Goal: Contribute content: Contribute content

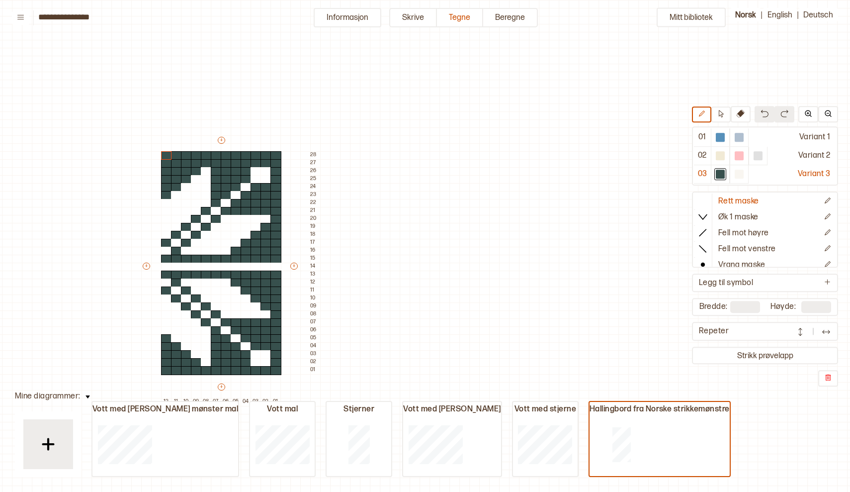
scroll to position [0, 197]
click at [21, 15] on icon at bounding box center [20, 16] width 7 height 7
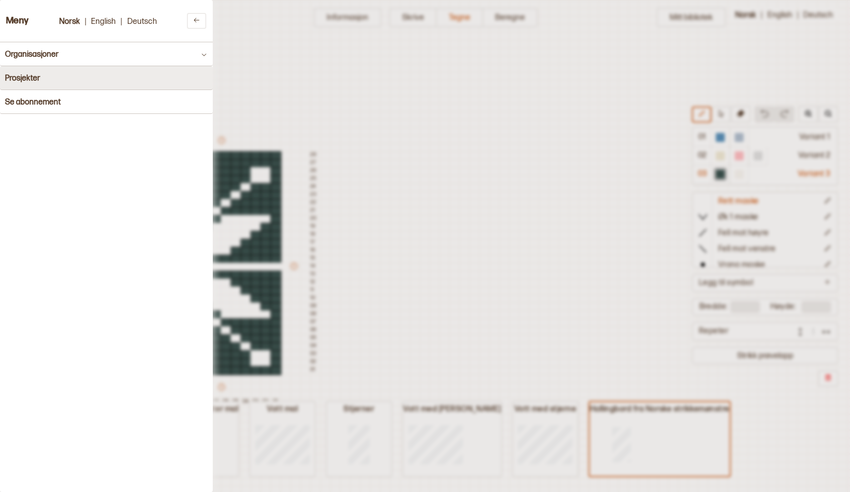
click at [31, 77] on h4 "Prosjekter" at bounding box center [22, 78] width 35 height 9
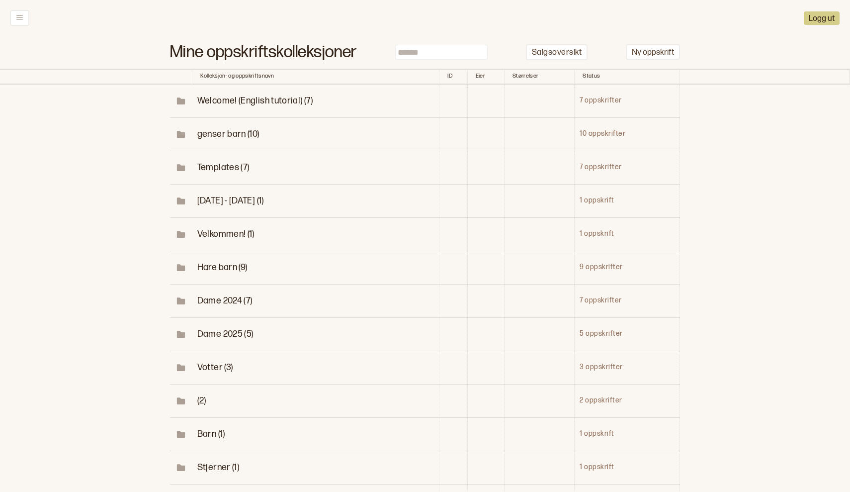
click at [215, 362] on span "Votter (3)" at bounding box center [215, 367] width 36 height 10
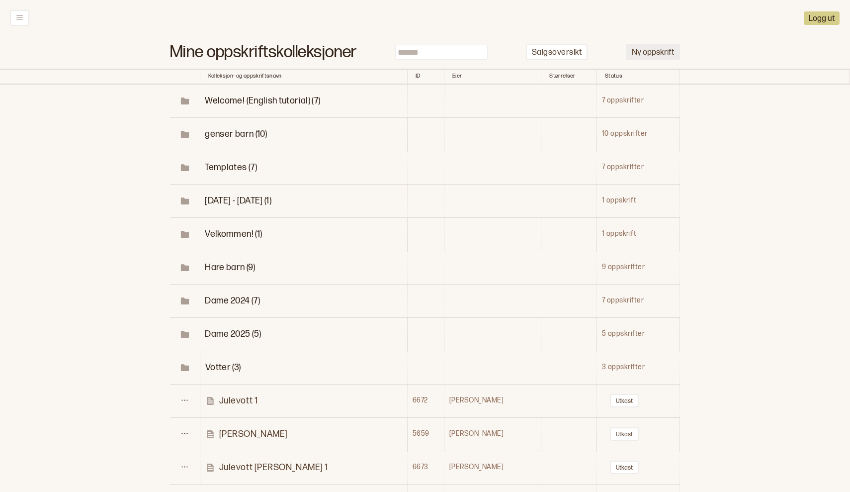
click at [660, 47] on button "Ny oppskrift" at bounding box center [653, 51] width 54 height 15
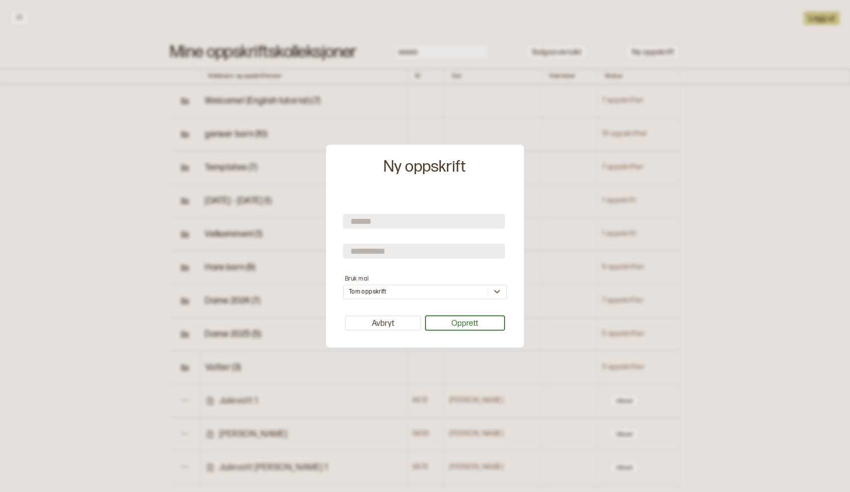
click at [376, 220] on input "text" at bounding box center [424, 221] width 162 height 15
type input "**********"
click at [374, 253] on input "text" at bounding box center [424, 251] width 162 height 15
type input "******"
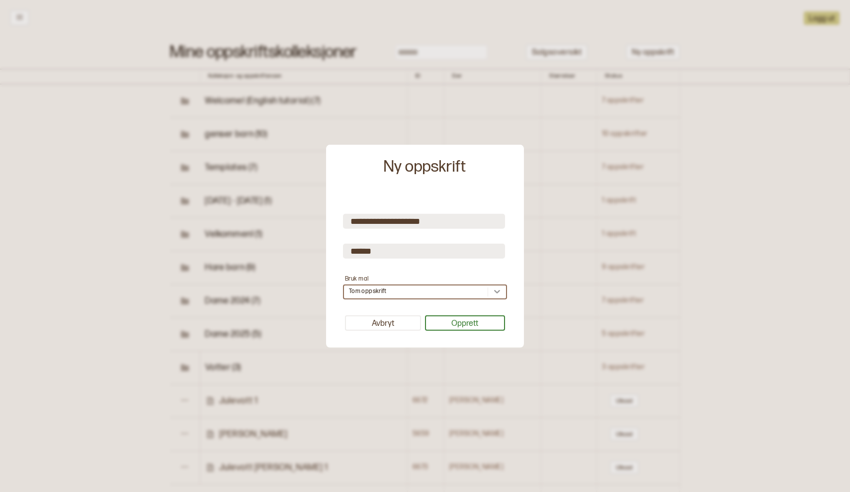
click at [497, 292] on icon at bounding box center [497, 291] width 6 height 3
click at [463, 323] on button "Opprett" at bounding box center [465, 322] width 81 height 15
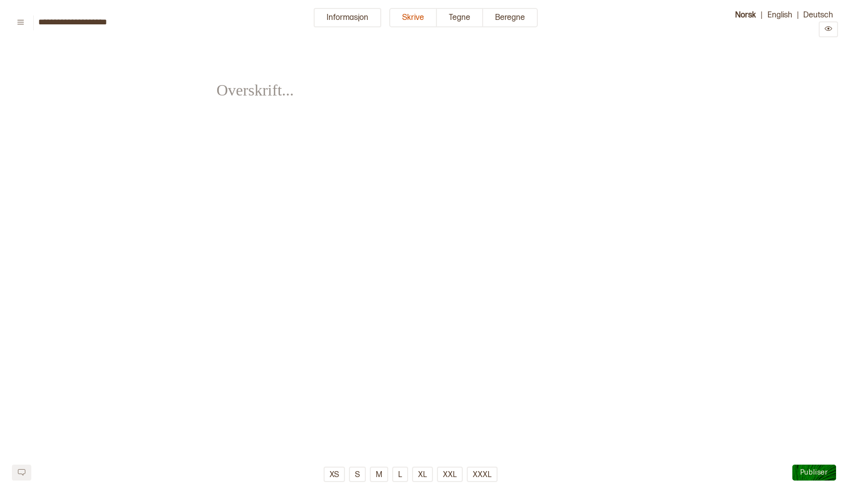
click at [400, 90] on div "﻿" at bounding box center [425, 83] width 417 height 67
click at [342, 23] on button "Informasjon" at bounding box center [348, 17] width 68 height 19
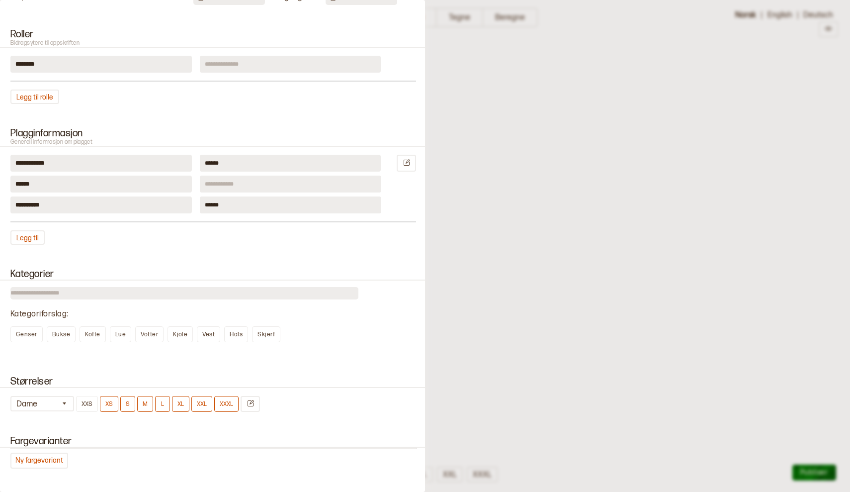
scroll to position [249, 0]
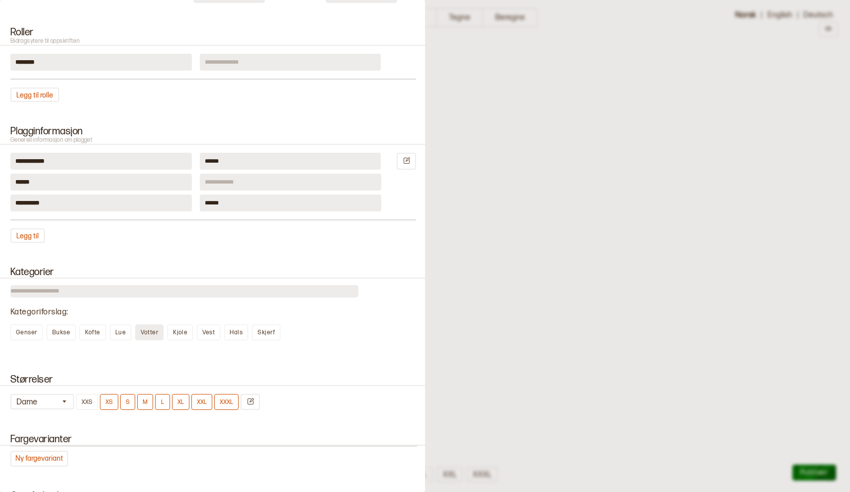
click at [147, 331] on span "Votter" at bounding box center [149, 332] width 17 height 7
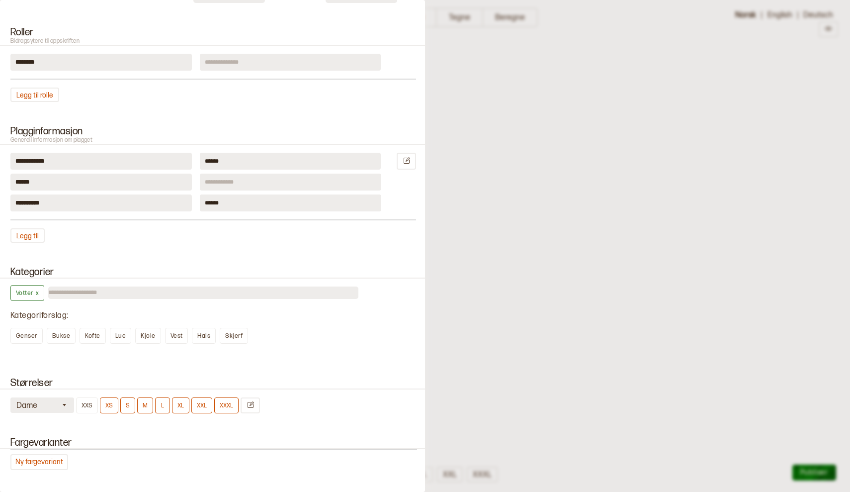
click at [62, 401] on icon "button" at bounding box center [64, 404] width 7 height 7
click at [22, 442] on div "Barn" at bounding box center [43, 446] width 64 height 10
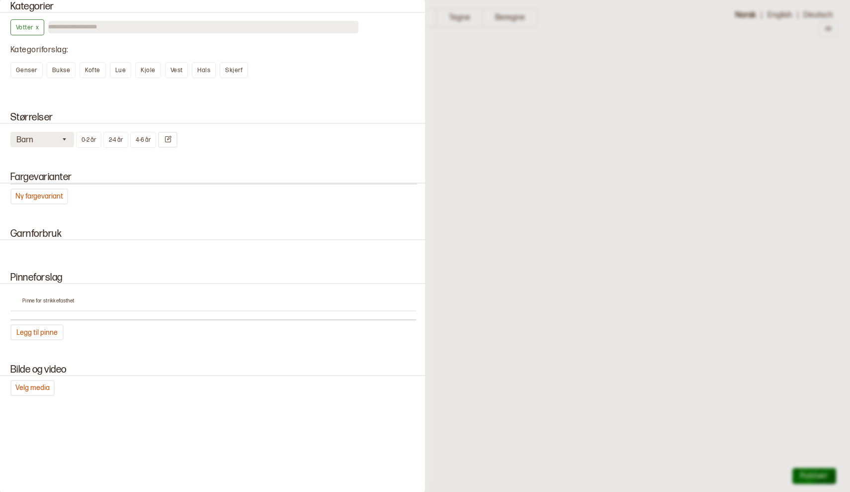
scroll to position [514, 0]
click at [33, 197] on button "Ny fargevariant" at bounding box center [39, 197] width 58 height 16
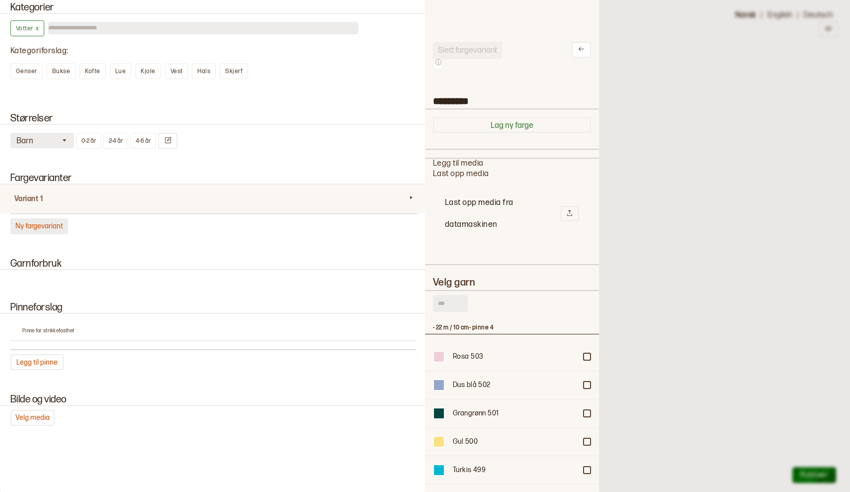
scroll to position [298, 174]
click at [456, 302] on input "text" at bounding box center [450, 303] width 35 height 17
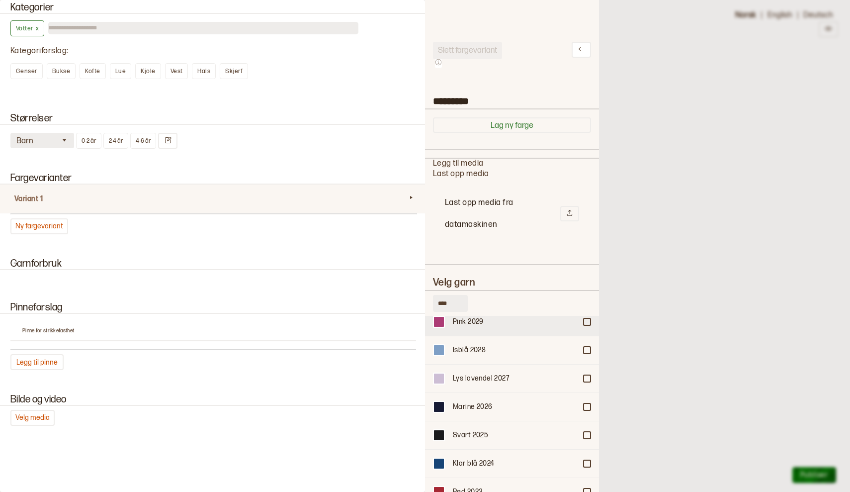
scroll to position [11571, 0]
type input "****"
click at [586, 347] on div at bounding box center [587, 350] width 6 height 6
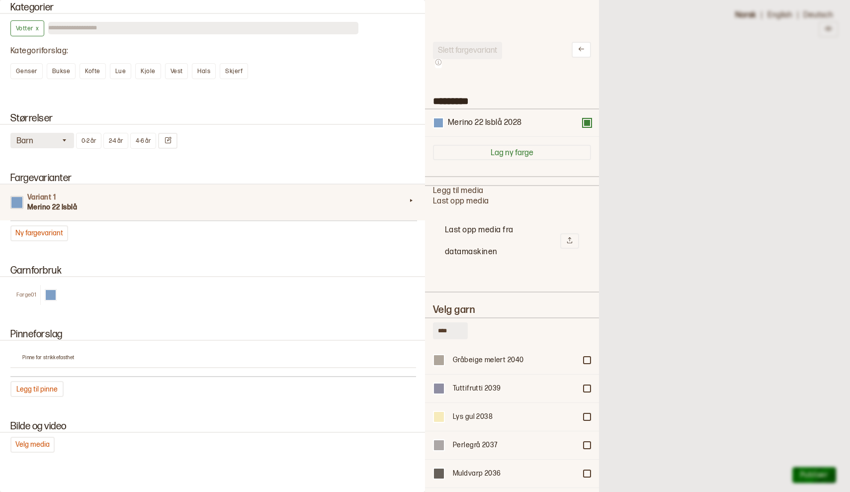
scroll to position [11251, 0]
click at [588, 383] on div at bounding box center [587, 386] width 6 height 6
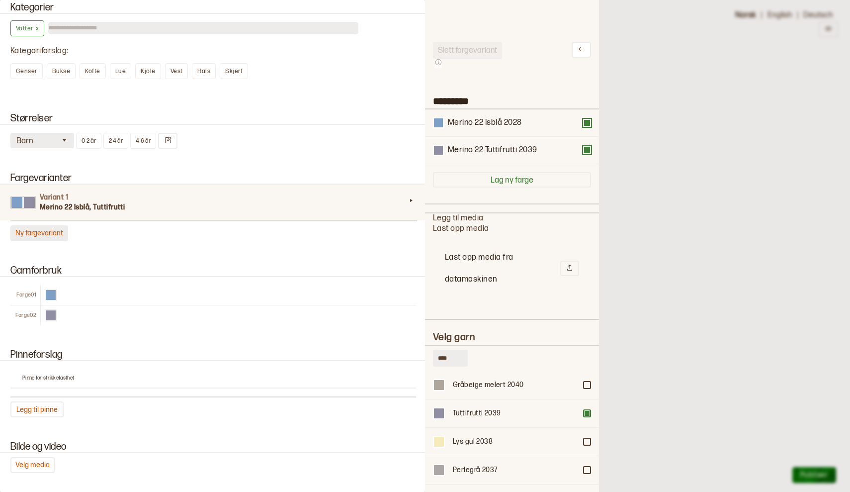
click at [38, 228] on button "Ny fargevariant" at bounding box center [39, 233] width 58 height 16
type input "*********"
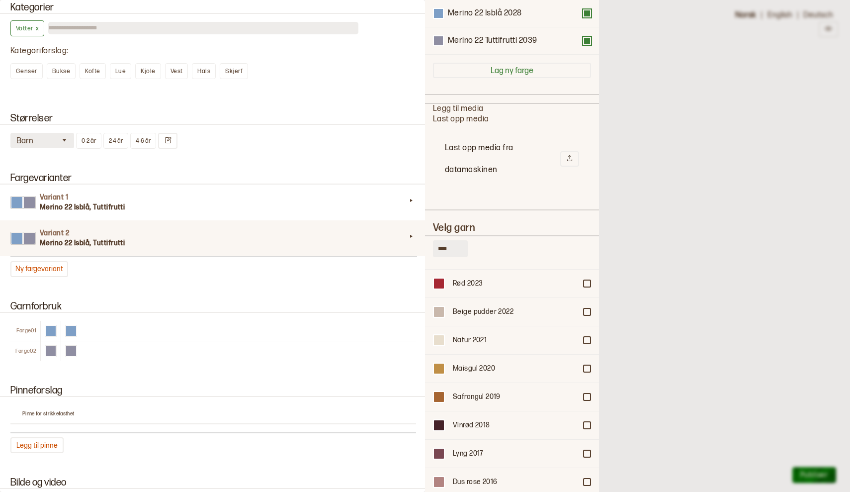
scroll to position [11733, 0]
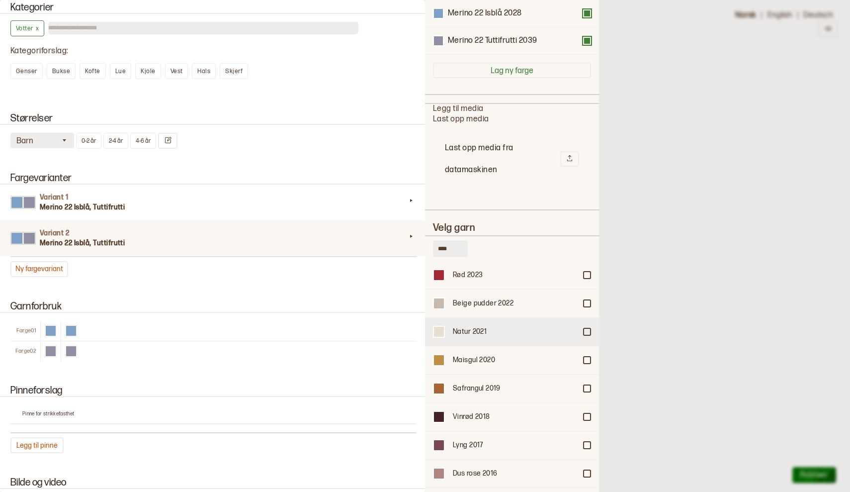
click at [587, 326] on div "Natur 2021" at bounding box center [512, 331] width 174 height 28
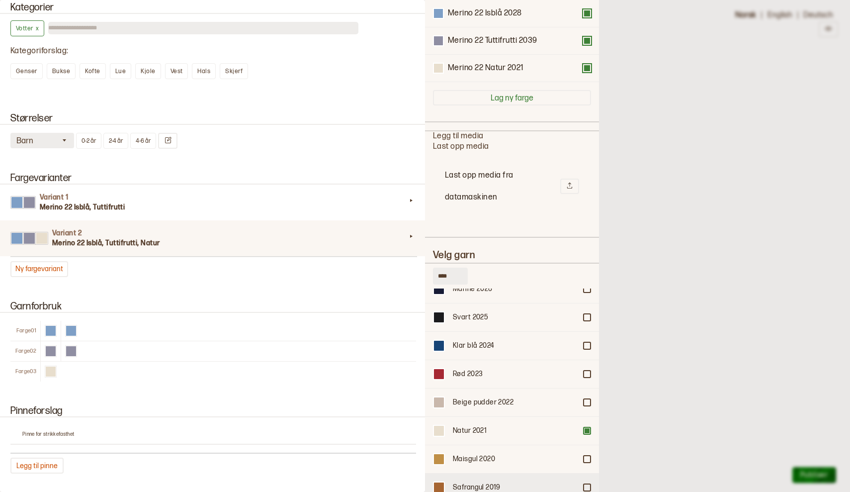
scroll to position [11652, 0]
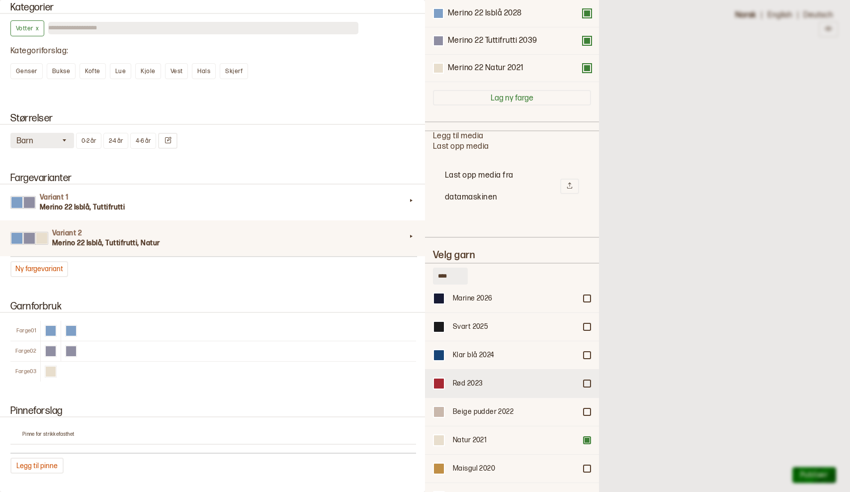
click at [586, 380] on div at bounding box center [587, 383] width 6 height 6
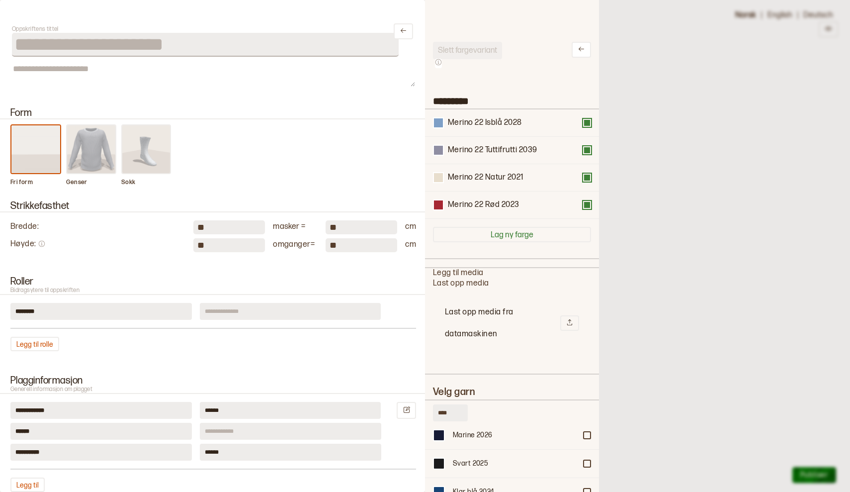
scroll to position [0, 0]
click at [580, 48] on icon at bounding box center [581, 48] width 7 height 7
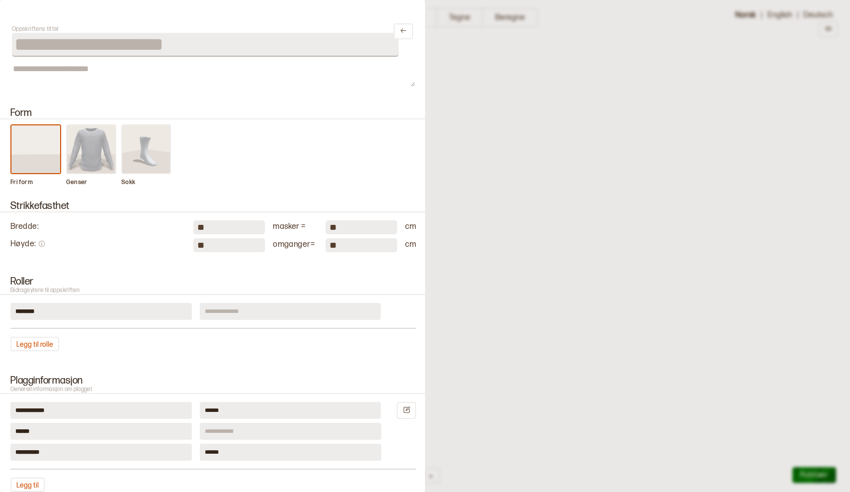
click at [490, 233] on div at bounding box center [425, 246] width 850 height 492
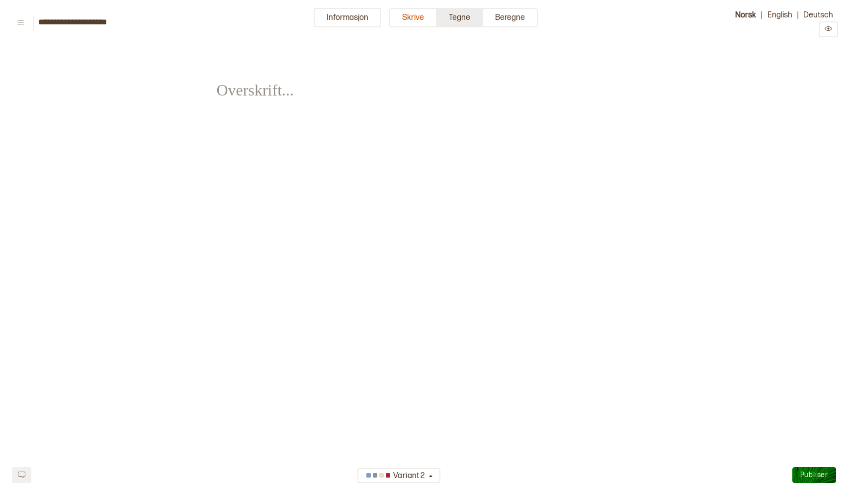
click at [467, 10] on button "Tegne" at bounding box center [460, 17] width 46 height 19
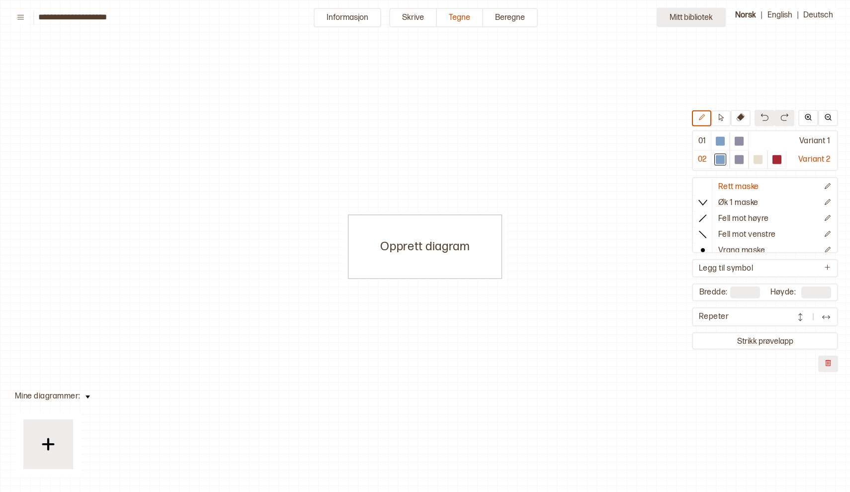
click at [698, 22] on button "Mitt bibliotek" at bounding box center [691, 17] width 69 height 19
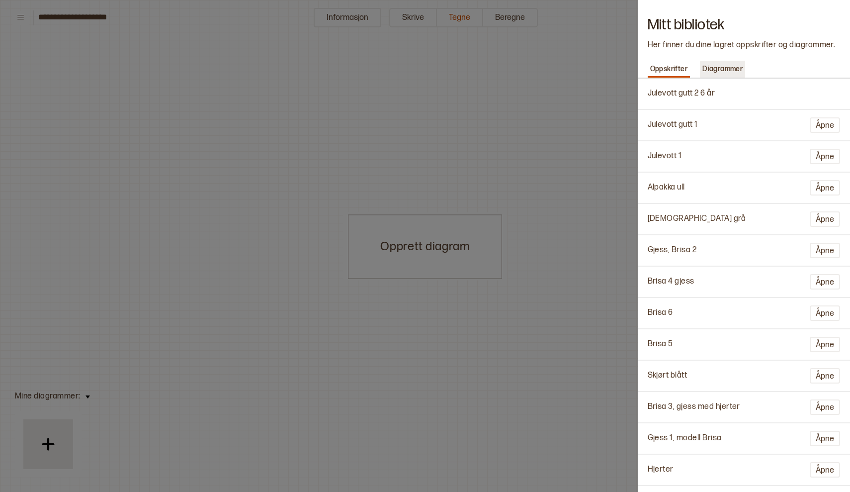
click at [730, 67] on p "Diagrammer" at bounding box center [722, 69] width 45 height 14
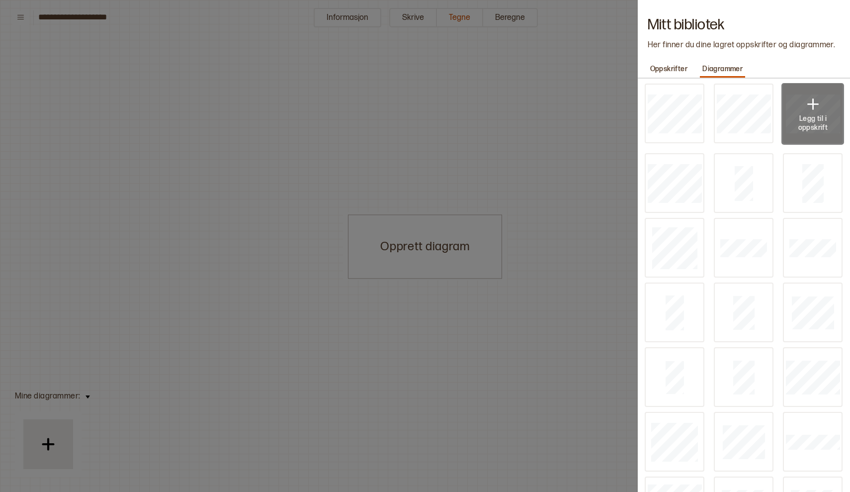
click at [825, 112] on div "Legg til i oppskrift" at bounding box center [812, 113] width 35 height 38
type input "**"
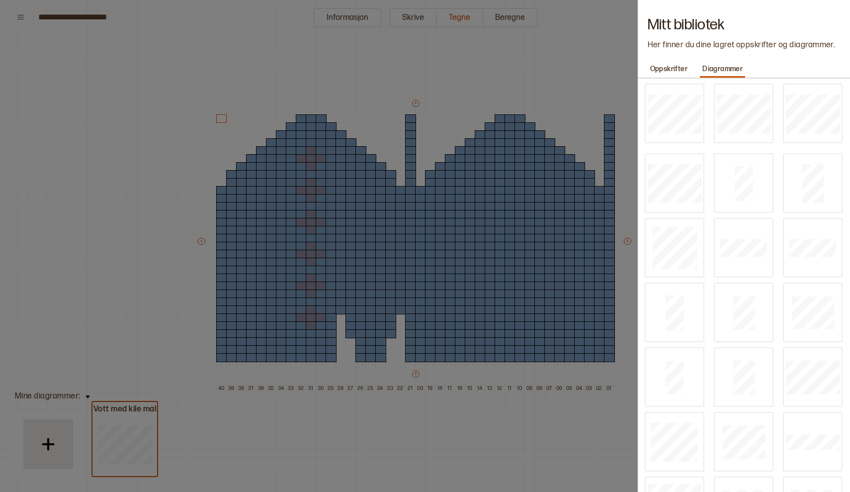
click at [430, 411] on div at bounding box center [425, 246] width 850 height 492
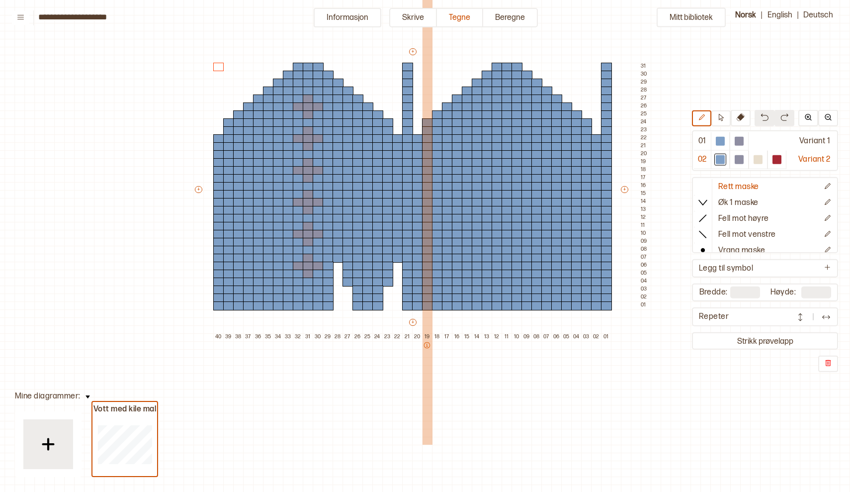
scroll to position [72, 5]
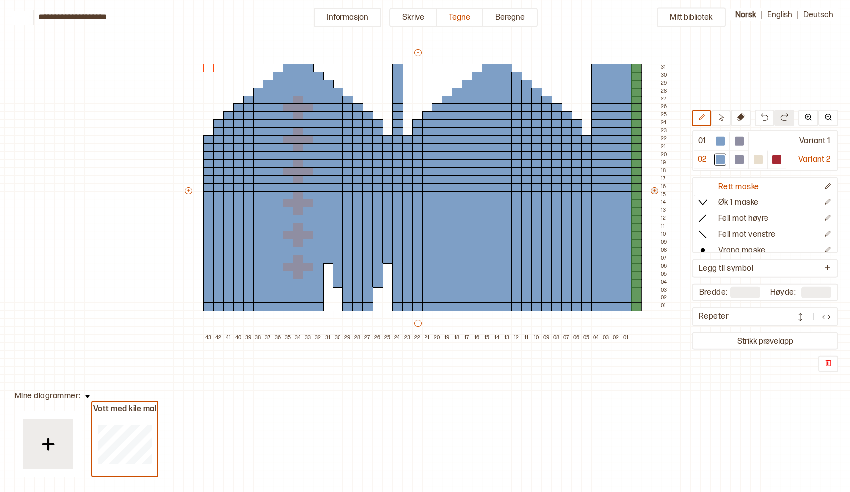
type input "**"
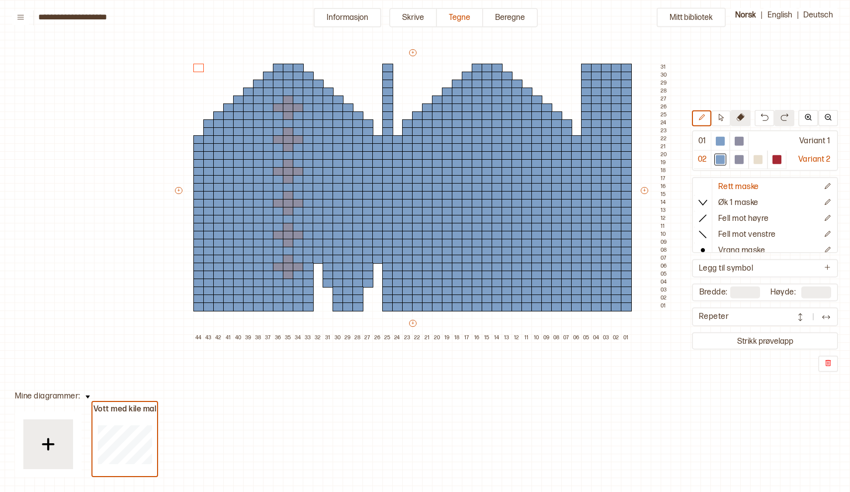
click at [739, 123] on button at bounding box center [741, 118] width 20 height 16
drag, startPoint x: 403, startPoint y: 131, endPoint x: 548, endPoint y: 129, distance: 145.2
click at [547, 128] on div "+ + + + 44 43 42 41 40 39 38 37 36 35 34 33 32 31 30 29 28 27 26 25 24 23 22 21…" at bounding box center [422, 195] width 497 height 294
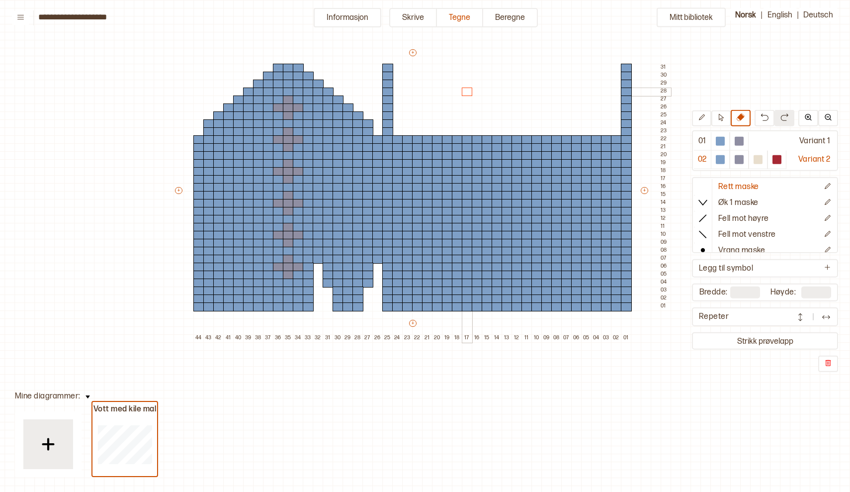
drag, startPoint x: 528, startPoint y: 130, endPoint x: 466, endPoint y: 95, distance: 70.8
click at [466, 95] on div "+ + + + 44 43 42 41 40 39 38 37 36 35 34 33 32 31 30 29 28 27 26 25 24 23 22 21…" at bounding box center [422, 195] width 497 height 294
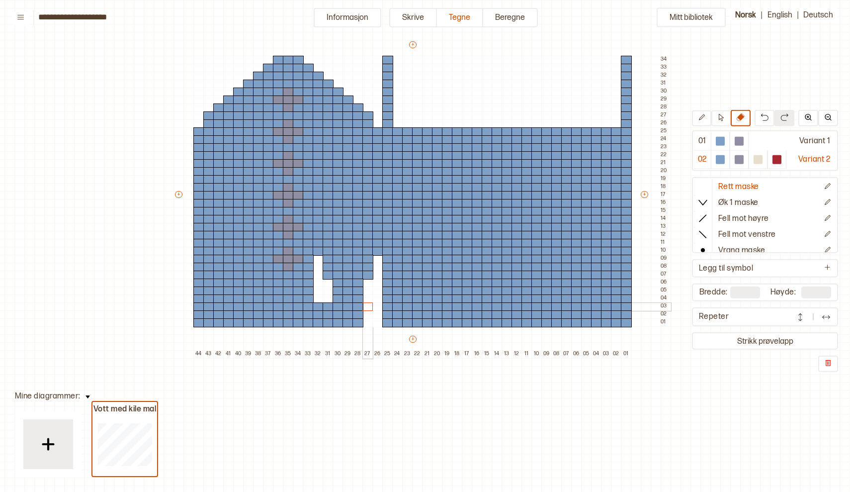
drag, startPoint x: 378, startPoint y: 305, endPoint x: 365, endPoint y: 309, distance: 14.0
click at [365, 309] on div "+ + + + 44 43 42 41 40 39 38 37 36 35 34 33 32 31 30 29 28 27 26 25 24 23 22 21…" at bounding box center [422, 199] width 497 height 318
drag, startPoint x: 327, startPoint y: 304, endPoint x: 320, endPoint y: 303, distance: 6.5
click at [320, 303] on div "+ + + + 44 43 42 41 40 39 38 37 36 35 34 33 32 31 30 29 28 27 26 25 24 23 22 21…" at bounding box center [422, 199] width 497 height 318
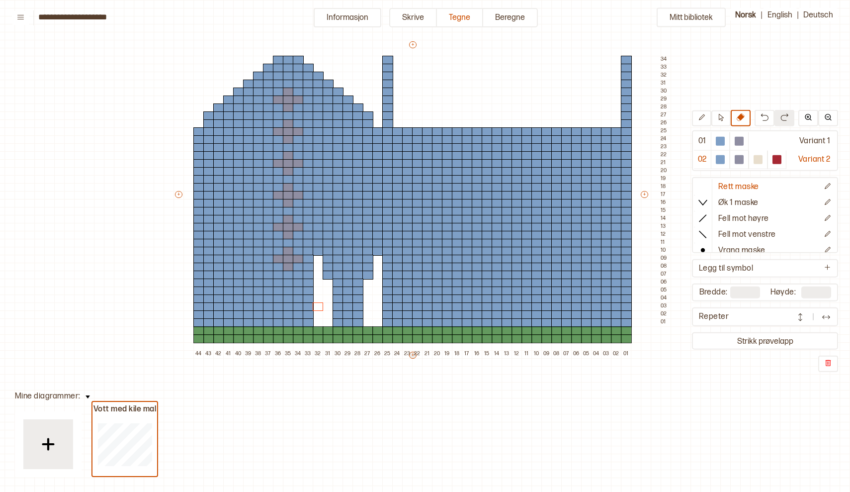
type input "**"
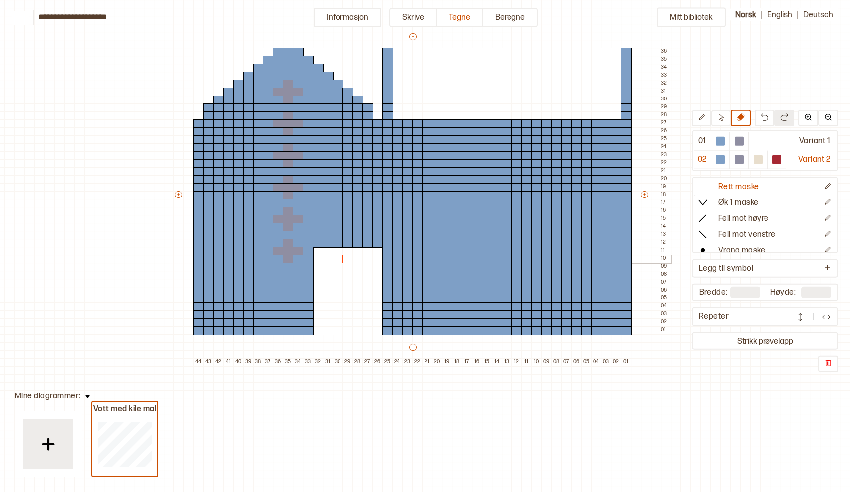
drag, startPoint x: 378, startPoint y: 318, endPoint x: 338, endPoint y: 265, distance: 66.3
click at [338, 264] on div "+ + + + 44 43 42 41 40 39 38 37 36 35 34 33 32 31 30 29 28 27 26 25 24 23 22 21…" at bounding box center [422, 199] width 497 height 334
drag, startPoint x: 84, startPoint y: 216, endPoint x: 151, endPoint y: 224, distance: 67.6
click at [147, 222] on div "Mitt bibliotek 01 Variant 1 02 Variant 2 Rett maske Øk 1 maske Fell mot høyre F…" at bounding box center [845, 419] width 1700 height 983
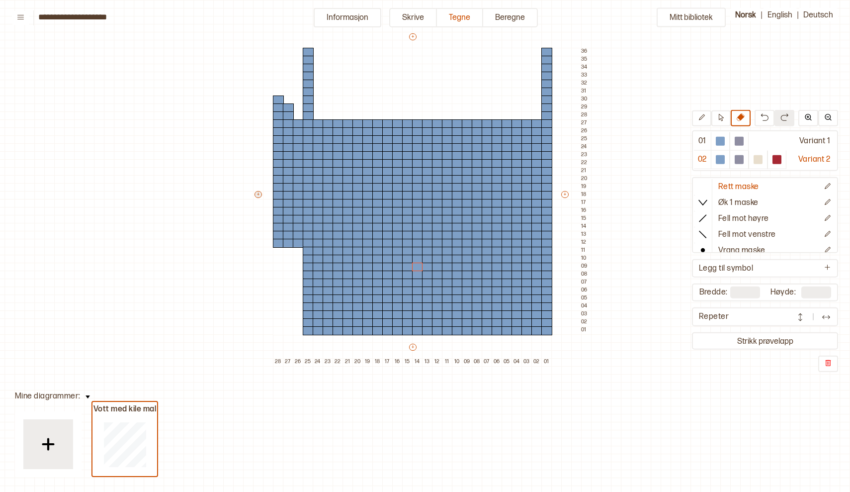
click at [341, 434] on div "22" at bounding box center [338, 407] width 10 height 99
click at [637, 353] on div "Mitt bibliotek 01 Variant 1 02 Variant 2 Rett maske Øk 1 maske Fell mot høyre F…" at bounding box center [845, 419] width 1700 height 983
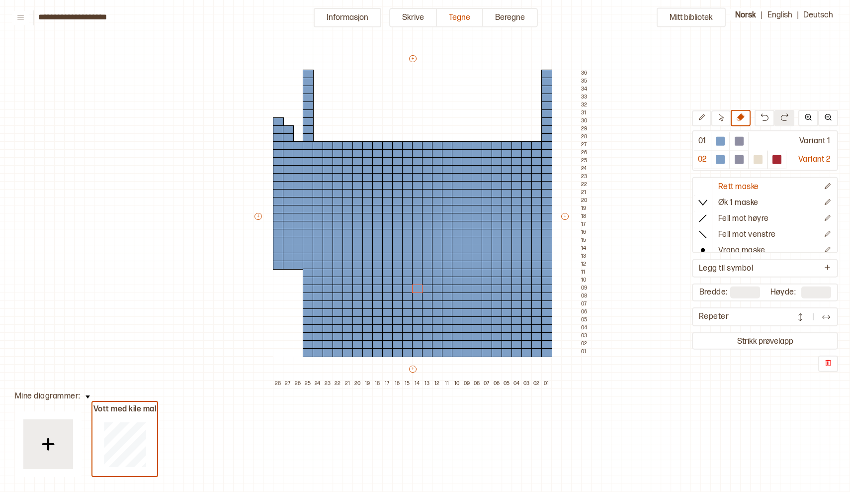
scroll to position [71, 5]
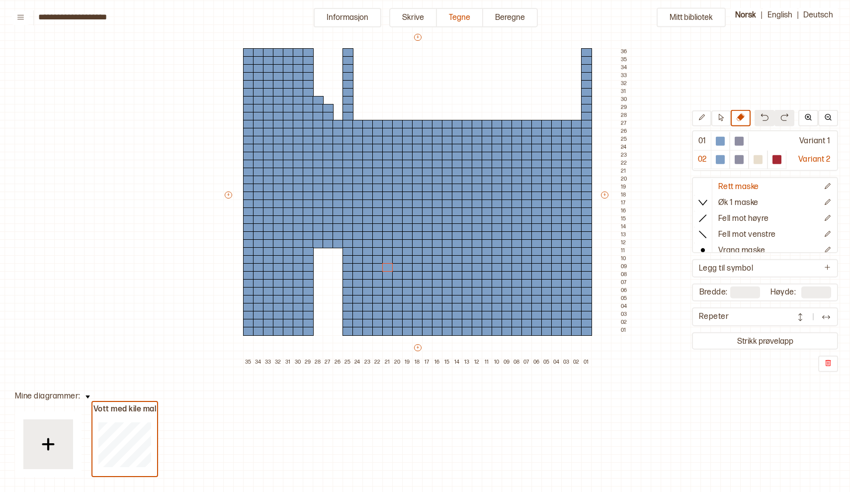
click at [764, 117] on img at bounding box center [765, 117] width 8 height 8
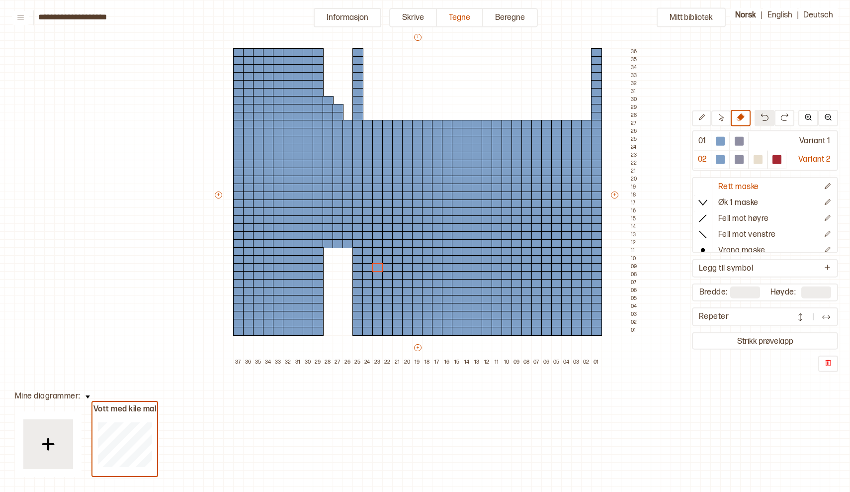
click at [764, 117] on img at bounding box center [765, 117] width 8 height 8
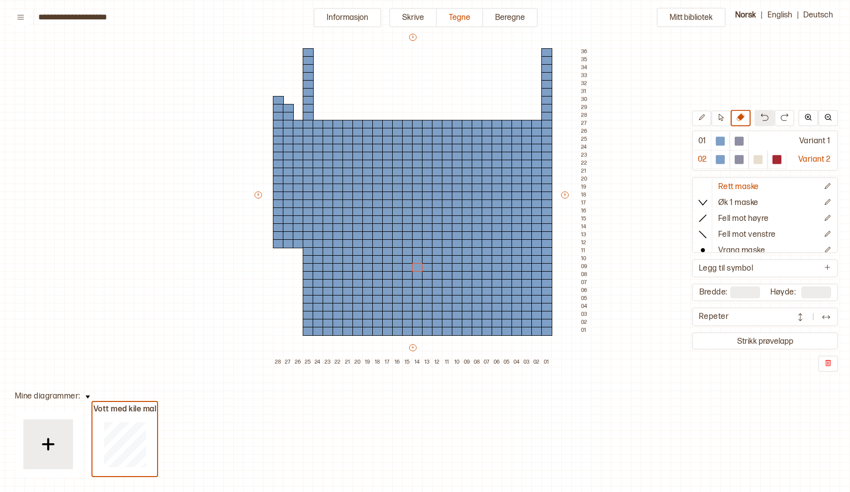
click at [764, 117] on img at bounding box center [765, 117] width 8 height 8
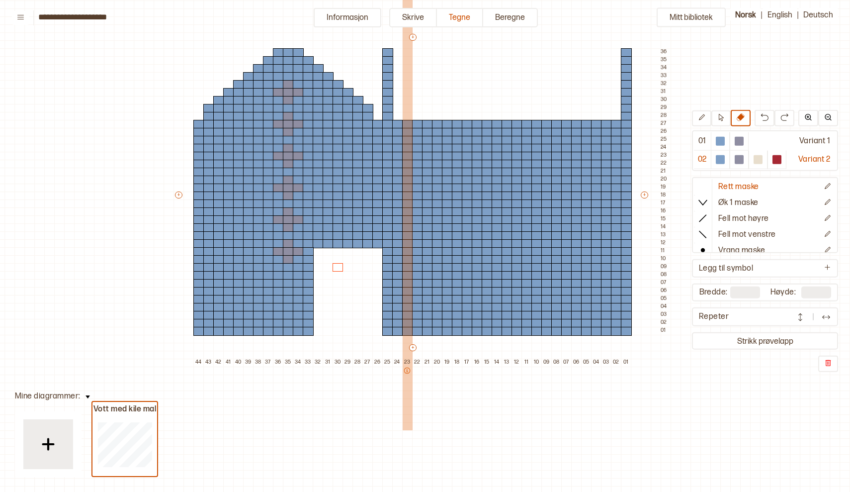
click at [408, 390] on div "23" at bounding box center [407, 407] width 10 height 99
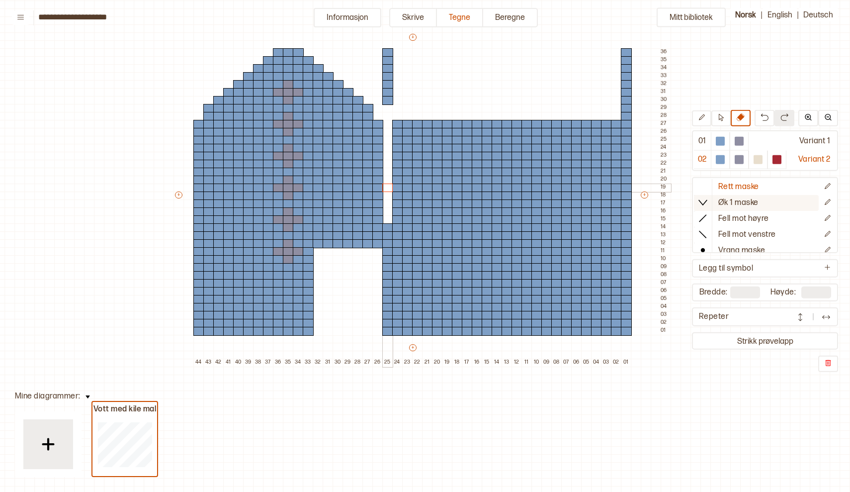
drag, startPoint x: 384, startPoint y: 216, endPoint x: 701, endPoint y: 195, distance: 317.4
click at [431, 181] on div "+ + + + 44 43 42 41 40 39 38 37 36 35 34 33 32 31 30 29 28 27 26 25 24 23 22 21…" at bounding box center [422, 199] width 497 height 334
drag, startPoint x: 721, startPoint y: 160, endPoint x: 745, endPoint y: 139, distance: 31.8
click at [745, 139] on div "01 Variant 1 02 Variant 2" at bounding box center [765, 150] width 146 height 41
click at [812, 141] on div "Variant 1" at bounding box center [793, 141] width 88 height 18
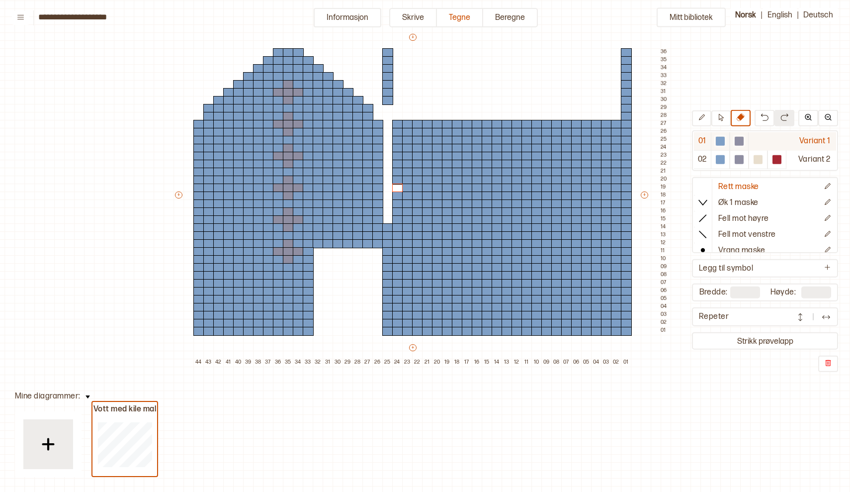
click at [771, 142] on div "Variant 1" at bounding box center [793, 141] width 88 height 18
drag, startPoint x: 719, startPoint y: 135, endPoint x: 794, endPoint y: 150, distance: 76.5
click at [794, 150] on div "01 Variant 1" at bounding box center [765, 141] width 142 height 18
click at [794, 150] on div "Variant 1" at bounding box center [793, 141] width 88 height 18
click at [641, 449] on div "Mitt bibliotek 01 Variant 1 02 Variant 2 Rett maske Øk 1 maske Fell mot høyre F…" at bounding box center [845, 420] width 1700 height 983
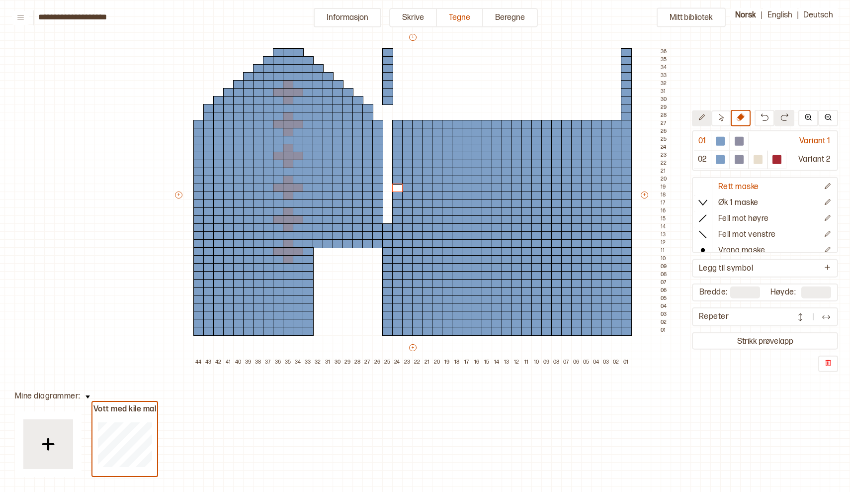
click at [702, 115] on icon at bounding box center [701, 117] width 7 height 7
click at [721, 137] on div at bounding box center [720, 141] width 9 height 9
drag, startPoint x: 385, startPoint y: 105, endPoint x: 399, endPoint y: 190, distance: 86.6
click at [399, 190] on div "+ + + + 44 43 42 41 40 39 38 37 36 35 34 33 32 31 30 29 28 27 26 25 24 23 22 21…" at bounding box center [422, 199] width 497 height 334
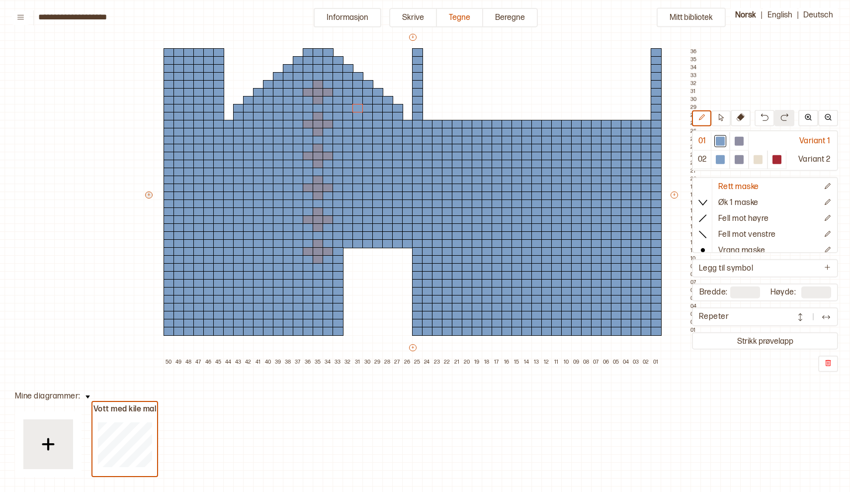
type input "**"
click at [376, 332] on div at bounding box center [377, 331] width 11 height 9
click at [367, 332] on div at bounding box center [367, 331] width 11 height 9
click at [357, 332] on div at bounding box center [358, 331] width 11 height 9
click at [359, 321] on div at bounding box center [358, 323] width 11 height 9
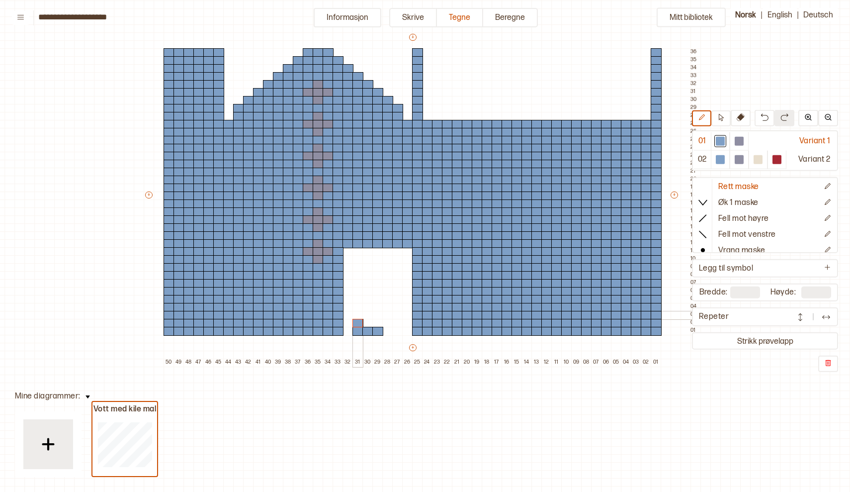
click at [358, 313] on div at bounding box center [358, 315] width 11 height 9
click at [367, 313] on div at bounding box center [367, 315] width 11 height 9
click at [368, 323] on div at bounding box center [367, 323] width 11 height 9
click at [378, 324] on div at bounding box center [377, 323] width 11 height 9
click at [378, 313] on div at bounding box center [377, 315] width 11 height 9
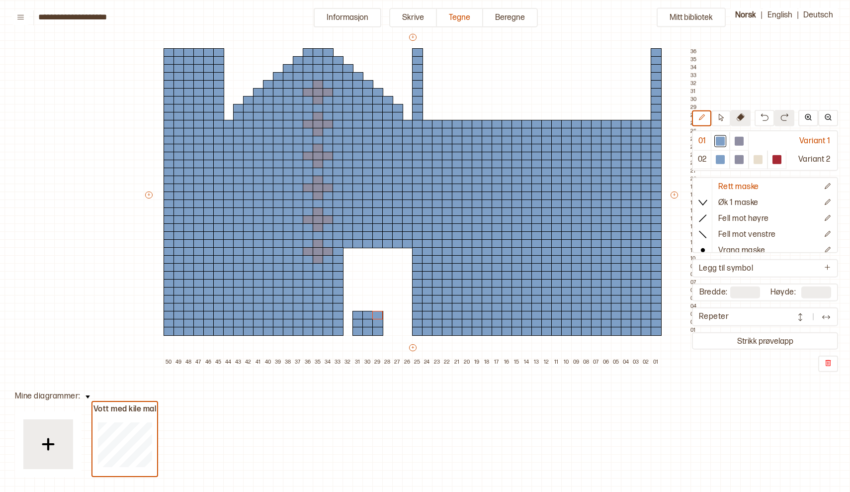
click at [743, 115] on icon at bounding box center [741, 117] width 8 height 8
drag, startPoint x: 336, startPoint y: 331, endPoint x: 339, endPoint y: 254, distance: 76.6
click at [339, 254] on div "+ + + + 50 49 48 47 46 45 44 43 42 41 40 39 38 37 36 35 34 33 32 31 30 29 28 27…" at bounding box center [422, 199] width 557 height 334
drag, startPoint x: 330, startPoint y: 252, endPoint x: 328, endPoint y: 337, distance: 84.5
click at [328, 337] on div "+ + + + 50 49 48 47 46 45 44 43 42 41 40 39 38 37 36 35 34 33 32 31 30 29 28 27…" at bounding box center [422, 199] width 557 height 334
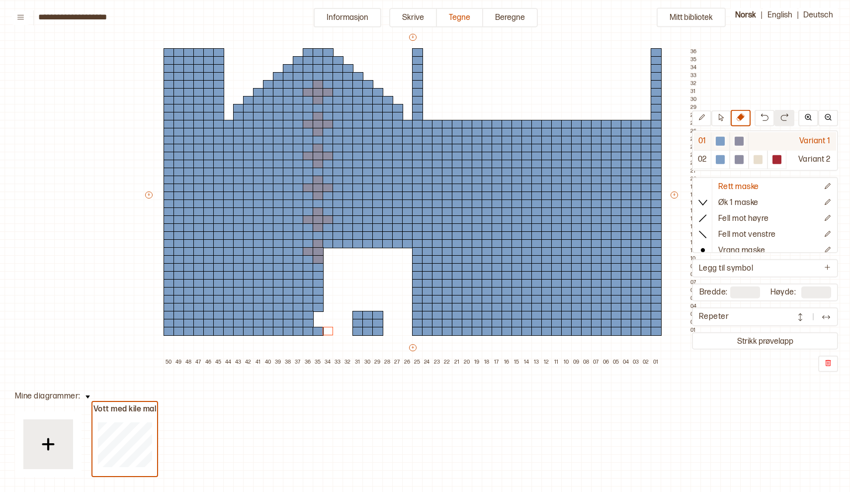
click at [719, 142] on div at bounding box center [720, 141] width 9 height 9
drag, startPoint x: 318, startPoint y: 311, endPoint x: 317, endPoint y: 322, distance: 10.9
click at [317, 322] on div "+ + + + 50 49 48 47 46 45 44 43 42 41 40 39 38 37 36 35 34 33 32 31 30 29 28 27…" at bounding box center [422, 199] width 557 height 334
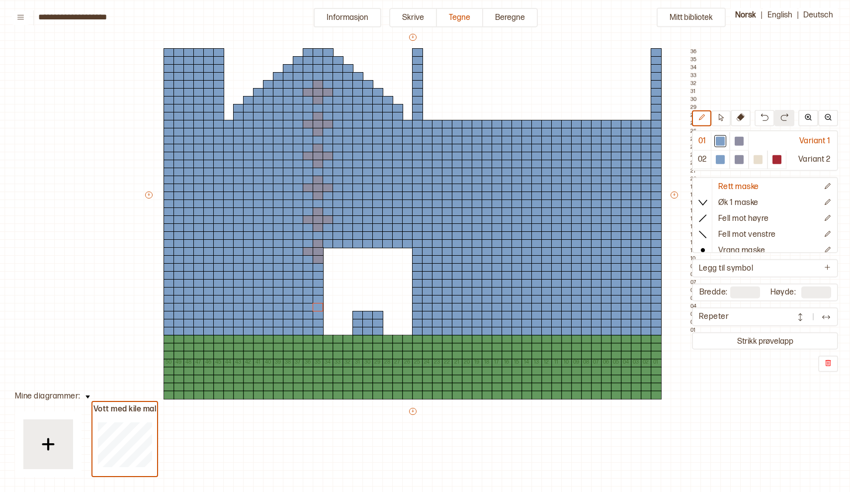
type input "**"
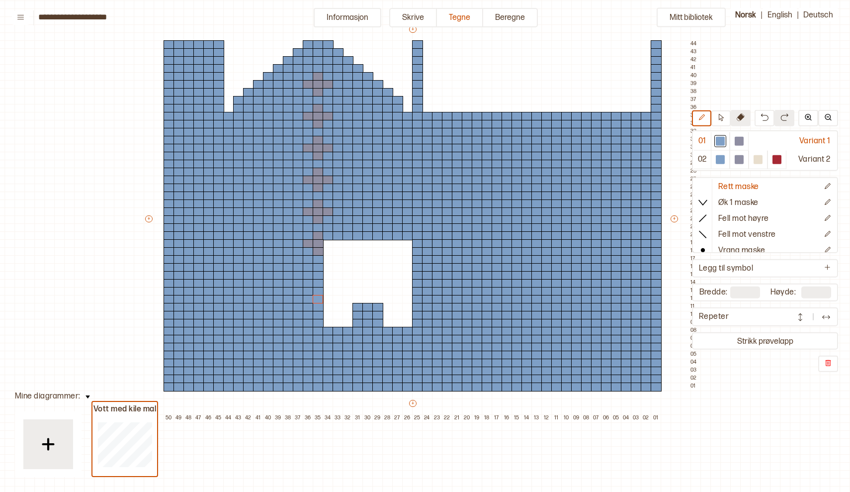
click at [742, 115] on icon at bounding box center [741, 117] width 8 height 8
drag, startPoint x: 409, startPoint y: 329, endPoint x: 391, endPoint y: 390, distance: 64.3
click at [391, 390] on div "+ + + + 50 49 48 47 46 45 44 43 42 41 40 39 38 37 36 35 34 33 32 31 30 29 28 27…" at bounding box center [422, 223] width 557 height 398
drag, startPoint x: 345, startPoint y: 328, endPoint x: 348, endPoint y: 392, distance: 63.7
click at [348, 392] on div "+ + + + 50 49 48 47 46 45 44 43 42 41 40 39 38 37 36 35 34 33 32 31 30 29 28 27…" at bounding box center [422, 223] width 557 height 398
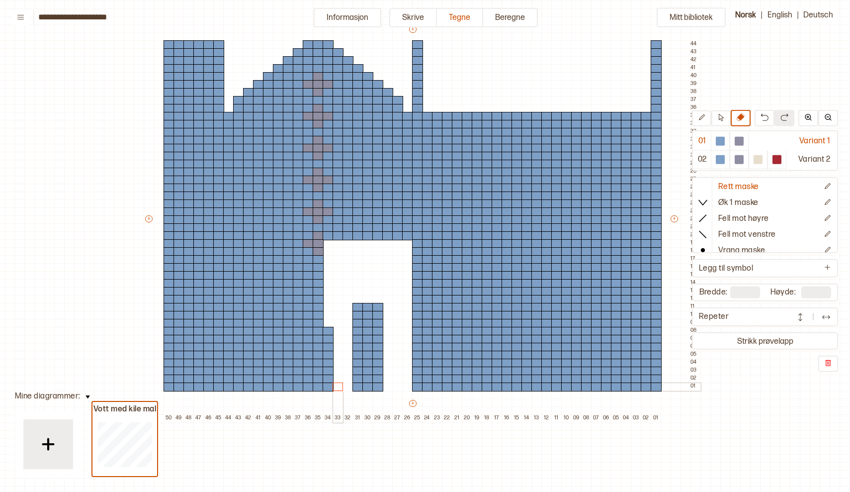
drag, startPoint x: 338, startPoint y: 331, endPoint x: 341, endPoint y: 386, distance: 55.8
click at [341, 386] on div "+ + + + 50 49 48 47 46 45 44 43 42 41 40 39 38 37 36 35 34 33 32 31 30 29 28 27…" at bounding box center [422, 223] width 557 height 398
drag, startPoint x: 328, startPoint y: 328, endPoint x: 331, endPoint y: 389, distance: 61.3
click at [331, 389] on div "+ + + + 50 49 48 47 46 45 44 43 42 41 40 39 38 37 36 35 34 33 32 31 30 29 28 27…" at bounding box center [422, 223] width 557 height 398
click at [737, 139] on div at bounding box center [739, 141] width 9 height 9
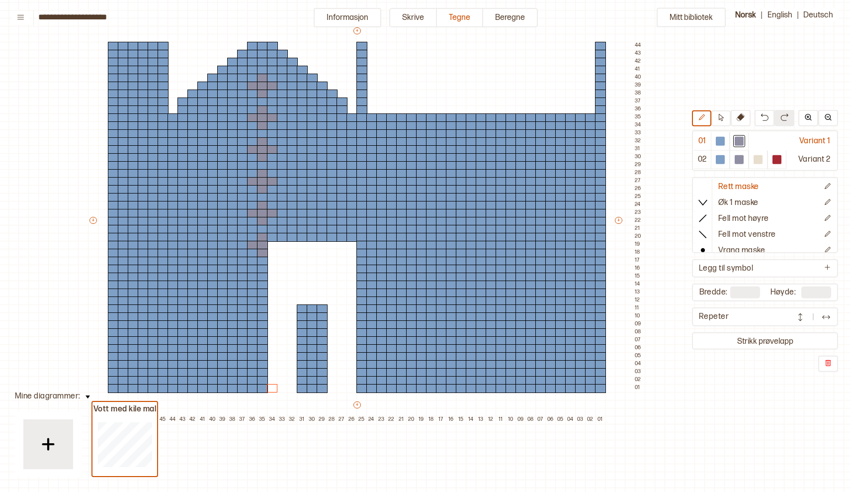
scroll to position [69, 61]
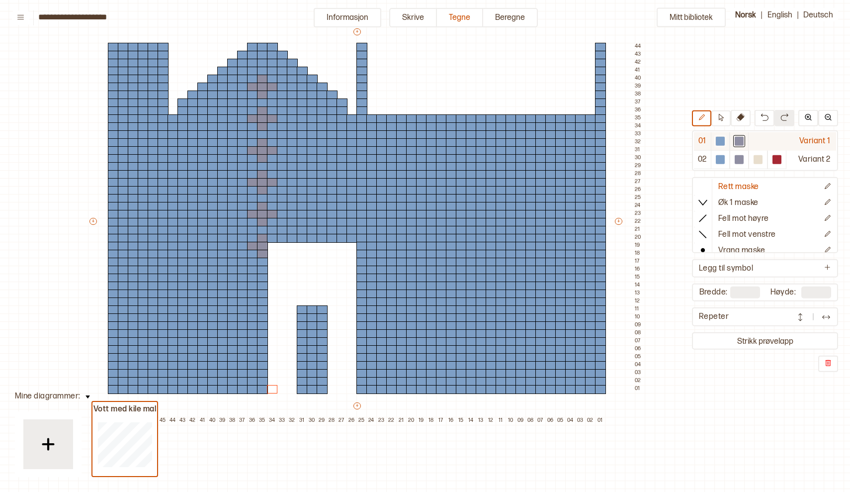
click at [714, 138] on div at bounding box center [720, 141] width 12 height 12
drag, startPoint x: 321, startPoint y: 302, endPoint x: 299, endPoint y: 301, distance: 21.4
click at [299, 301] on div "+ + + + 50 49 48 47 46 45 44 43 42 41 40 39 38 37 36 35 34 33 32 31 30 29 28 27…" at bounding box center [366, 226] width 557 height 398
click at [720, 140] on div at bounding box center [720, 141] width 9 height 9
drag, startPoint x: 594, startPoint y: 83, endPoint x: 458, endPoint y: 88, distance: 135.8
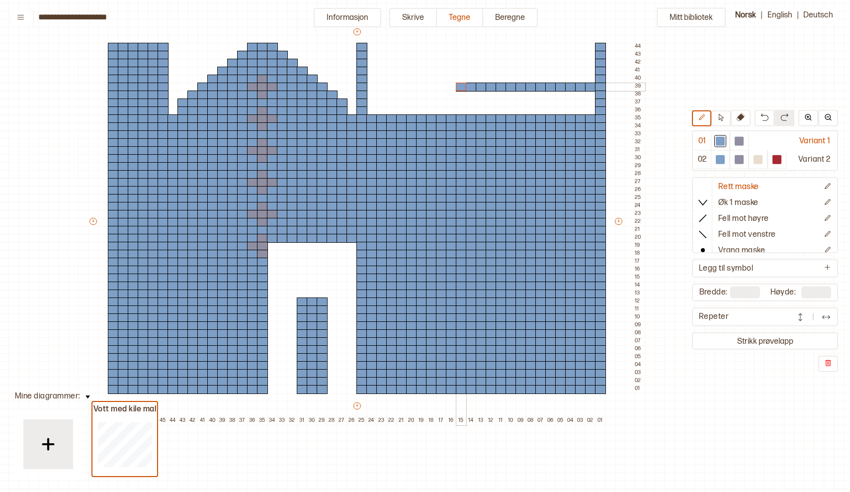
click at [458, 88] on div "+ + + + 50 49 48 47 46 45 44 43 42 41 40 39 38 37 36 35 34 33 32 31 30 29 28 27…" at bounding box center [366, 226] width 557 height 398
drag, startPoint x: 458, startPoint y: 88, endPoint x: 342, endPoint y: 92, distance: 116.4
click at [342, 92] on div "+ + + + 50 49 48 47 46 45 44 43 42 41 40 39 38 37 36 35 34 33 32 31 30 29 28 27…" at bounding box center [366, 226] width 557 height 398
drag, startPoint x: 359, startPoint y: 86, endPoint x: 288, endPoint y: 89, distance: 71.2
click at [288, 89] on div "+ + + + 50 49 48 47 46 45 44 43 42 41 40 39 38 37 36 35 34 33 32 31 30 29 28 27…" at bounding box center [366, 226] width 557 height 398
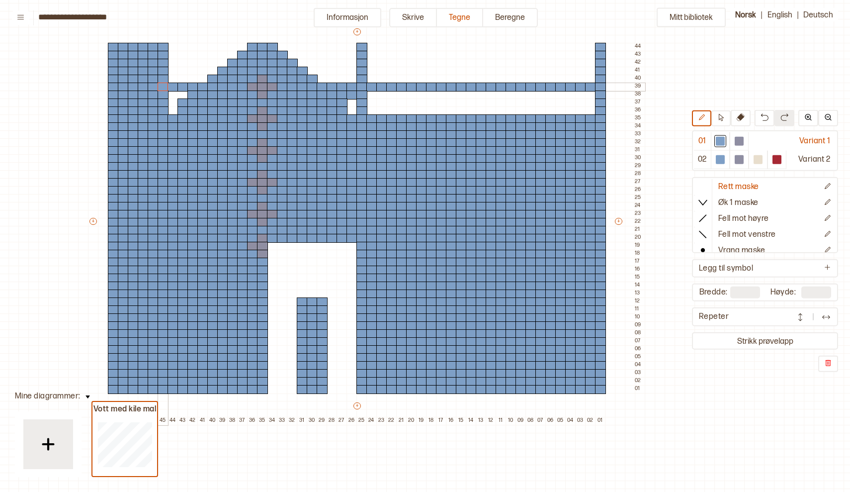
drag, startPoint x: 199, startPoint y: 87, endPoint x: 174, endPoint y: 109, distance: 33.8
click at [171, 104] on div "+ + + + 50 49 48 47 46 45 44 43 42 41 40 39 38 37 36 35 34 33 32 31 30 29 28 27…" at bounding box center [366, 226] width 557 height 398
drag, startPoint x: 172, startPoint y: 105, endPoint x: 176, endPoint y: 111, distance: 7.6
click at [175, 111] on div "+ + + + 50 49 48 47 46 45 44 43 42 41 40 39 38 37 36 35 34 33 32 31 30 29 28 27…" at bounding box center [366, 226] width 557 height 398
drag, startPoint x: 353, startPoint y: 101, endPoint x: 521, endPoint y: 93, distance: 168.2
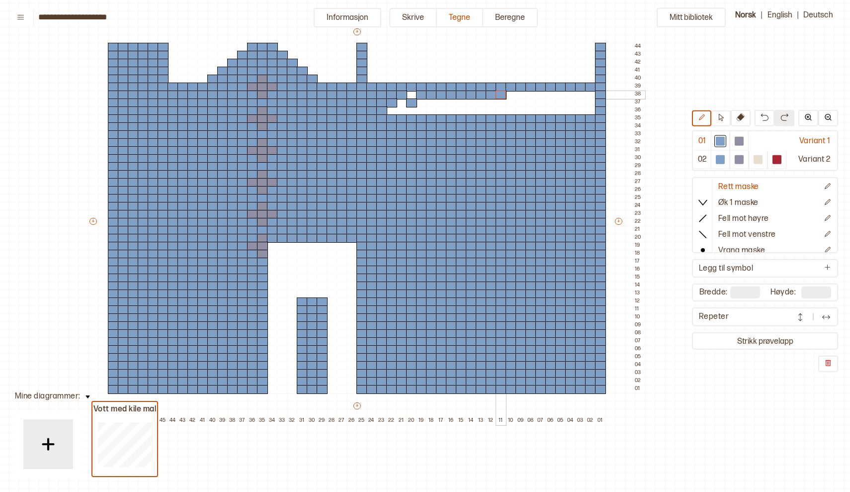
click at [521, 93] on div "+ + + + 50 49 48 47 46 45 44 43 42 41 40 39 38 37 36 35 34 33 32 31 30 29 28 27…" at bounding box center [366, 226] width 557 height 398
drag, startPoint x: 525, startPoint y: 93, endPoint x: 387, endPoint y: 115, distance: 139.9
click at [387, 115] on div "+ + + + 50 49 48 47 46 45 44 43 42 41 40 39 38 37 36 35 34 33 32 31 30 29 28 27…" at bounding box center [366, 226] width 557 height 398
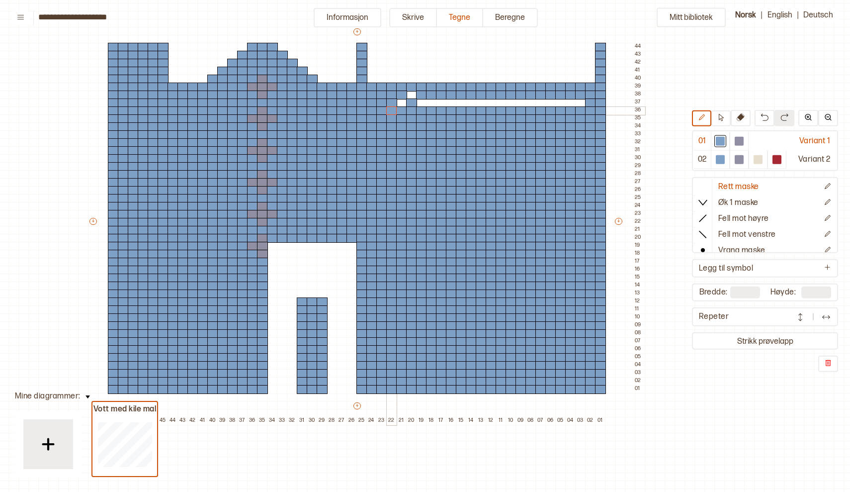
click at [403, 110] on div at bounding box center [401, 110] width 11 height 9
click at [402, 103] on div at bounding box center [401, 102] width 11 height 9
click at [411, 94] on div at bounding box center [411, 94] width 11 height 9
drag, startPoint x: 421, startPoint y: 101, endPoint x: 573, endPoint y: 106, distance: 152.2
click at [573, 106] on div "+ + + + 50 49 48 47 46 45 44 43 42 41 40 39 38 37 36 35 34 33 32 31 30 29 28 27…" at bounding box center [366, 226] width 557 height 398
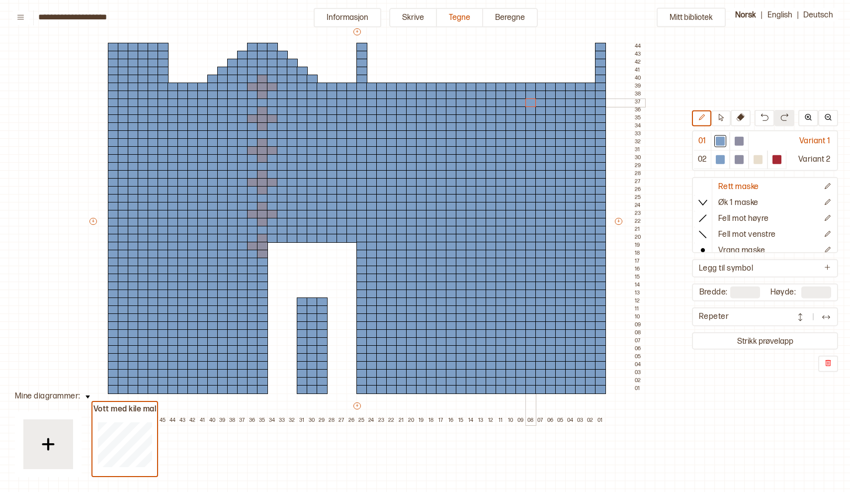
drag, startPoint x: 583, startPoint y: 103, endPoint x: 528, endPoint y: 105, distance: 55.2
click at [528, 105] on div "+ + + + 50 49 48 47 46 45 44 43 42 41 40 39 38 37 36 35 34 33 32 31 30 29 28 27…" at bounding box center [366, 226] width 557 height 398
click at [741, 139] on div at bounding box center [739, 141] width 9 height 9
click at [592, 389] on div at bounding box center [590, 389] width 11 height 9
click at [582, 389] on div at bounding box center [580, 389] width 11 height 9
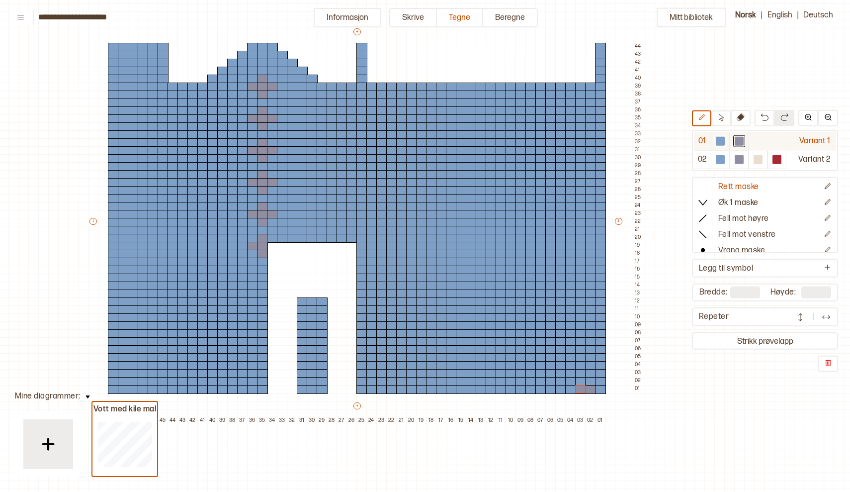
click at [721, 143] on div at bounding box center [720, 141] width 9 height 9
click at [580, 388] on div at bounding box center [580, 389] width 11 height 9
click at [720, 137] on div at bounding box center [720, 141] width 9 height 9
click at [570, 387] on div at bounding box center [570, 389] width 11 height 9
click at [743, 137] on div at bounding box center [739, 141] width 9 height 9
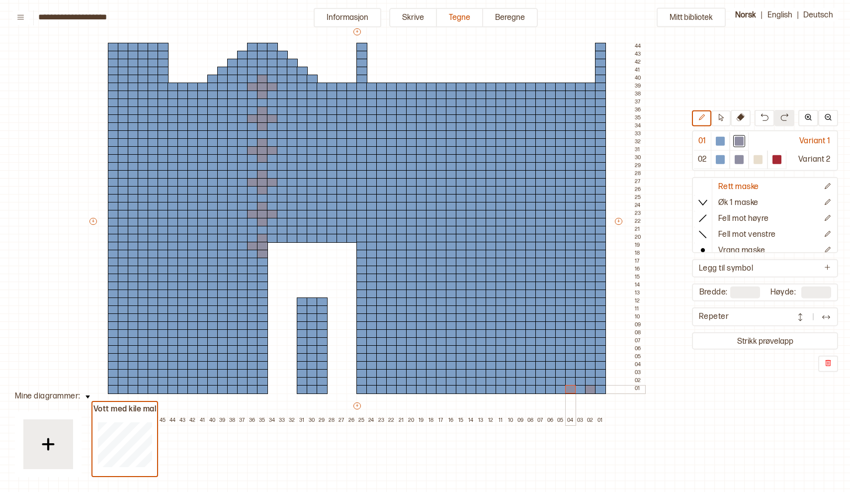
click at [571, 391] on div at bounding box center [570, 389] width 11 height 9
click at [549, 389] on div at bounding box center [550, 389] width 11 height 9
click at [529, 388] on div at bounding box center [531, 389] width 11 height 9
click at [509, 389] on div at bounding box center [511, 389] width 11 height 9
click at [489, 388] on div at bounding box center [491, 389] width 11 height 9
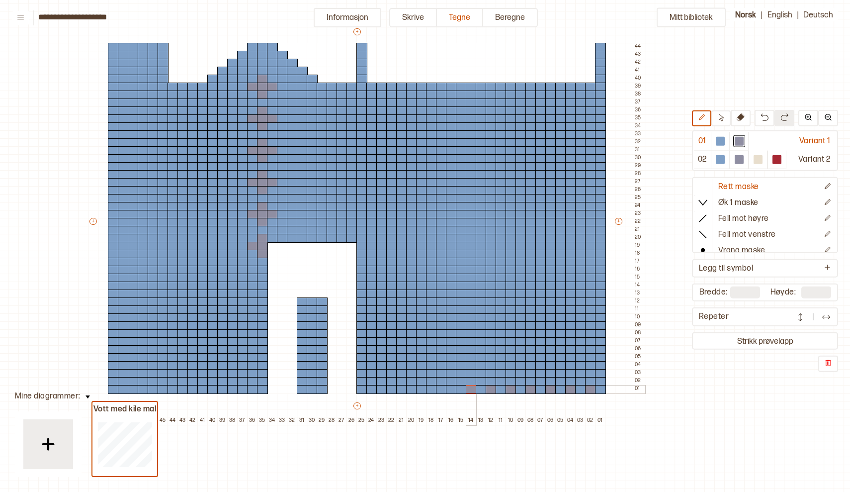
click at [470, 386] on div at bounding box center [471, 389] width 11 height 9
click at [451, 389] on div at bounding box center [451, 389] width 11 height 9
click at [432, 388] on div at bounding box center [431, 389] width 11 height 9
click at [412, 389] on div at bounding box center [411, 389] width 11 height 9
click at [390, 391] on div at bounding box center [391, 389] width 11 height 9
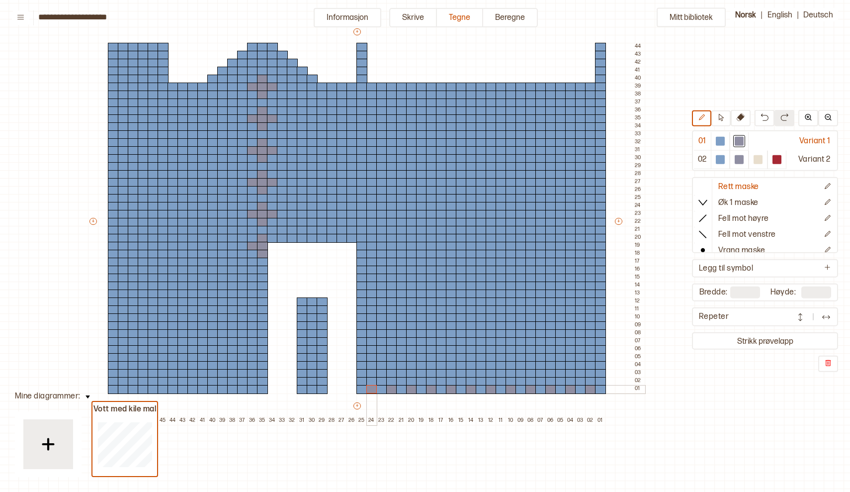
click at [372, 388] on div at bounding box center [371, 389] width 11 height 9
click at [602, 382] on div at bounding box center [600, 381] width 11 height 9
click at [580, 382] on div at bounding box center [580, 381] width 11 height 9
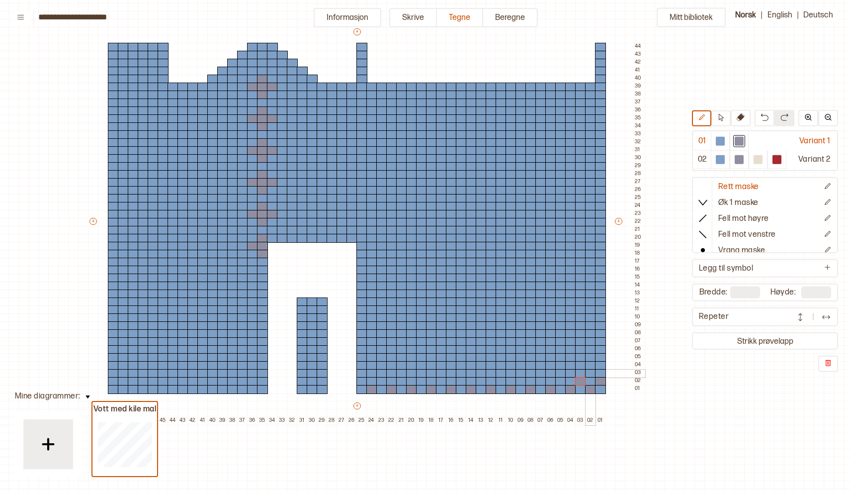
click at [591, 372] on div at bounding box center [590, 373] width 11 height 9
click at [604, 363] on div at bounding box center [600, 365] width 11 height 9
click at [542, 380] on div at bounding box center [540, 381] width 11 height 9
click at [529, 372] on div at bounding box center [531, 373] width 11 height 9
click at [520, 366] on div at bounding box center [521, 365] width 11 height 9
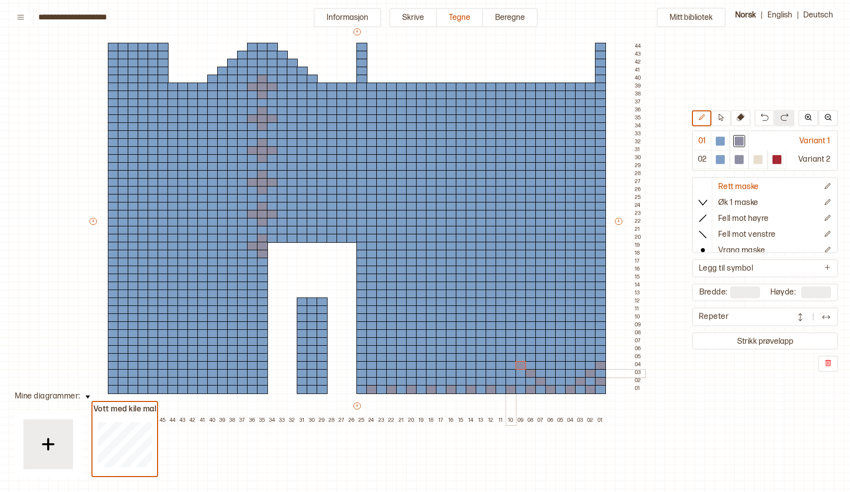
click at [510, 373] on div at bounding box center [511, 373] width 11 height 9
click at [500, 381] on div at bounding box center [501, 381] width 11 height 9
click at [522, 381] on div at bounding box center [521, 381] width 11 height 9
click at [458, 381] on div at bounding box center [461, 381] width 11 height 9
click at [449, 372] on div at bounding box center [451, 373] width 11 height 9
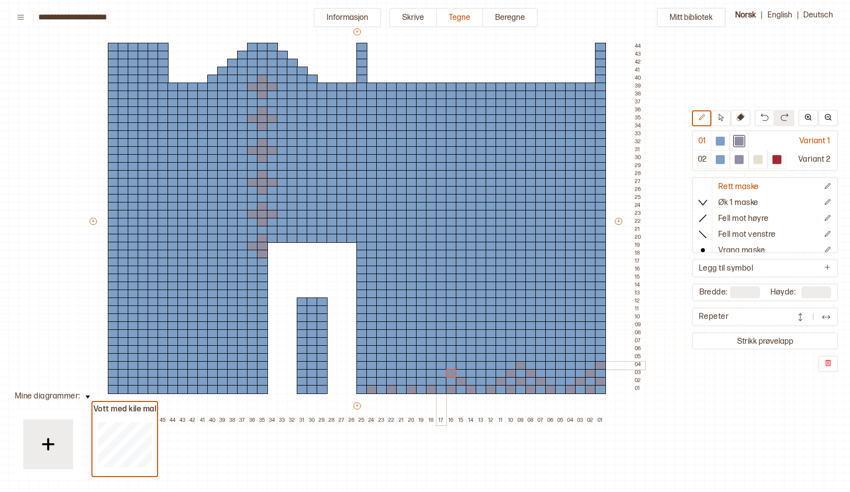
click at [441, 365] on div at bounding box center [441, 365] width 11 height 9
click at [433, 373] on div at bounding box center [431, 373] width 11 height 9
click at [420, 380] on div at bounding box center [421, 381] width 11 height 9
click at [390, 380] on div at bounding box center [391, 381] width 11 height 9
click at [381, 379] on div at bounding box center [381, 381] width 11 height 9
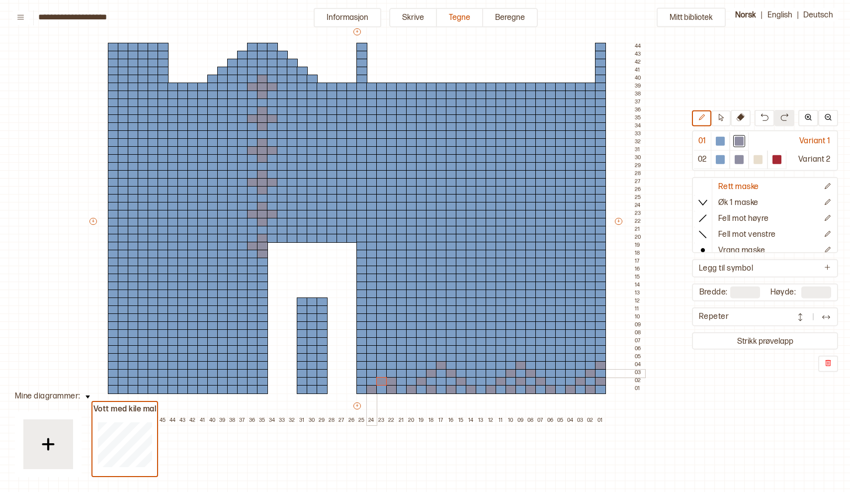
click at [373, 371] on div at bounding box center [371, 373] width 11 height 9
click at [719, 136] on div at bounding box center [720, 141] width 12 height 12
click at [391, 381] on div at bounding box center [391, 381] width 11 height 9
click at [737, 141] on div at bounding box center [739, 141] width 9 height 9
click at [361, 380] on div at bounding box center [361, 381] width 11 height 9
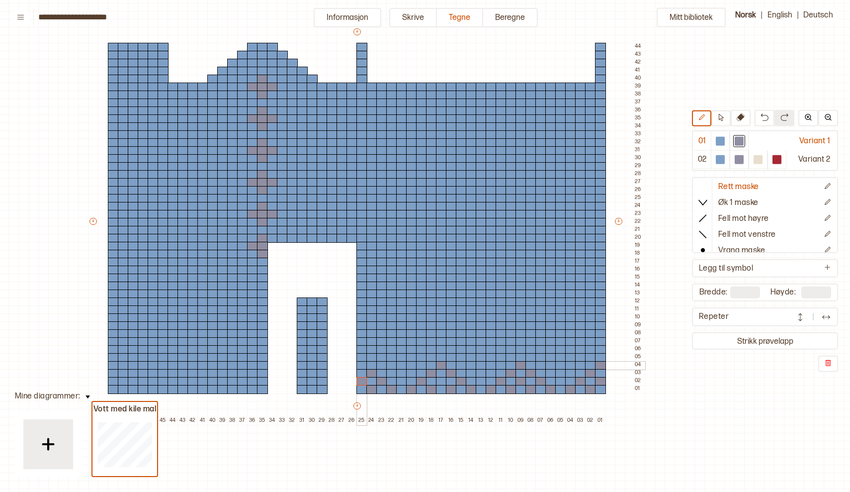
click at [361, 364] on div at bounding box center [361, 365] width 11 height 9
click at [440, 380] on div at bounding box center [441, 381] width 11 height 9
click at [490, 380] on div at bounding box center [491, 381] width 11 height 9
click at [490, 368] on div at bounding box center [491, 365] width 11 height 9
click at [491, 374] on div at bounding box center [491, 373] width 11 height 9
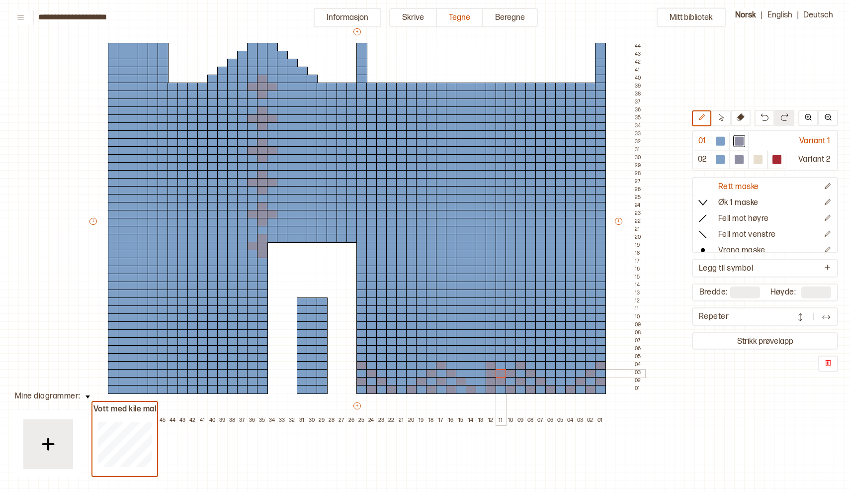
click at [501, 375] on div at bounding box center [501, 373] width 11 height 9
click at [501, 365] on div at bounding box center [501, 365] width 11 height 9
click at [510, 366] on div at bounding box center [511, 365] width 11 height 9
click at [450, 356] on div at bounding box center [451, 357] width 11 height 9
click at [460, 350] on div at bounding box center [461, 349] width 11 height 9
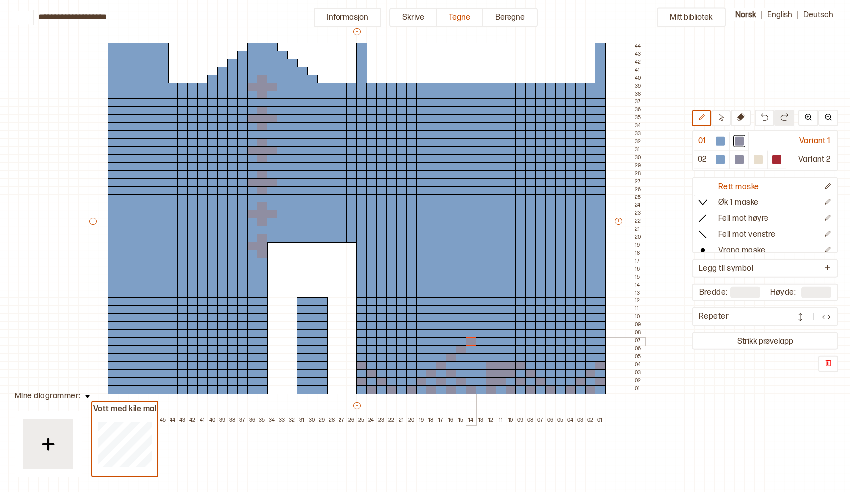
click at [469, 340] on div at bounding box center [471, 341] width 11 height 9
click at [479, 332] on div at bounding box center [481, 333] width 11 height 9
click at [491, 323] on div at bounding box center [491, 325] width 11 height 9
click at [502, 318] on div at bounding box center [501, 317] width 11 height 9
click at [509, 310] on div at bounding box center [511, 309] width 11 height 9
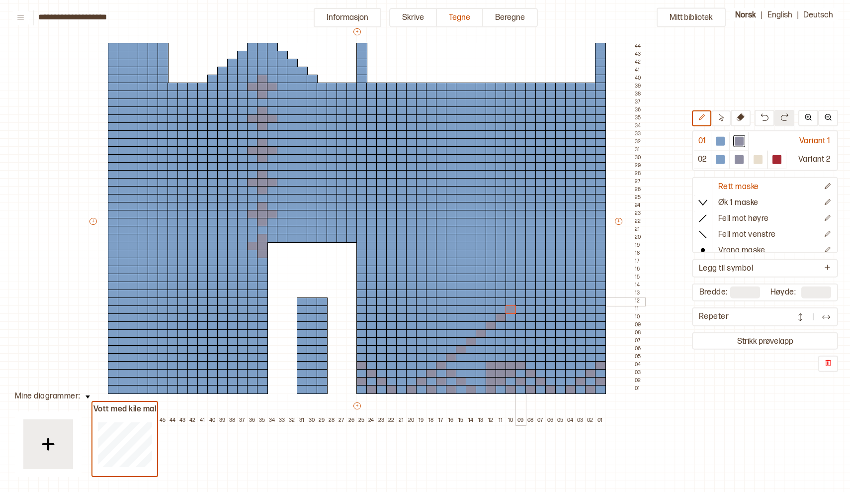
click at [521, 302] on div at bounding box center [521, 301] width 11 height 9
click at [529, 294] on div at bounding box center [531, 293] width 11 height 9
click at [541, 284] on div at bounding box center [540, 285] width 11 height 9
click at [551, 276] on div at bounding box center [550, 277] width 11 height 9
click at [562, 269] on div at bounding box center [560, 269] width 11 height 9
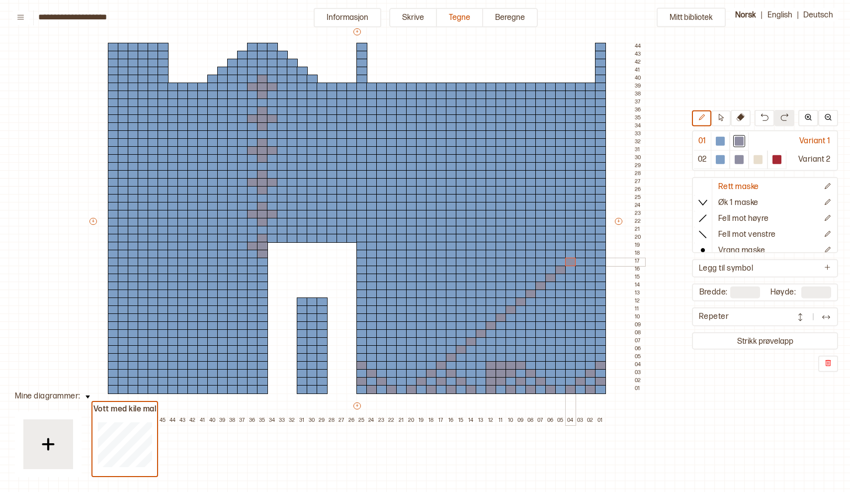
click at [572, 263] on div at bounding box center [570, 262] width 11 height 9
click at [583, 255] on div at bounding box center [580, 254] width 11 height 9
click at [592, 246] on div at bounding box center [590, 246] width 11 height 9
click at [600, 237] on div at bounding box center [600, 238] width 11 height 9
click at [511, 357] on div at bounding box center [511, 357] width 11 height 9
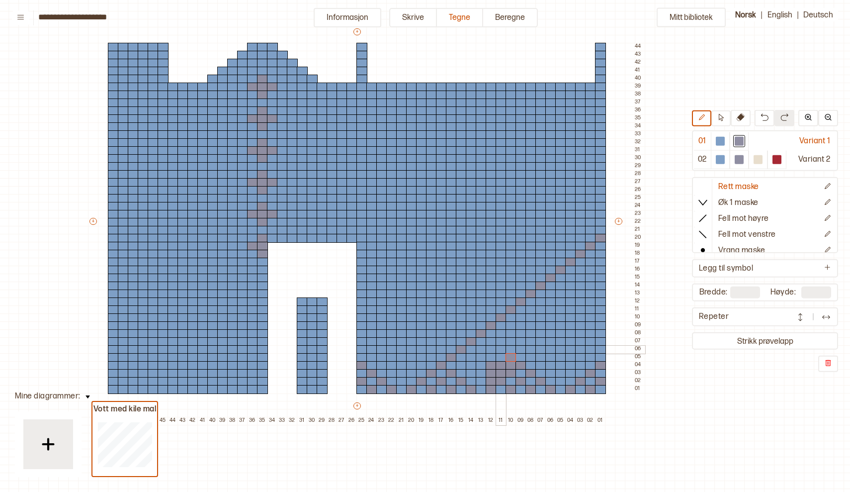
click at [501, 350] on div at bounding box center [501, 349] width 11 height 9
click at [491, 340] on div at bounding box center [491, 341] width 11 height 9
click at [491, 350] on div at bounding box center [491, 349] width 11 height 9
click at [491, 358] on div at bounding box center [491, 357] width 11 height 9
click at [501, 357] on div at bounding box center [501, 357] width 11 height 9
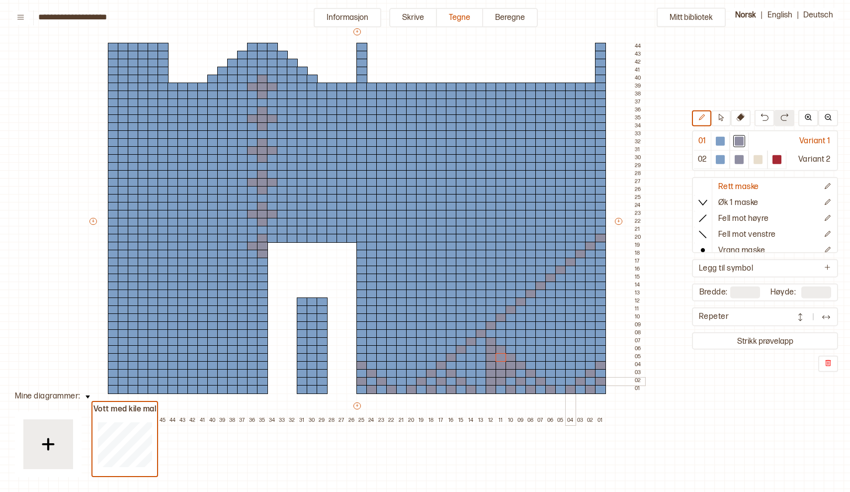
click at [570, 381] on div at bounding box center [570, 381] width 11 height 9
click at [581, 373] on div at bounding box center [580, 373] width 11 height 9
click at [590, 365] on div at bounding box center [590, 365] width 11 height 9
click at [590, 355] on div at bounding box center [590, 357] width 11 height 9
click at [582, 349] on div at bounding box center [580, 349] width 11 height 9
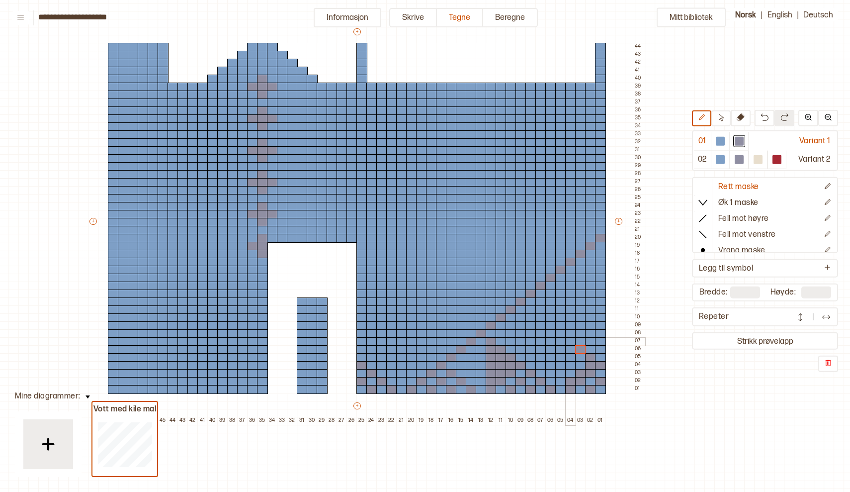
click at [568, 339] on div at bounding box center [570, 341] width 11 height 9
click at [560, 335] on div at bounding box center [560, 333] width 11 height 9
click at [551, 326] on div at bounding box center [550, 325] width 11 height 9
click at [541, 316] on div at bounding box center [540, 317] width 11 height 9
click at [531, 309] on div at bounding box center [531, 309] width 11 height 9
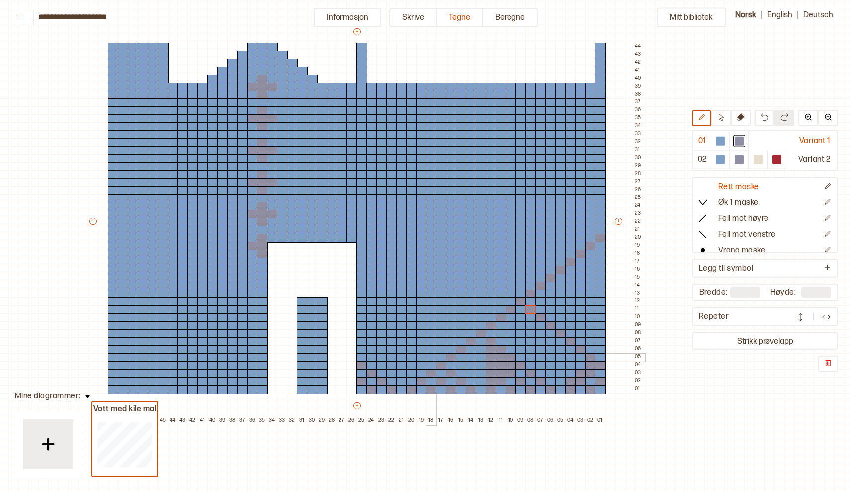
click at [430, 356] on div at bounding box center [431, 357] width 11 height 9
click at [423, 349] on div at bounding box center [421, 349] width 11 height 9
click at [412, 342] on div at bounding box center [411, 341] width 11 height 9
click at [402, 334] on div at bounding box center [401, 333] width 11 height 9
click at [392, 325] on div at bounding box center [391, 325] width 11 height 9
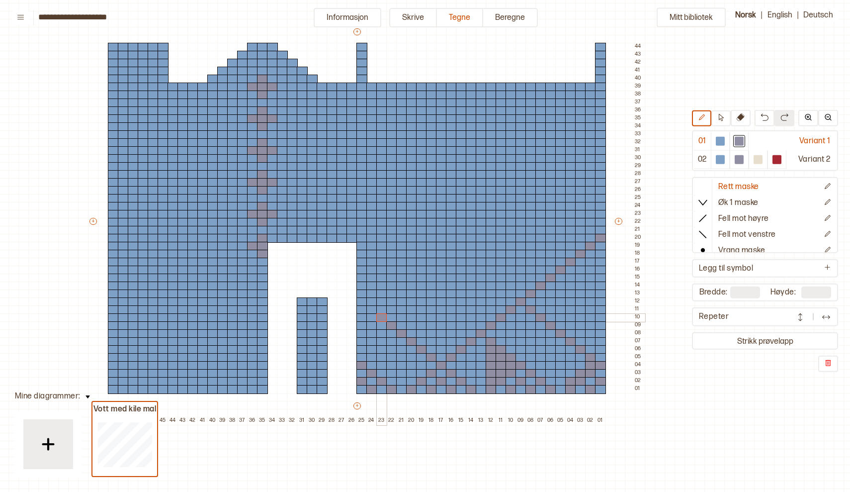
click at [382, 316] on div at bounding box center [381, 317] width 11 height 9
click at [372, 308] on div at bounding box center [371, 309] width 11 height 9
click at [370, 356] on div at bounding box center [371, 357] width 11 height 9
click at [381, 347] on div at bounding box center [381, 349] width 11 height 9
click at [392, 342] on div at bounding box center [391, 341] width 11 height 9
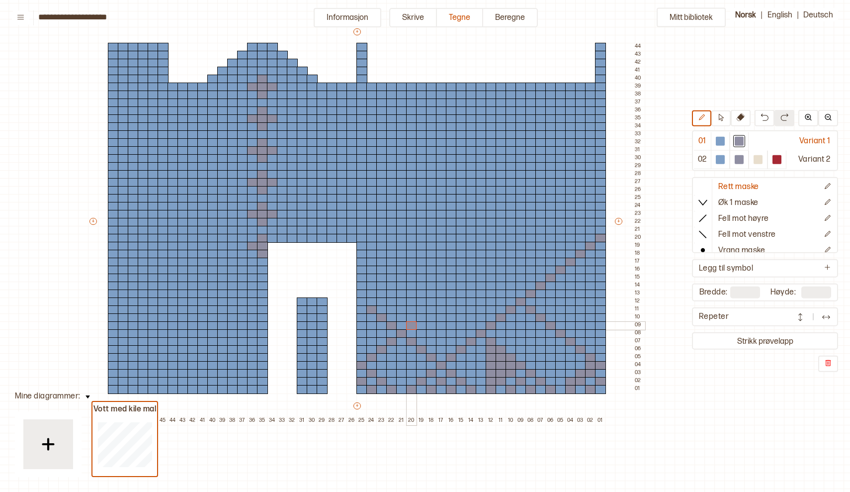
click at [414, 323] on div at bounding box center [411, 325] width 11 height 9
click at [423, 315] on div at bounding box center [421, 317] width 11 height 9
click at [431, 308] on div at bounding box center [431, 309] width 11 height 9
click at [440, 300] on div at bounding box center [441, 301] width 11 height 9
click at [451, 292] on div at bounding box center [451, 293] width 11 height 9
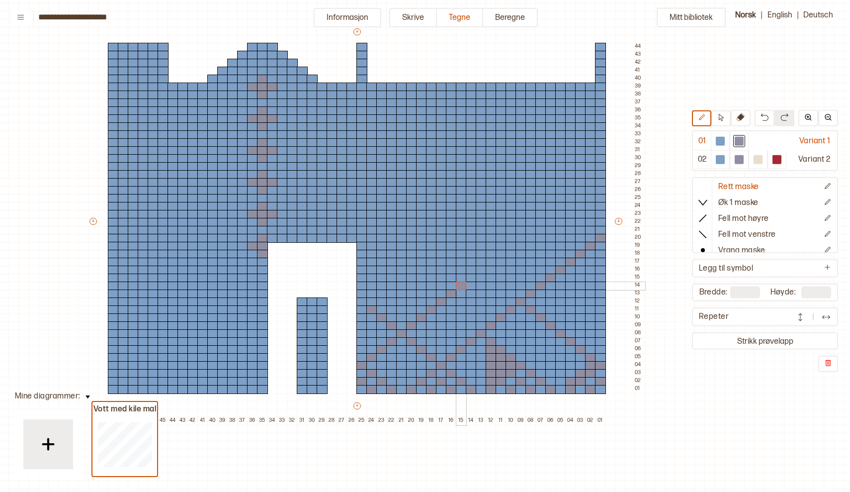
click at [459, 286] on div at bounding box center [461, 285] width 11 height 9
click at [473, 277] on div at bounding box center [471, 277] width 11 height 9
click at [481, 271] on div at bounding box center [481, 269] width 11 height 9
click at [489, 263] on div at bounding box center [491, 262] width 11 height 9
click at [498, 253] on div at bounding box center [501, 254] width 11 height 9
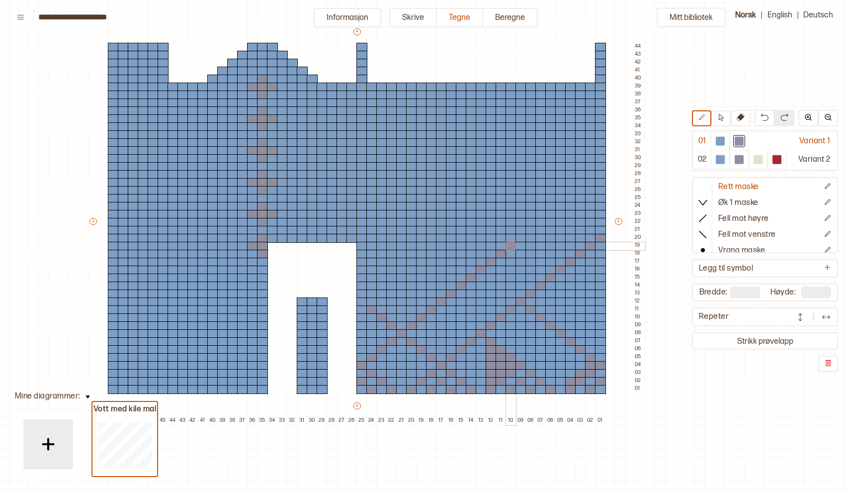
click at [512, 246] on div at bounding box center [511, 246] width 11 height 9
click at [520, 239] on div at bounding box center [521, 238] width 11 height 9
click at [531, 228] on div at bounding box center [531, 230] width 11 height 9
click at [540, 220] on div at bounding box center [540, 222] width 11 height 9
click at [550, 212] on div at bounding box center [550, 214] width 11 height 9
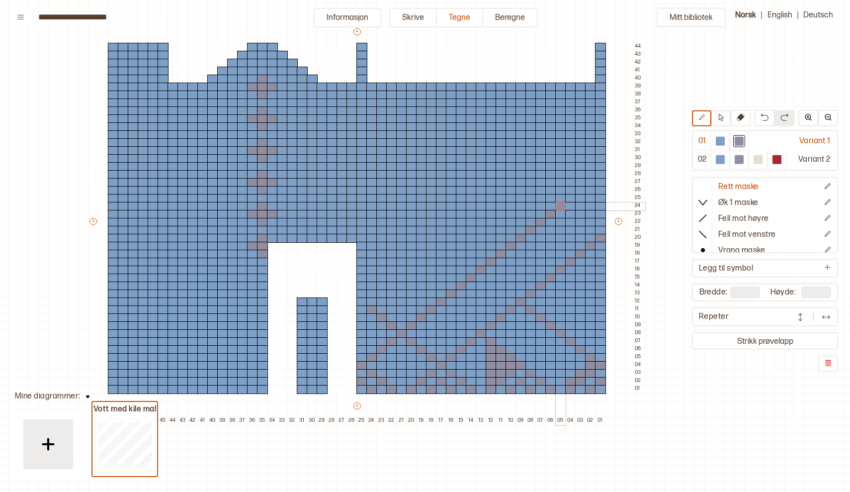
click at [561, 206] on div at bounding box center [560, 206] width 11 height 9
click at [570, 197] on div at bounding box center [570, 198] width 11 height 9
click at [580, 191] on div at bounding box center [580, 190] width 11 height 9
click at [589, 181] on div at bounding box center [590, 182] width 11 height 9
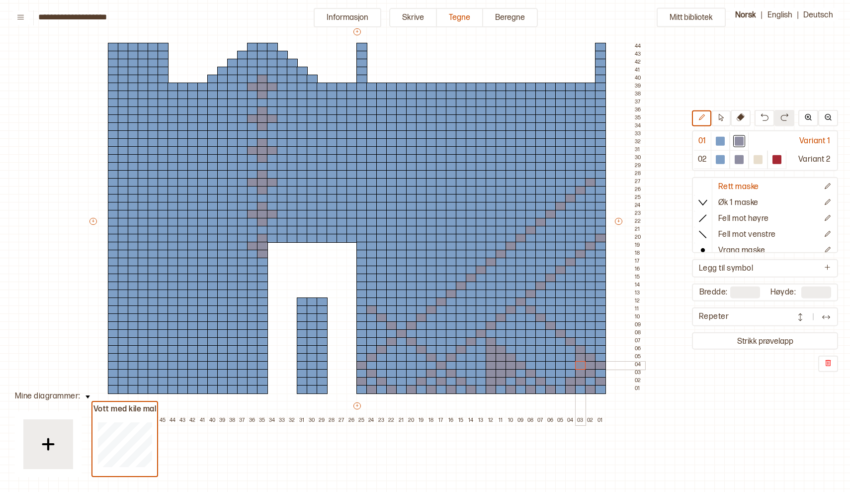
click at [581, 361] on div "+ + + + 50 49 48 47 46 45 44 43 42 41 40 39 38 37 36 35 34 33 32 31 30 29 28 27…" at bounding box center [366, 226] width 557 height 398
drag, startPoint x: 572, startPoint y: 348, endPoint x: 573, endPoint y: 369, distance: 21.9
click at [573, 369] on div "+ + + + 50 49 48 47 46 45 44 43 42 41 40 39 38 37 36 35 34 33 32 31 30 29 28 27…" at bounding box center [366, 226] width 557 height 398
click at [532, 356] on div at bounding box center [531, 357] width 11 height 9
click at [541, 349] on div at bounding box center [540, 349] width 11 height 9
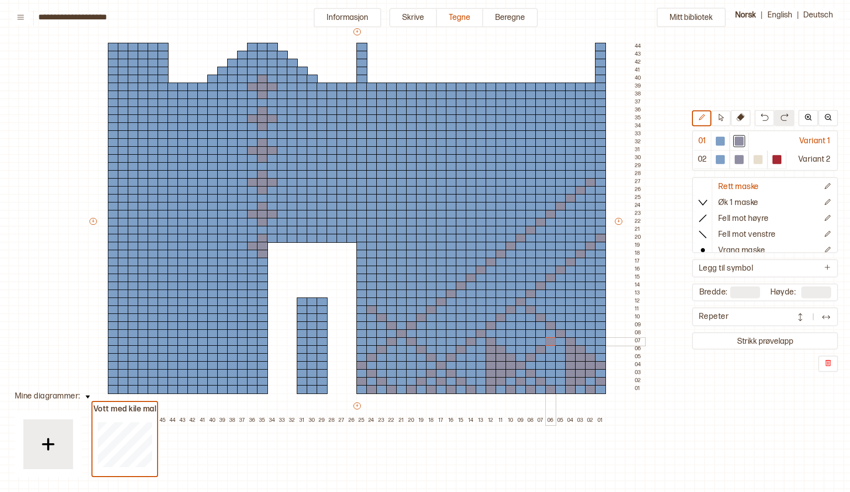
click at [549, 340] on div at bounding box center [550, 341] width 11 height 9
click at [569, 324] on div at bounding box center [570, 325] width 11 height 9
click at [580, 318] on div at bounding box center [580, 317] width 11 height 9
click at [590, 309] on div at bounding box center [590, 309] width 11 height 9
click at [601, 302] on div at bounding box center [600, 301] width 11 height 9
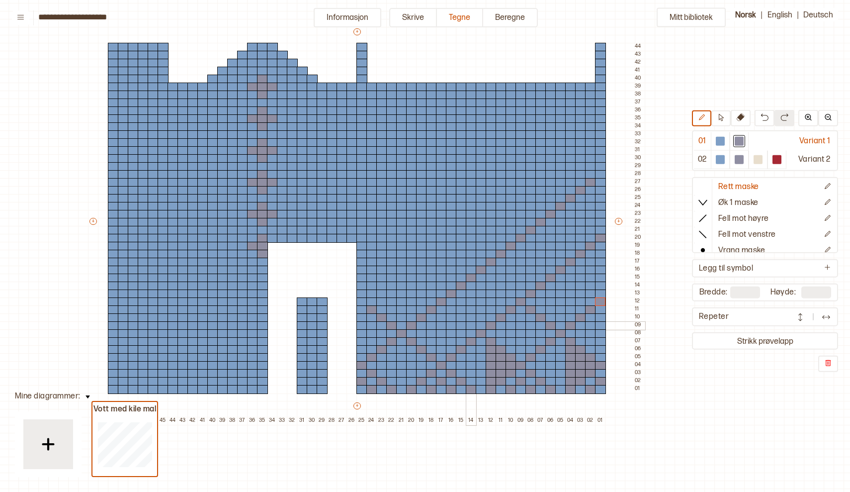
click at [471, 326] on div at bounding box center [471, 325] width 11 height 9
click at [461, 317] on div at bounding box center [461, 317] width 11 height 9
click at [451, 309] on div at bounding box center [451, 309] width 11 height 9
click at [433, 294] on div at bounding box center [431, 293] width 11 height 9
click at [419, 285] on div at bounding box center [421, 285] width 11 height 9
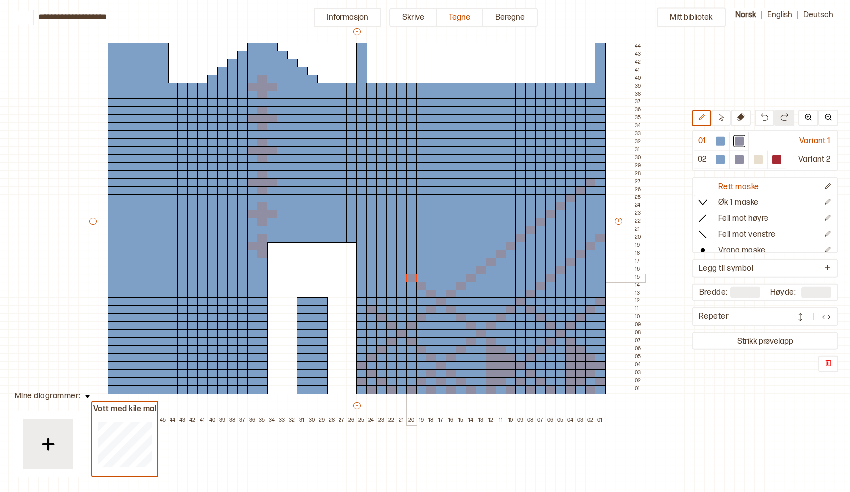
click at [412, 277] on div at bounding box center [411, 277] width 11 height 9
click at [399, 268] on div at bounding box center [401, 269] width 11 height 9
click at [392, 261] on div at bounding box center [391, 262] width 11 height 9
click at [381, 254] on div at bounding box center [381, 254] width 11 height 9
click at [371, 246] on div at bounding box center [371, 246] width 11 height 9
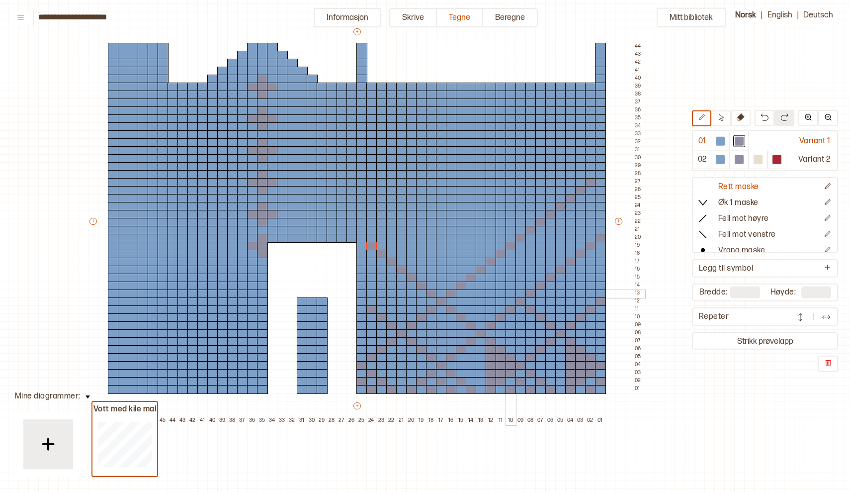
click at [510, 295] on div at bounding box center [511, 293] width 11 height 9
click at [501, 286] on div at bounding box center [501, 285] width 11 height 9
click at [491, 280] on div at bounding box center [491, 277] width 11 height 9
click at [470, 261] on div at bounding box center [471, 262] width 11 height 9
click at [463, 253] on div at bounding box center [461, 254] width 11 height 9
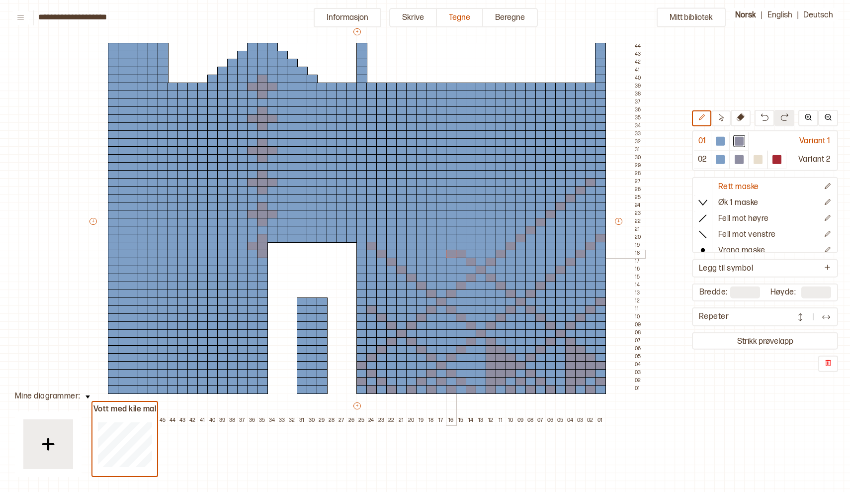
click at [453, 250] on div at bounding box center [451, 254] width 11 height 9
click at [720, 140] on div at bounding box center [720, 141] width 9 height 9
click at [449, 257] on div at bounding box center [451, 254] width 11 height 9
click at [739, 140] on div at bounding box center [739, 141] width 9 height 9
click at [451, 245] on div at bounding box center [451, 246] width 11 height 9
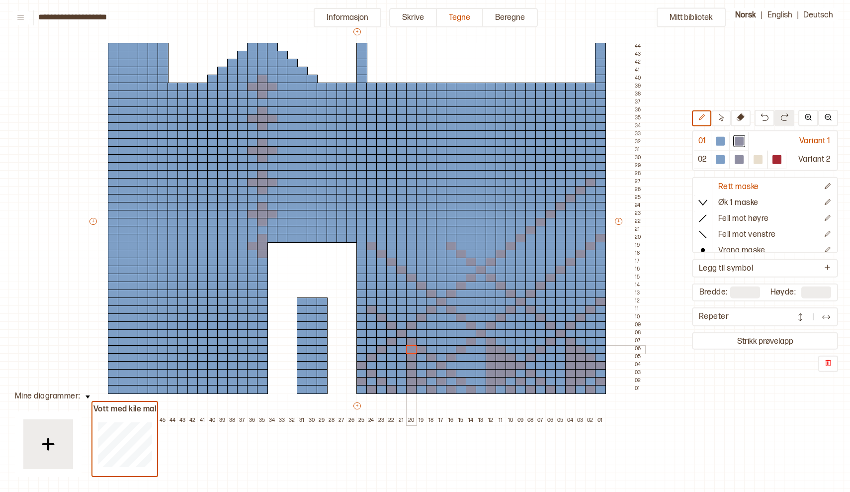
drag, startPoint x: 410, startPoint y: 379, endPoint x: 411, endPoint y: 348, distance: 31.3
click at [411, 348] on div "+ + + + 50 49 48 47 46 45 44 43 42 41 40 39 38 37 36 35 34 33 32 31 30 29 28 27…" at bounding box center [366, 226] width 557 height 398
drag, startPoint x: 420, startPoint y: 354, endPoint x: 418, endPoint y: 373, distance: 19.1
click at [418, 373] on div "+ + + + 50 49 48 47 46 45 44 43 42 41 40 39 38 37 36 35 34 33 32 31 30 29 28 27…" at bounding box center [366, 226] width 557 height 398
click at [431, 364] on div at bounding box center [431, 365] width 11 height 9
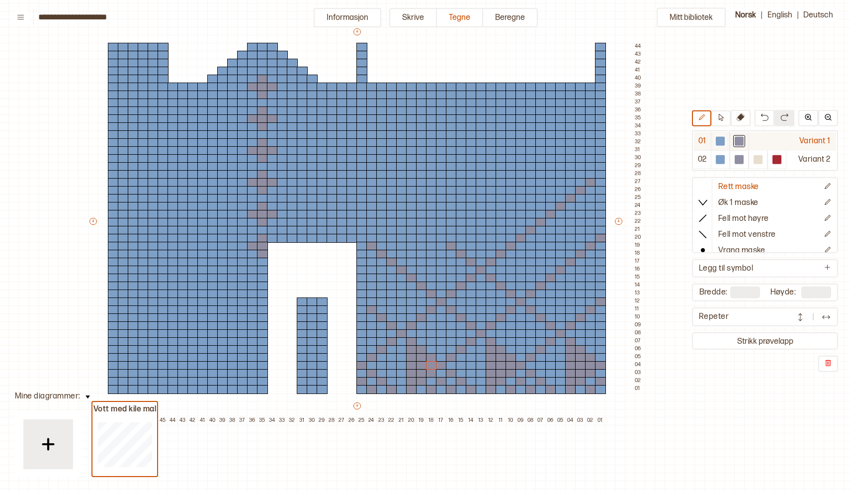
click at [722, 142] on div at bounding box center [720, 141] width 9 height 9
drag, startPoint x: 590, startPoint y: 180, endPoint x: 515, endPoint y: 331, distance: 168.3
click at [515, 331] on div "+ + + + 50 49 48 47 46 45 44 43 42 41 40 39 38 37 36 35 34 33 32 31 30 29 28 27…" at bounding box center [366, 226] width 557 height 398
drag, startPoint x: 571, startPoint y: 350, endPoint x: 564, endPoint y: 209, distance: 140.9
click at [565, 208] on div "+ + + + 50 49 48 47 46 45 44 43 42 41 40 39 38 37 36 35 34 33 32 31 30 29 28 27…" at bounding box center [366, 226] width 557 height 398
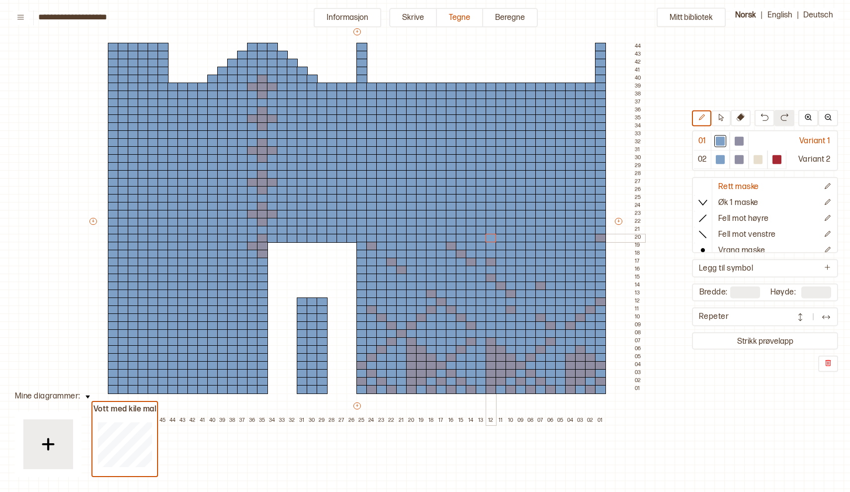
drag, startPoint x: 563, startPoint y: 209, endPoint x: 468, endPoint y: 238, distance: 99.4
click at [468, 238] on div "+ + + + 50 49 48 47 46 45 44 43 42 41 40 39 38 37 36 35 34 33 32 31 30 29 28 27…" at bounding box center [366, 226] width 557 height 398
drag, startPoint x: 373, startPoint y: 243, endPoint x: 532, endPoint y: 329, distance: 181.1
click at [532, 329] on div "+ + + + 50 49 48 47 46 45 44 43 42 41 40 39 38 37 36 35 34 33 32 31 30 29 28 27…" at bounding box center [366, 226] width 557 height 398
drag, startPoint x: 455, startPoint y: 241, endPoint x: 468, endPoint y: 325, distance: 85.0
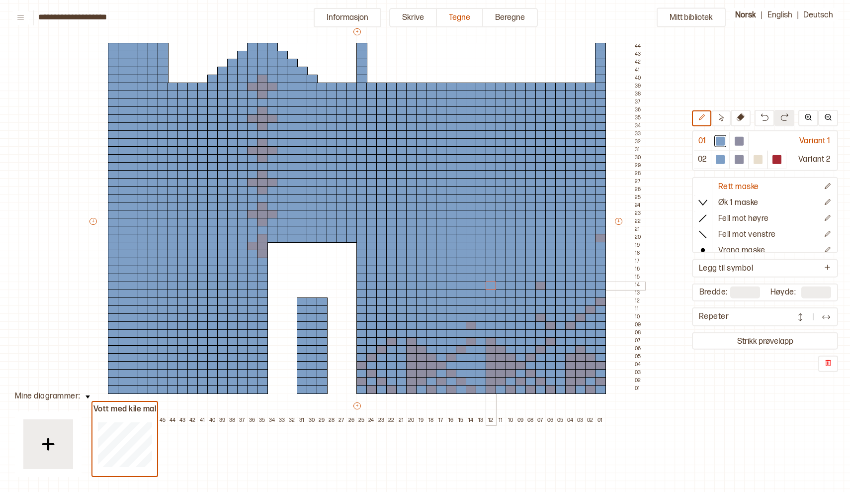
click at [468, 324] on div "+ + + + 50 49 48 47 46 45 44 43 42 41 40 39 38 37 36 35 34 33 32 31 30 29 28 27…" at bounding box center [366, 226] width 557 height 398
drag, startPoint x: 488, startPoint y: 372, endPoint x: 593, endPoint y: 331, distance: 112.5
click at [593, 331] on div "+ + + + 50 49 48 47 46 45 44 43 42 41 40 39 38 37 36 35 34 33 32 31 30 29 28 27…" at bounding box center [366, 226] width 557 height 398
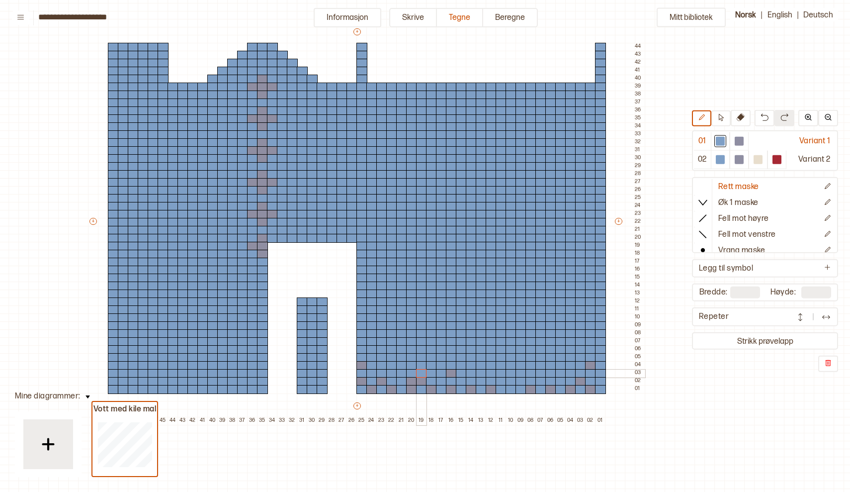
drag, startPoint x: 599, startPoint y: 300, endPoint x: 420, endPoint y: 376, distance: 194.0
click at [420, 376] on div "+ + + + 50 49 48 47 46 45 44 43 42 41 40 39 38 37 36 35 34 33 32 31 30 29 28 27…" at bounding box center [366, 226] width 557 height 398
drag, startPoint x: 423, startPoint y: 383, endPoint x: 578, endPoint y: 381, distance: 154.6
click at [578, 381] on div "+ + + + 50 49 48 47 46 45 44 43 42 41 40 39 38 37 36 35 34 33 32 31 30 29 28 27…" at bounding box center [366, 226] width 557 height 398
click at [738, 143] on div at bounding box center [739, 141] width 9 height 9
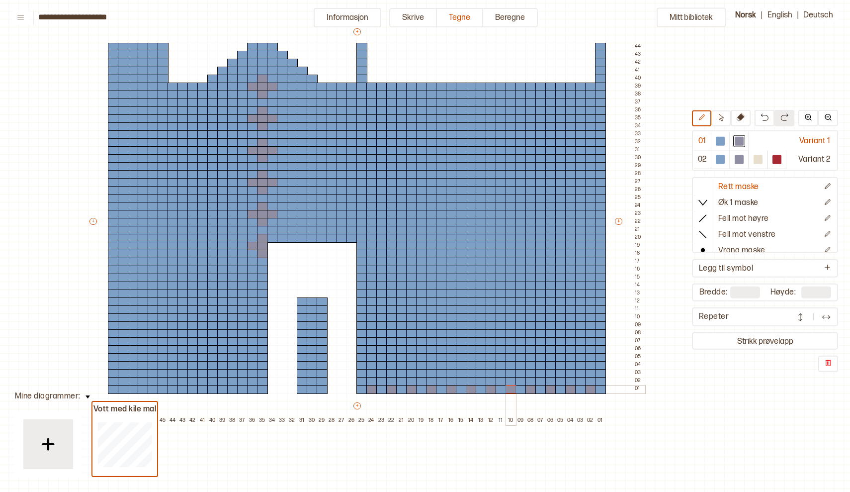
click at [512, 390] on div at bounding box center [511, 389] width 11 height 9
click at [581, 380] on div at bounding box center [580, 381] width 11 height 9
click at [562, 380] on div at bounding box center [560, 381] width 11 height 9
click at [572, 372] on div at bounding box center [570, 373] width 11 height 9
click at [549, 370] on div at bounding box center [550, 373] width 11 height 9
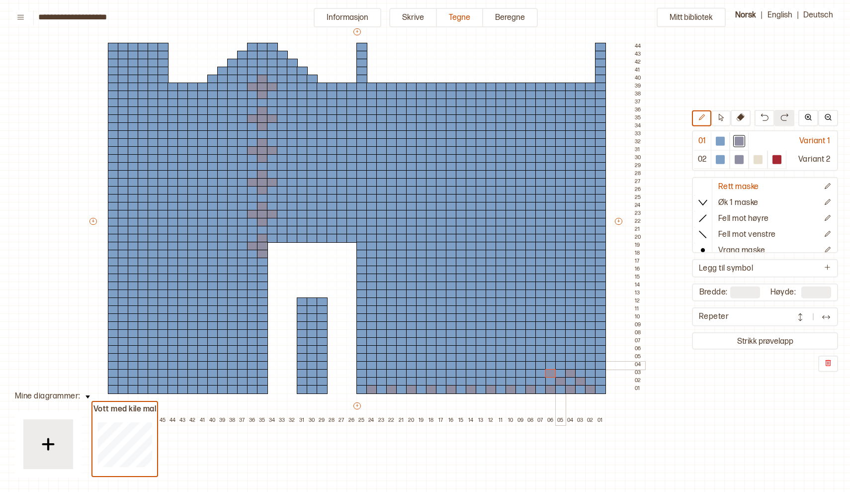
click at [561, 364] on div at bounding box center [560, 365] width 11 height 9
click at [541, 363] on div at bounding box center [540, 365] width 11 height 9
click at [550, 356] on div at bounding box center [550, 357] width 11 height 9
click at [530, 355] on div at bounding box center [531, 357] width 11 height 9
click at [540, 348] on div at bounding box center [540, 349] width 11 height 9
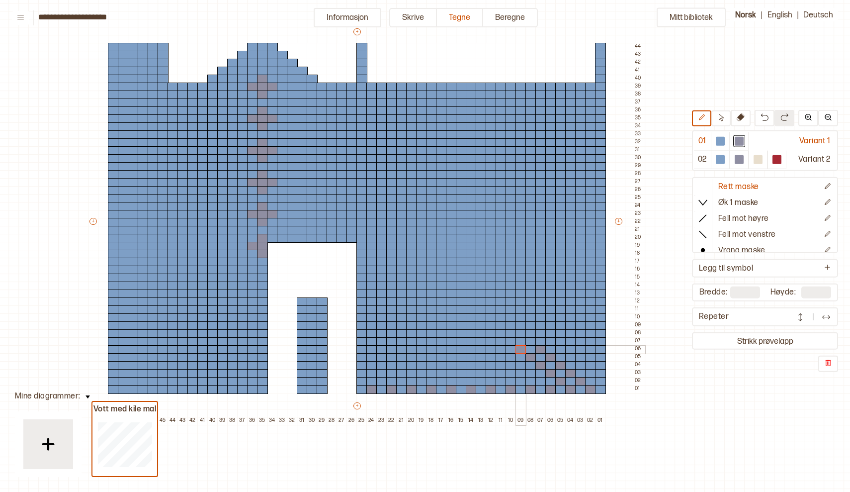
click at [519, 348] on div at bounding box center [521, 349] width 11 height 9
click at [530, 340] on div at bounding box center [531, 341] width 11 height 9
click at [510, 340] on div at bounding box center [511, 341] width 11 height 9
click at [521, 330] on div at bounding box center [521, 333] width 11 height 9
click at [500, 331] on div at bounding box center [501, 333] width 11 height 9
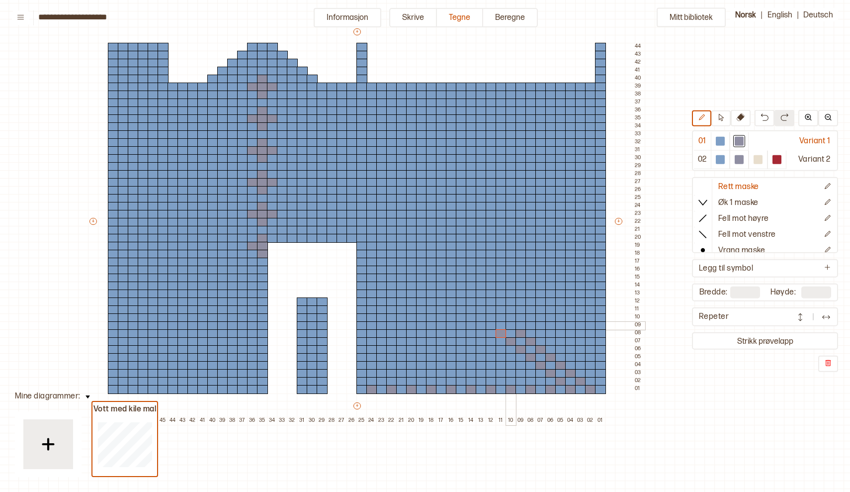
click at [511, 324] on div at bounding box center [511, 325] width 11 height 9
click at [489, 324] on div at bounding box center [491, 325] width 11 height 9
click at [501, 315] on div at bounding box center [501, 317] width 11 height 9
click at [479, 316] on div at bounding box center [481, 317] width 11 height 9
click at [491, 306] on div at bounding box center [491, 309] width 11 height 9
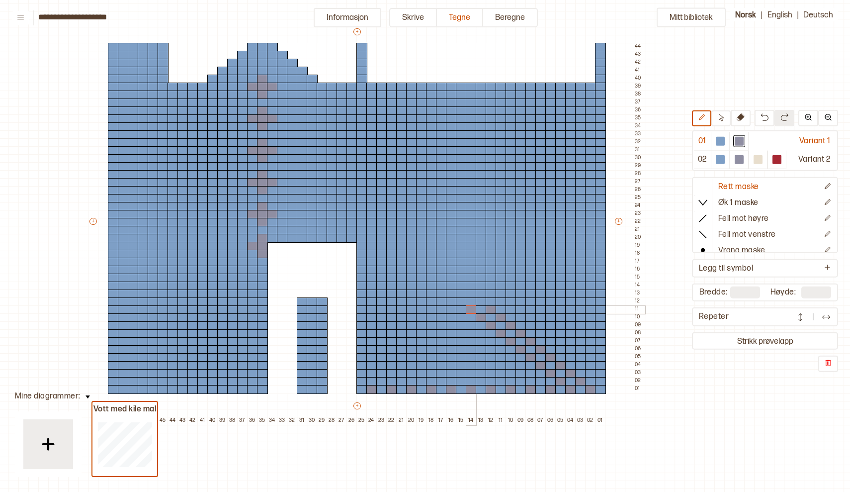
click at [469, 311] on div at bounding box center [471, 309] width 11 height 9
click at [542, 380] on div at bounding box center [540, 381] width 11 height 9
click at [520, 379] on div at bounding box center [521, 381] width 11 height 9
click at [499, 383] on div at bounding box center [501, 381] width 11 height 9
click at [511, 373] on div at bounding box center [511, 373] width 11 height 9
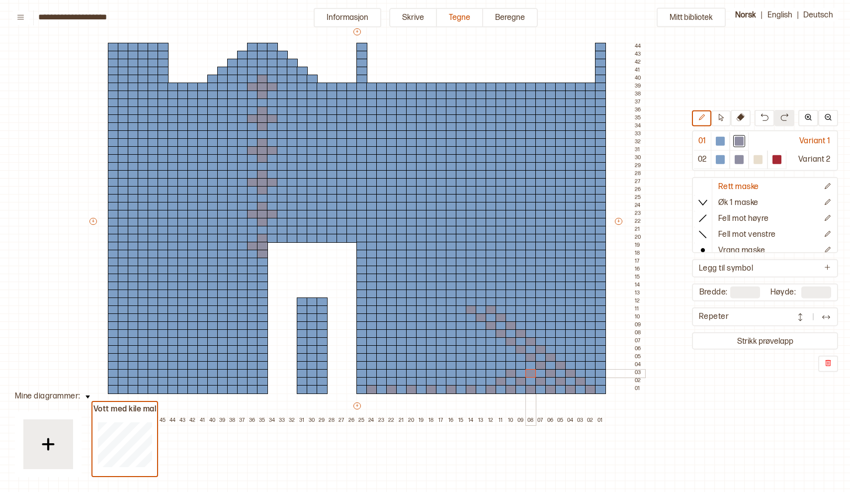
click at [531, 372] on div at bounding box center [531, 373] width 11 height 9
click at [522, 365] on div at bounding box center [521, 365] width 11 height 9
click at [462, 380] on div at bounding box center [461, 381] width 11 height 9
click at [451, 373] on div at bounding box center [451, 373] width 11 height 9
click at [441, 364] on div at bounding box center [441, 365] width 11 height 9
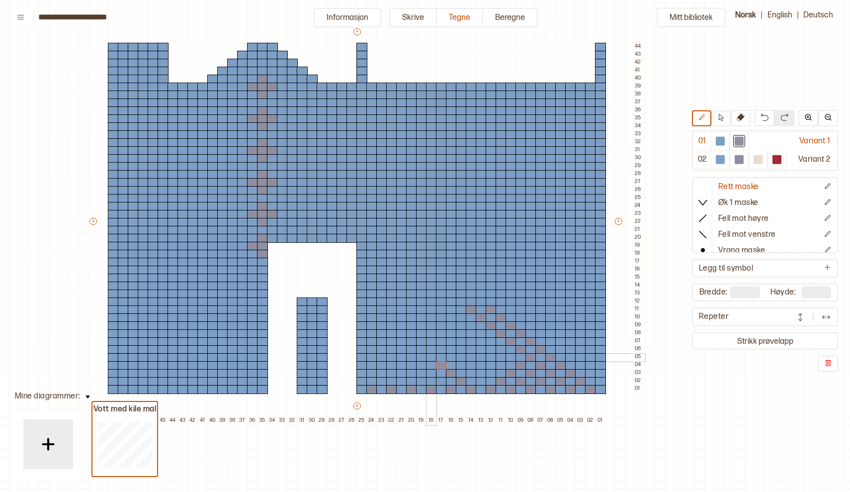
click at [430, 356] on div at bounding box center [431, 357] width 11 height 9
click at [441, 383] on div at bounding box center [441, 381] width 11 height 9
click at [433, 373] on div at bounding box center [431, 373] width 11 height 9
click at [423, 364] on div at bounding box center [421, 365] width 11 height 9
click at [411, 357] on div at bounding box center [411, 357] width 11 height 9
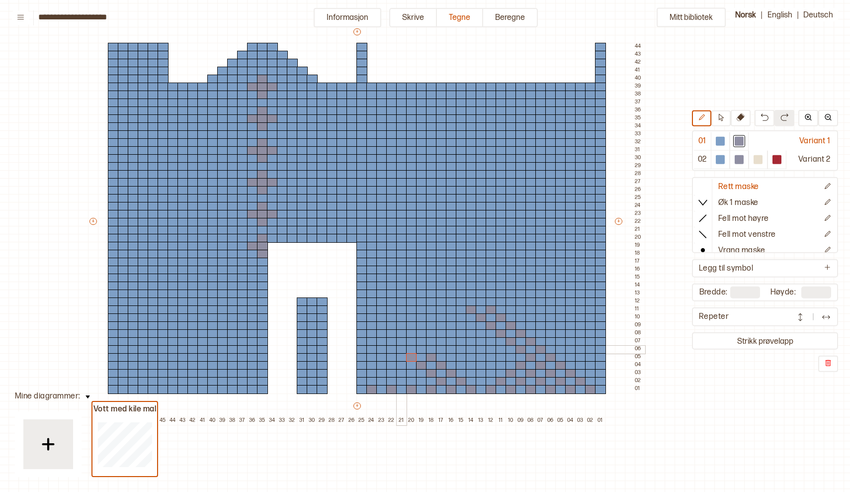
click at [400, 348] on div at bounding box center [401, 349] width 11 height 9
click at [392, 341] on div at bounding box center [391, 341] width 11 height 9
click at [424, 351] on div at bounding box center [421, 349] width 11 height 9
click at [414, 340] on div at bounding box center [411, 341] width 11 height 9
click at [401, 331] on div at bounding box center [401, 333] width 11 height 9
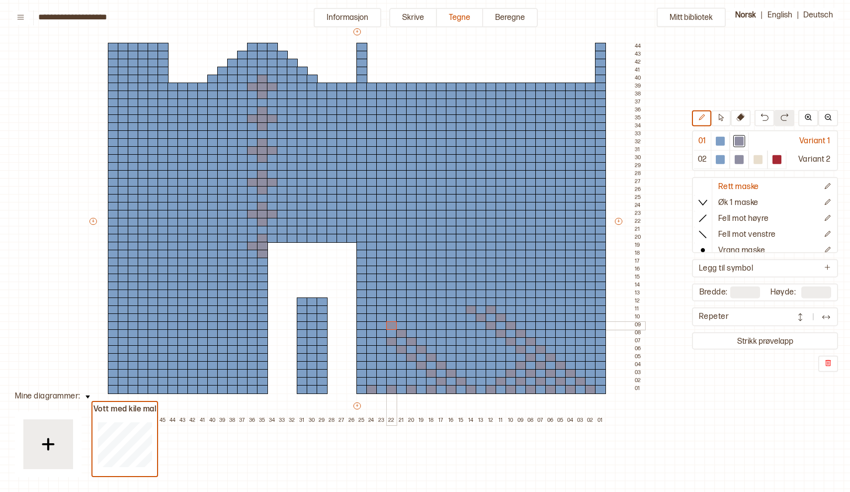
click at [390, 323] on div at bounding box center [391, 325] width 11 height 9
click at [441, 347] on div at bounding box center [441, 349] width 11 height 9
click at [454, 339] on div at bounding box center [451, 341] width 11 height 9
click at [463, 331] on div at bounding box center [461, 333] width 11 height 9
click at [474, 322] on div at bounding box center [471, 325] width 11 height 9
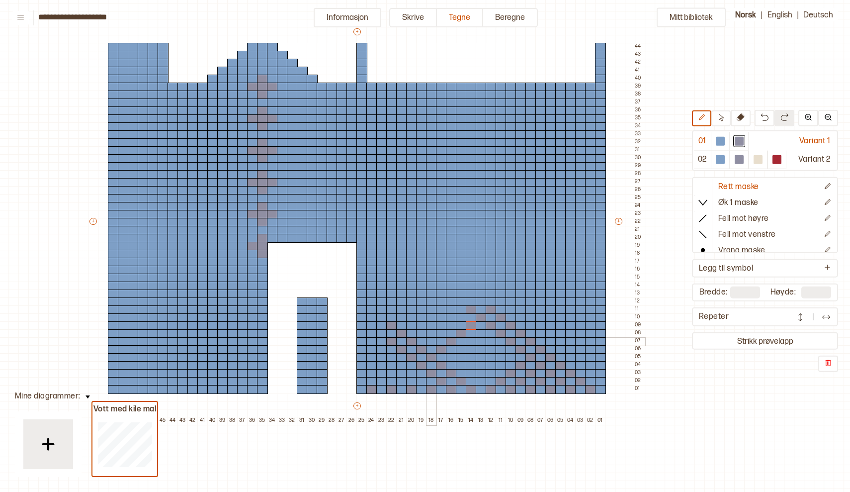
click at [429, 341] on div at bounding box center [431, 341] width 11 height 9
click at [442, 331] on div at bounding box center [441, 333] width 11 height 9
click at [450, 323] on div at bounding box center [451, 325] width 11 height 9
click at [461, 315] on div at bounding box center [461, 317] width 11 height 9
click at [410, 374] on div at bounding box center [411, 373] width 11 height 9
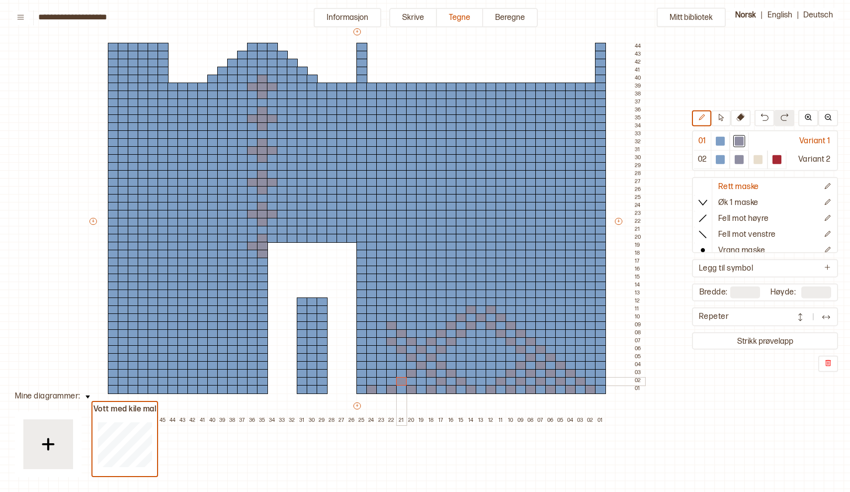
click at [399, 382] on div at bounding box center [401, 381] width 11 height 9
click at [423, 381] on div at bounding box center [421, 381] width 11 height 9
click at [400, 364] on div at bounding box center [401, 365] width 11 height 9
click at [390, 372] on div at bounding box center [391, 373] width 11 height 9
click at [382, 379] on div at bounding box center [381, 381] width 11 height 9
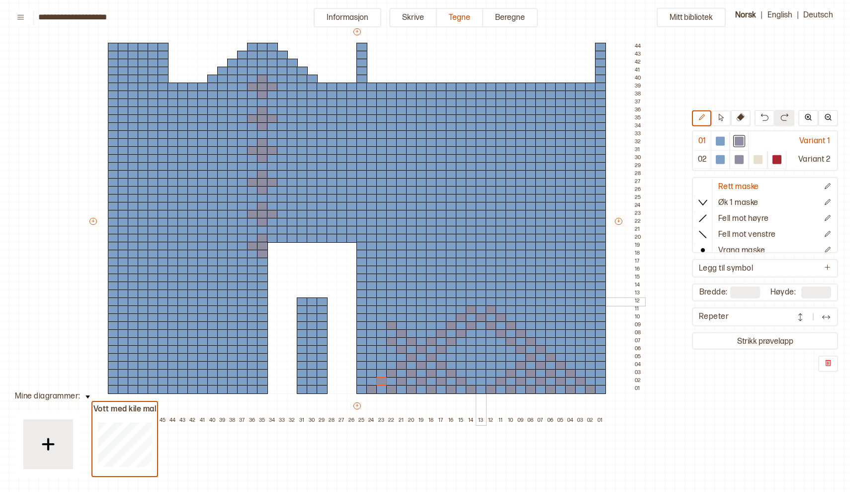
click at [481, 300] on div at bounding box center [481, 301] width 11 height 9
click at [380, 315] on div at bounding box center [381, 317] width 11 height 9
click at [371, 308] on div at bounding box center [371, 309] width 11 height 9
click at [381, 341] on div at bounding box center [381, 341] width 11 height 9
click at [725, 142] on div at bounding box center [720, 141] width 12 height 12
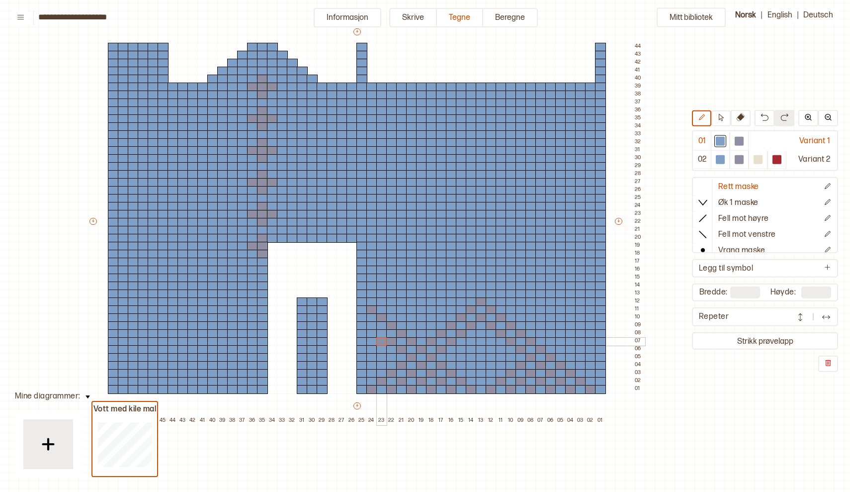
click at [382, 342] on div at bounding box center [381, 341] width 11 height 9
click at [737, 138] on div at bounding box center [739, 141] width 9 height 9
click at [381, 333] on div at bounding box center [381, 333] width 11 height 9
click at [370, 326] on div at bounding box center [371, 325] width 11 height 9
click at [546, 341] on div at bounding box center [550, 341] width 11 height 9
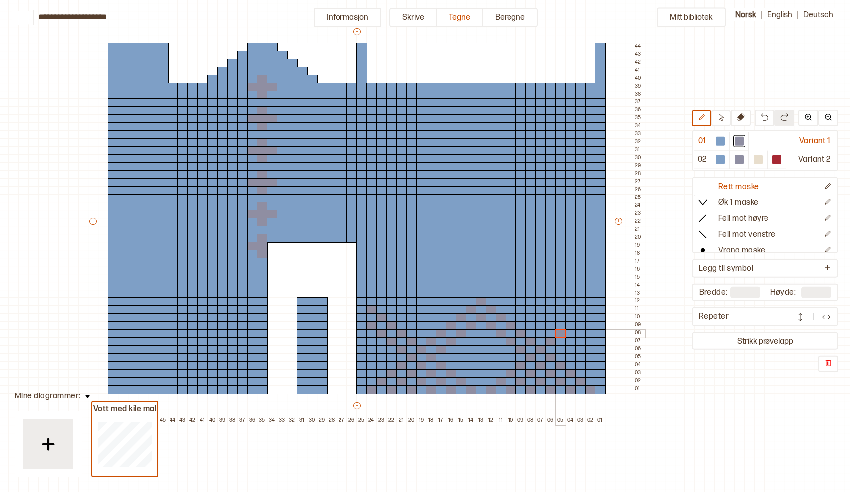
click at [560, 331] on div at bounding box center [560, 333] width 11 height 9
click at [569, 324] on div at bounding box center [570, 325] width 11 height 9
click at [577, 316] on div at bounding box center [580, 317] width 11 height 9
click at [590, 308] on div at bounding box center [590, 309] width 11 height 9
click at [562, 350] on div at bounding box center [560, 349] width 11 height 9
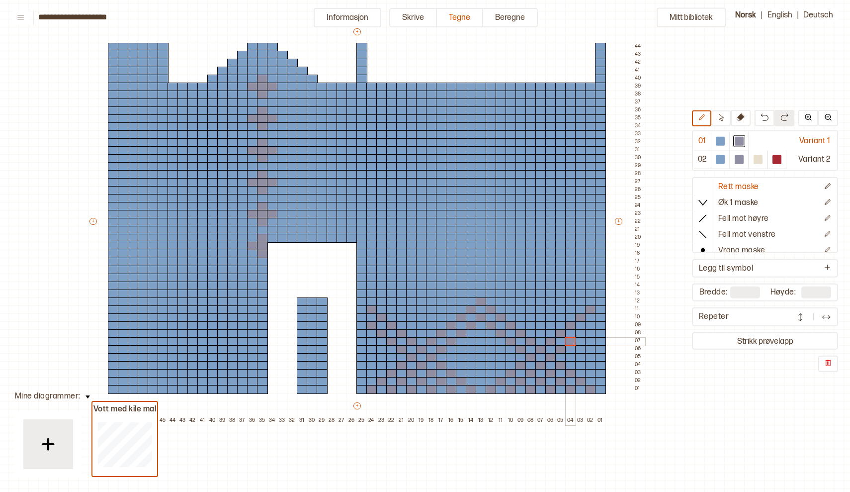
click at [572, 342] on div at bounding box center [570, 341] width 11 height 9
click at [581, 333] on div at bounding box center [580, 333] width 11 height 9
click at [592, 324] on div at bounding box center [590, 325] width 11 height 9
click at [520, 357] on div at bounding box center [521, 357] width 11 height 9
click at [510, 350] on div at bounding box center [511, 349] width 11 height 9
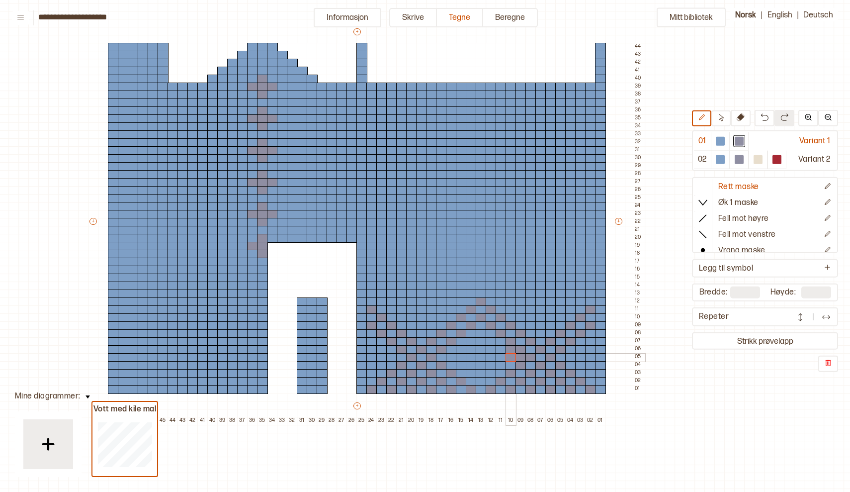
click at [509, 360] on div at bounding box center [511, 357] width 11 height 9
click at [509, 368] on div at bounding box center [511, 365] width 11 height 9
click at [501, 343] on div at bounding box center [501, 341] width 11 height 9
click at [499, 353] on div at bounding box center [501, 349] width 11 height 9
click at [498, 359] on div at bounding box center [501, 357] width 11 height 9
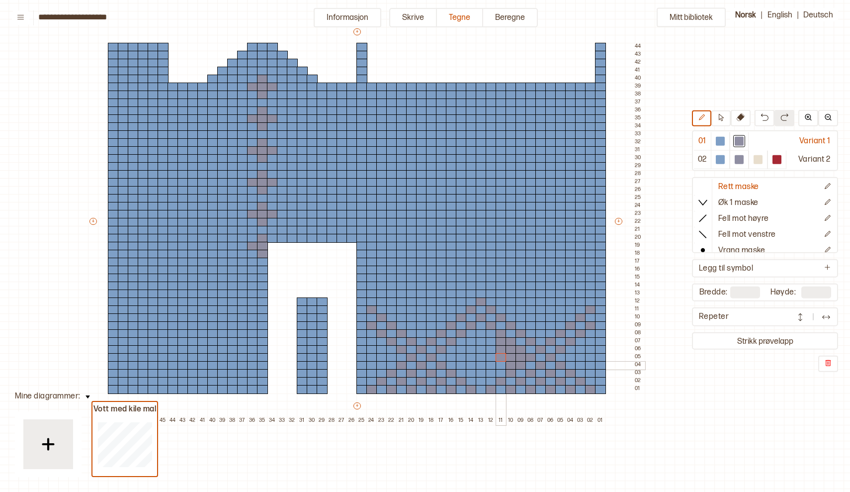
click at [501, 364] on div at bounding box center [501, 365] width 11 height 9
click at [500, 369] on div at bounding box center [501, 373] width 11 height 9
click at [491, 335] on div at bounding box center [491, 333] width 11 height 9
click at [489, 346] on div at bounding box center [491, 349] width 11 height 9
click at [491, 339] on div at bounding box center [491, 341] width 11 height 9
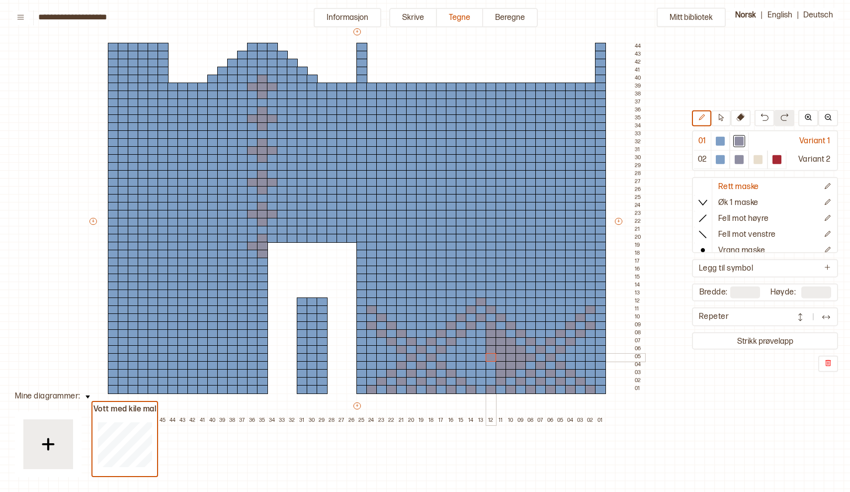
click at [491, 353] on div at bounding box center [491, 357] width 11 height 9
click at [492, 361] on div at bounding box center [491, 365] width 11 height 9
click at [492, 371] on div at bounding box center [491, 373] width 11 height 9
click at [490, 382] on div at bounding box center [491, 381] width 11 height 9
click at [502, 302] on div at bounding box center [501, 301] width 11 height 9
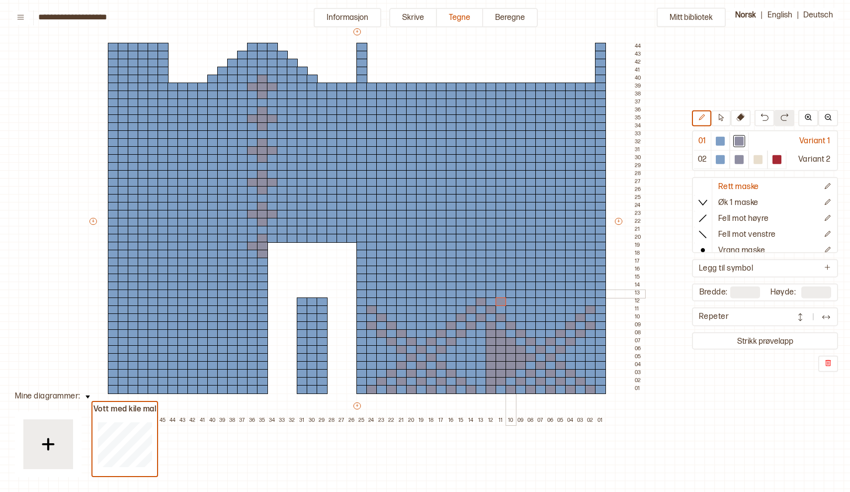
click at [510, 295] on div at bounding box center [511, 293] width 11 height 9
click at [522, 286] on div at bounding box center [521, 285] width 11 height 9
click at [530, 279] on div at bounding box center [531, 277] width 11 height 9
click at [540, 269] on div at bounding box center [540, 269] width 11 height 9
click at [547, 264] on div at bounding box center [550, 262] width 11 height 9
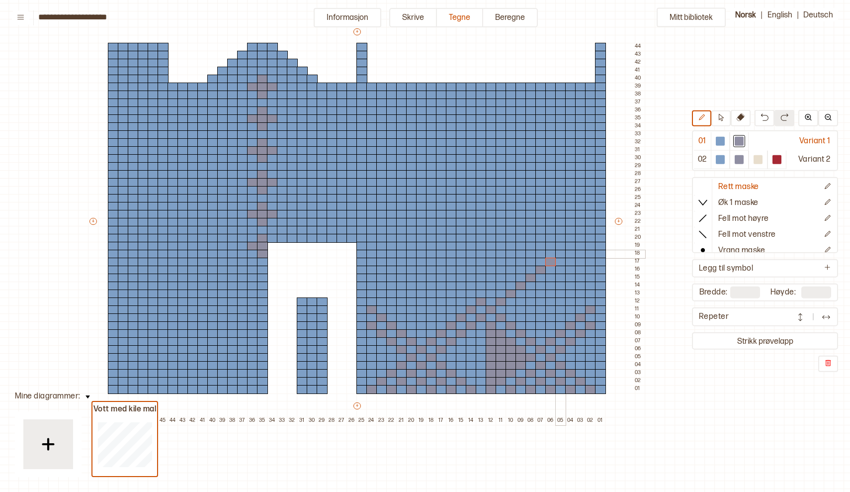
click at [557, 256] on div at bounding box center [560, 254] width 11 height 9
click at [569, 247] on div at bounding box center [570, 246] width 11 height 9
click at [579, 239] on div at bounding box center [580, 238] width 11 height 9
click at [591, 228] on div at bounding box center [590, 230] width 11 height 9
click at [494, 291] on div at bounding box center [491, 293] width 11 height 9
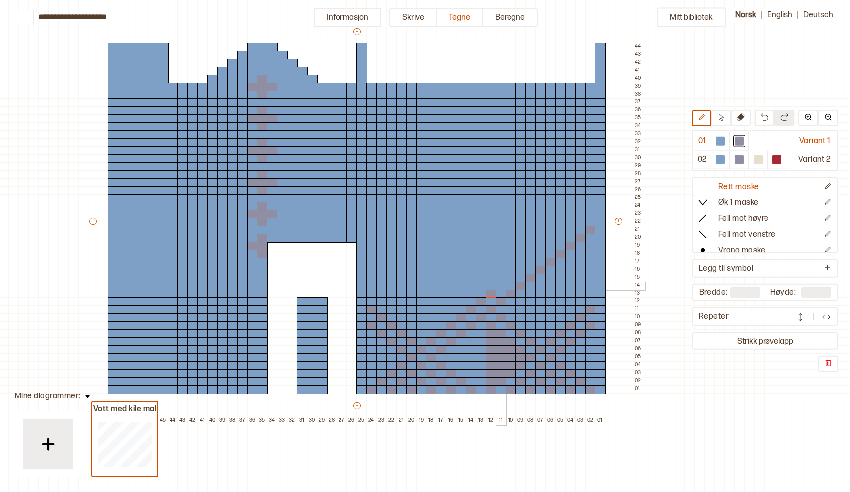
click at [501, 284] on div at bounding box center [501, 285] width 11 height 9
click at [511, 277] on div at bounding box center [511, 277] width 11 height 9
click at [520, 267] on div at bounding box center [521, 269] width 11 height 9
click at [528, 262] on div at bounding box center [531, 262] width 11 height 9
click at [541, 254] on div at bounding box center [540, 254] width 11 height 9
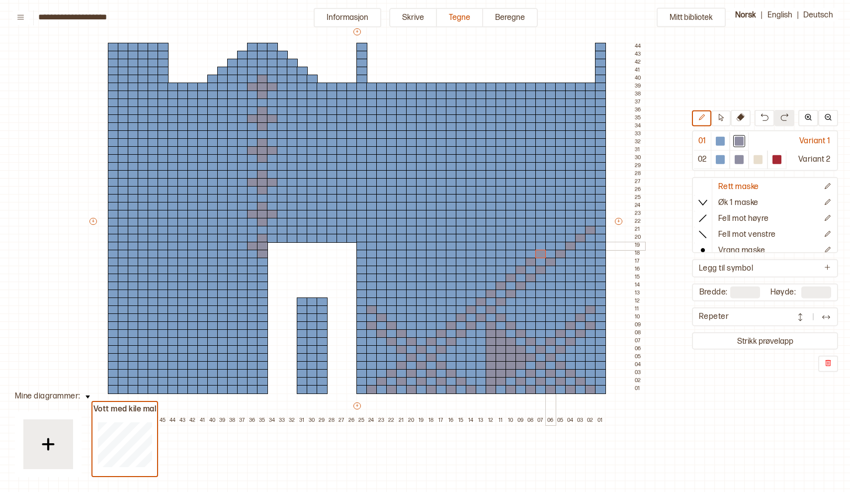
click at [549, 247] on div at bounding box center [550, 246] width 11 height 9
click at [561, 238] on div at bounding box center [560, 238] width 11 height 9
click at [571, 230] on div at bounding box center [570, 230] width 11 height 9
click at [581, 223] on div at bounding box center [580, 222] width 11 height 9
click at [590, 209] on div at bounding box center [590, 206] width 11 height 9
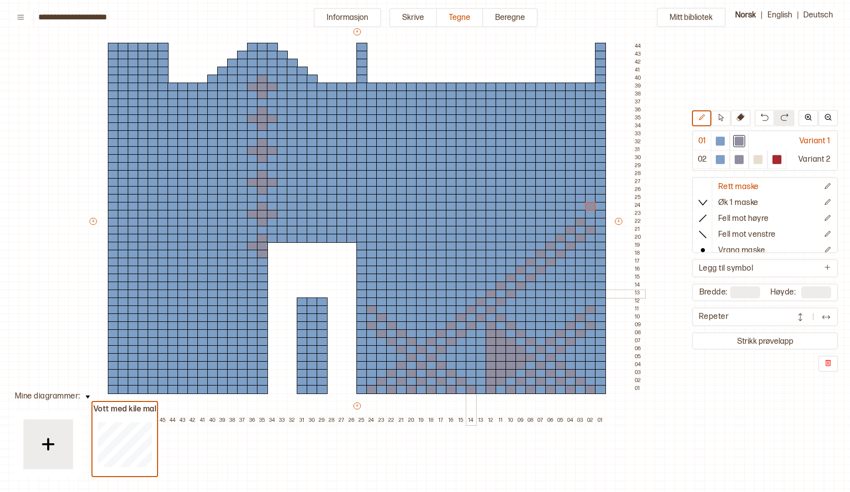
click at [471, 292] on div at bounding box center [471, 293] width 11 height 9
click at [461, 282] on div at bounding box center [461, 285] width 11 height 9
click at [451, 275] on div at bounding box center [451, 277] width 11 height 9
click at [440, 268] on div at bounding box center [441, 269] width 11 height 9
click at [432, 262] on div at bounding box center [431, 262] width 11 height 9
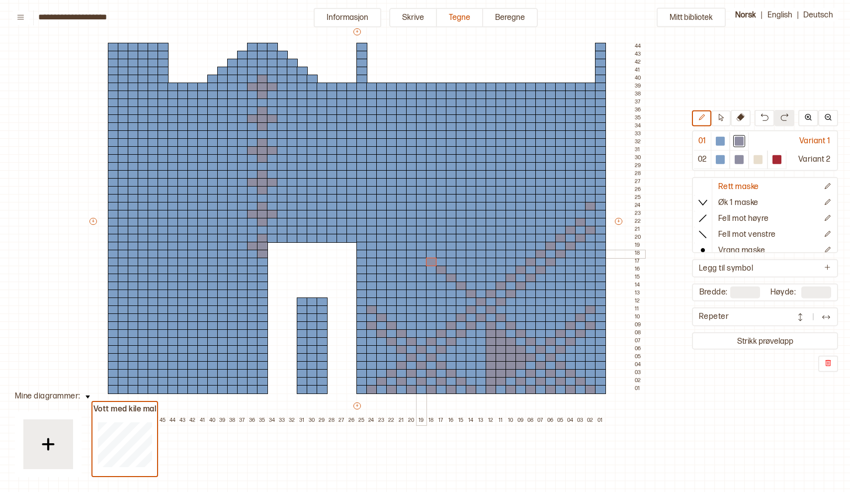
click at [420, 254] on div at bounding box center [421, 254] width 11 height 9
click at [410, 245] on div at bounding box center [411, 246] width 11 height 9
click at [399, 235] on div at bounding box center [401, 238] width 11 height 9
click at [389, 228] on div at bounding box center [391, 230] width 11 height 9
click at [378, 220] on div at bounding box center [381, 222] width 11 height 9
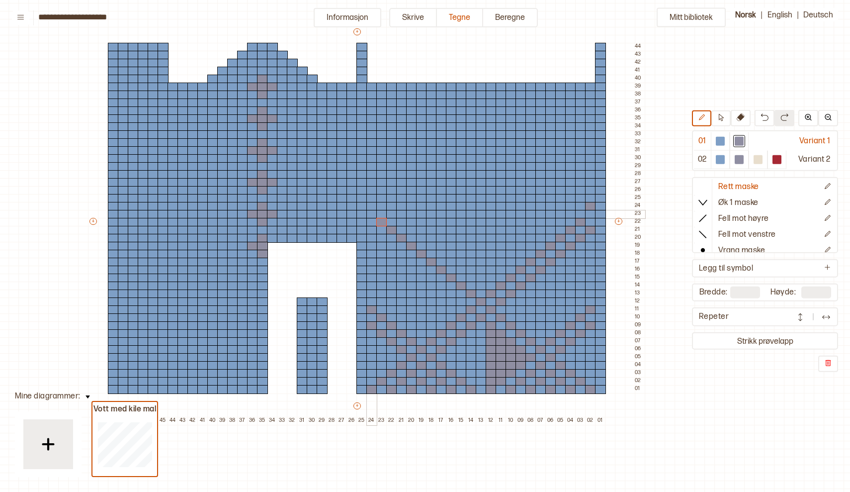
click at [370, 213] on div at bounding box center [371, 214] width 11 height 9
click at [460, 300] on div at bounding box center [461, 301] width 11 height 9
click at [450, 295] on div at bounding box center [451, 293] width 11 height 9
click at [441, 286] on div at bounding box center [441, 285] width 11 height 9
click at [431, 279] on div at bounding box center [431, 277] width 11 height 9
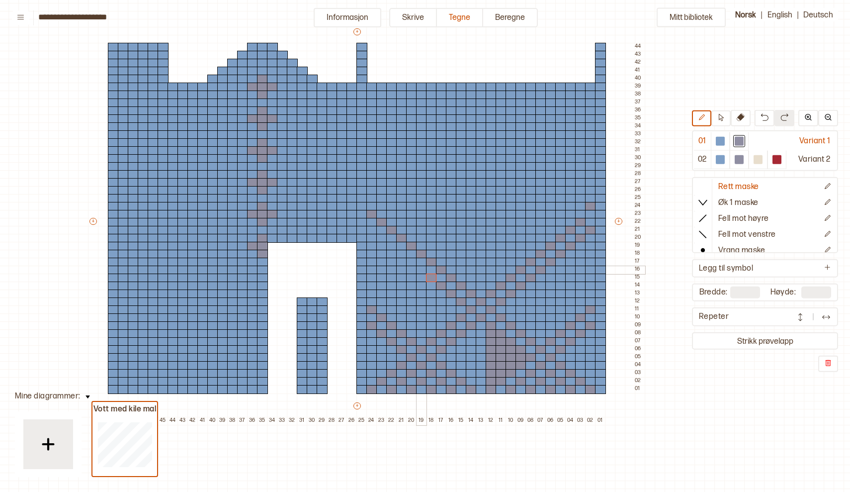
click at [420, 270] on div at bounding box center [421, 269] width 11 height 9
click at [411, 262] on div at bounding box center [411, 262] width 11 height 9
click at [397, 253] on div at bounding box center [401, 254] width 11 height 9
click at [391, 244] on div at bounding box center [391, 246] width 11 height 9
click at [382, 237] on div at bounding box center [381, 238] width 11 height 9
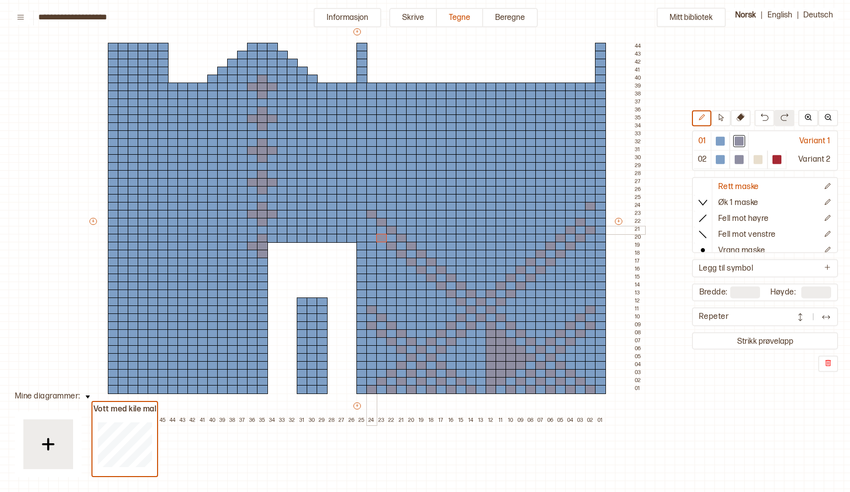
click at [372, 229] on div at bounding box center [371, 230] width 11 height 9
click at [411, 277] on div at bounding box center [411, 277] width 11 height 9
click at [401, 285] on div at bounding box center [401, 285] width 11 height 9
click at [390, 291] on div at bounding box center [391, 293] width 11 height 9
click at [380, 301] on div at bounding box center [381, 301] width 11 height 9
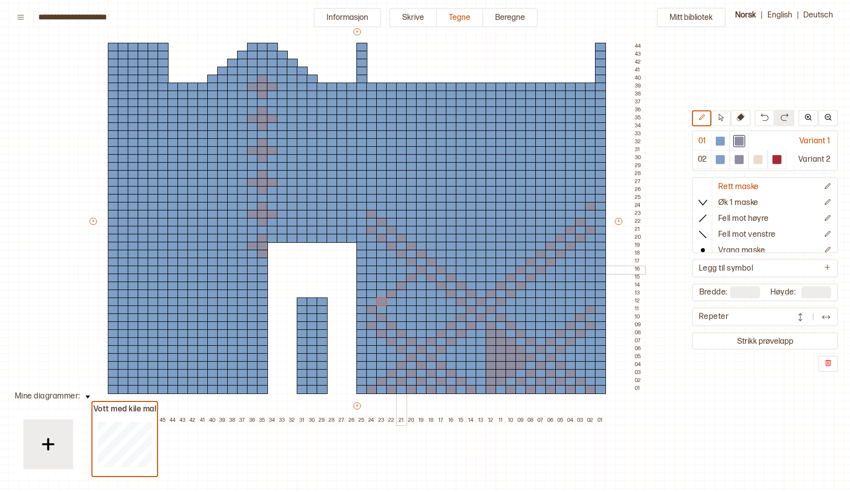
click at [400, 271] on div at bounding box center [401, 269] width 11 height 9
click at [392, 277] on div at bounding box center [391, 277] width 11 height 9
click at [381, 284] on div at bounding box center [381, 285] width 11 height 9
click at [370, 292] on div at bounding box center [371, 293] width 11 height 9
click at [548, 278] on div at bounding box center [550, 277] width 11 height 9
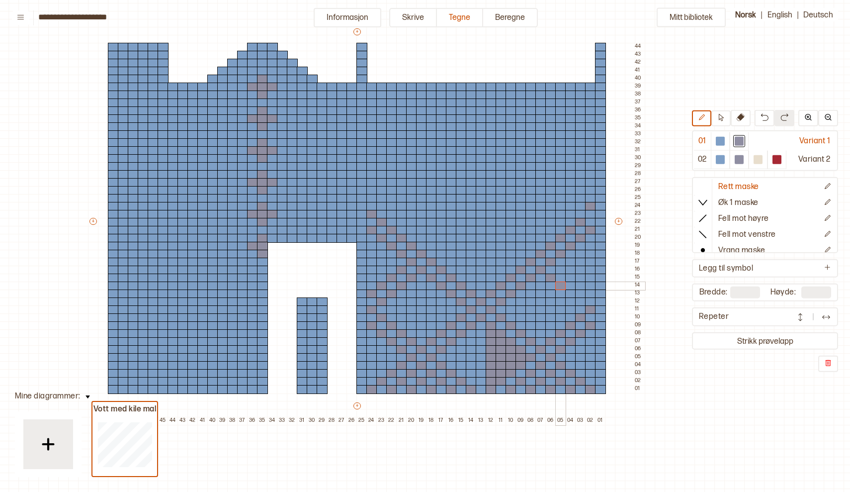
click at [560, 285] on div at bounding box center [560, 285] width 11 height 9
click at [568, 293] on div at bounding box center [570, 293] width 11 height 9
click at [580, 301] on div at bounding box center [580, 301] width 11 height 9
click at [561, 267] on div at bounding box center [560, 269] width 11 height 9
click at [571, 277] on div at bounding box center [570, 277] width 11 height 9
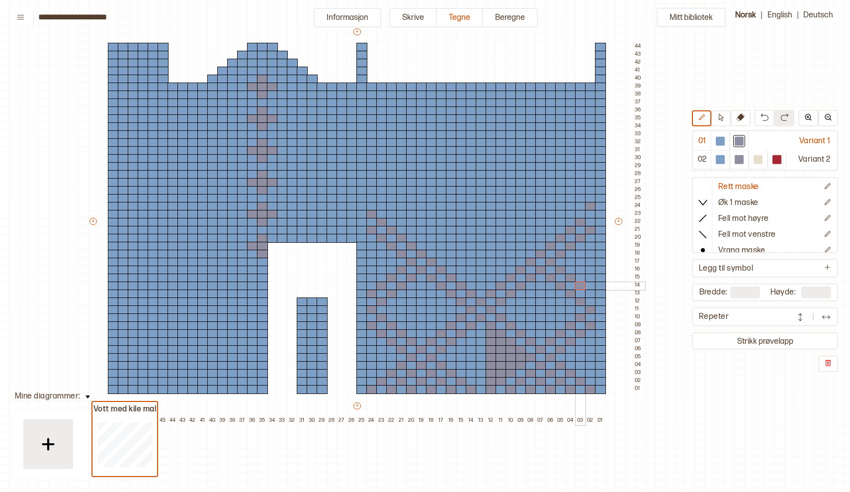
click at [582, 285] on div at bounding box center [580, 285] width 11 height 9
click at [592, 294] on div at bounding box center [590, 293] width 11 height 9
drag, startPoint x: 370, startPoint y: 336, endPoint x: 377, endPoint y: 336, distance: 6.5
click at [368, 368] on div "+ + + + 50 49 48 47 46 45 44 43 42 41 40 39 38 37 36 35 34 33 32 31 30 29 28 27…" at bounding box center [366, 226] width 557 height 398
drag, startPoint x: 373, startPoint y: 342, endPoint x: 373, endPoint y: 378, distance: 36.3
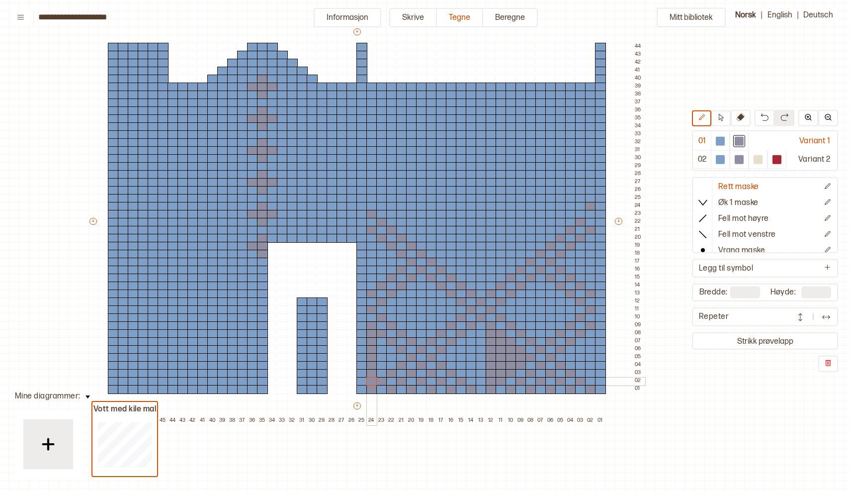
click at [373, 378] on div "+ + + + 50 49 48 47 46 45 44 43 42 41 40 39 38 37 36 35 34 33 32 31 30 29 28 27…" at bounding box center [366, 226] width 557 height 398
drag, startPoint x: 382, startPoint y: 372, endPoint x: 384, endPoint y: 341, distance: 30.9
click at [384, 341] on div "+ + + + 50 49 48 47 46 45 44 43 42 41 40 39 38 37 36 35 34 33 32 31 30 29 28 27…" at bounding box center [366, 226] width 557 height 398
drag, startPoint x: 390, startPoint y: 347, endPoint x: 391, endPoint y: 362, distance: 15.4
click at [391, 362] on div "+ + + + 50 49 48 47 46 45 44 43 42 41 40 39 38 37 36 35 34 33 32 31 30 29 28 27…" at bounding box center [366, 226] width 557 height 398
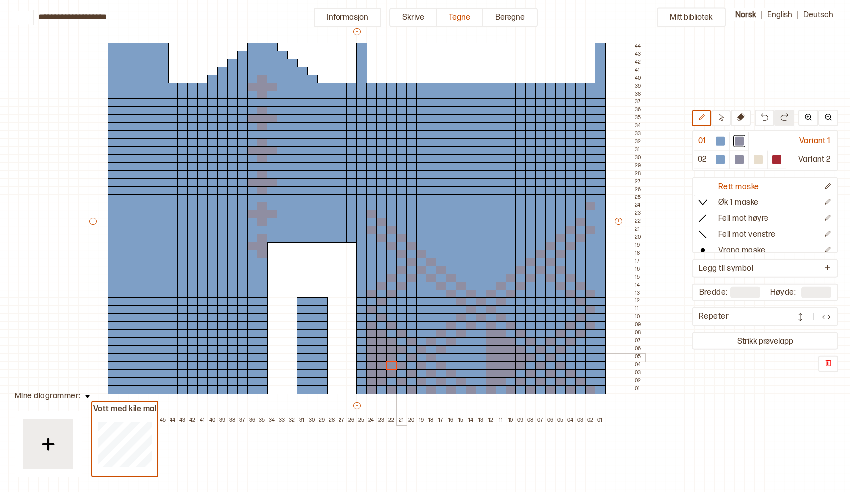
click at [401, 356] on div at bounding box center [401, 357] width 11 height 9
click at [372, 287] on div at bounding box center [371, 285] width 11 height 9
click at [372, 279] on div at bounding box center [371, 277] width 11 height 9
click at [374, 271] on div "+ + + + 50 49 48 47 46 45 44 43 42 41 40 39 38 37 36 35 34 33 32 31 30 29 28 27…" at bounding box center [366, 226] width 557 height 398
drag, startPoint x: 371, startPoint y: 238, endPoint x: 371, endPoint y: 257, distance: 18.9
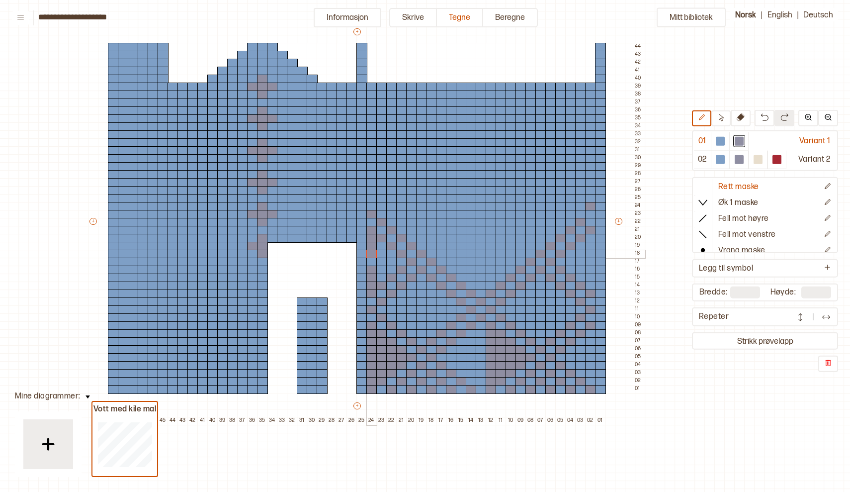
click at [371, 257] on div "+ + + + 50 49 48 47 46 45 44 43 42 41 40 39 38 37 36 35 34 33 32 31 30 29 28 27…" at bounding box center [366, 226] width 557 height 398
click at [376, 260] on div "+ + + + 50 49 48 47 46 45 44 43 42 41 40 39 38 37 36 35 34 33 32 31 30 29 28 27…" at bounding box center [366, 226] width 557 height 398
drag, startPoint x: 380, startPoint y: 245, endPoint x: 379, endPoint y: 273, distance: 28.4
click at [379, 273] on div "+ + + + 50 49 48 47 46 45 44 43 42 41 40 39 38 37 36 35 34 33 32 31 30 29 28 27…" at bounding box center [366, 226] width 557 height 398
drag, startPoint x: 390, startPoint y: 254, endPoint x: 391, endPoint y: 264, distance: 10.0
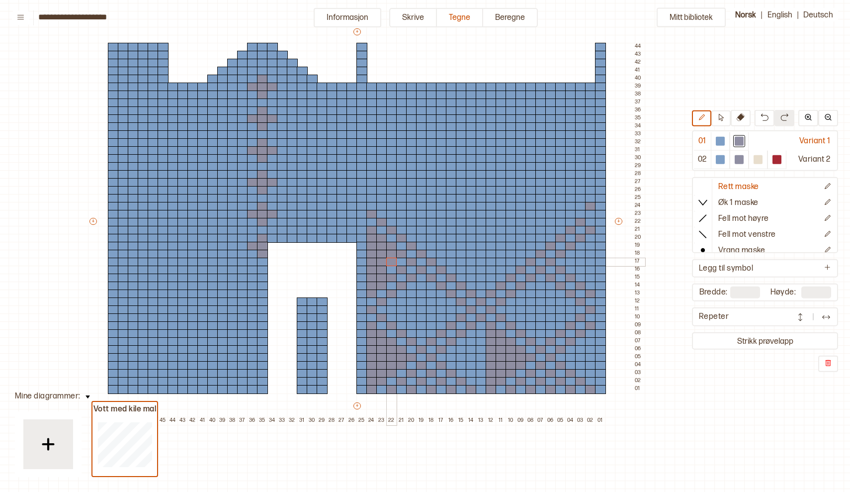
click at [391, 264] on div "+ + + + 50 49 48 47 46 45 44 43 42 41 40 39 38 37 36 35 34 33 32 31 30 29 28 27…" at bounding box center [366, 226] width 557 height 398
click at [392, 268] on div at bounding box center [391, 269] width 11 height 9
click at [402, 261] on div at bounding box center [401, 262] width 11 height 9
drag, startPoint x: 529, startPoint y: 335, endPoint x: 532, endPoint y: 287, distance: 47.8
click at [532, 287] on div "+ + + + 50 49 48 47 46 45 44 43 42 41 40 39 38 37 36 35 34 33 32 31 30 29 28 27…" at bounding box center [366, 226] width 557 height 398
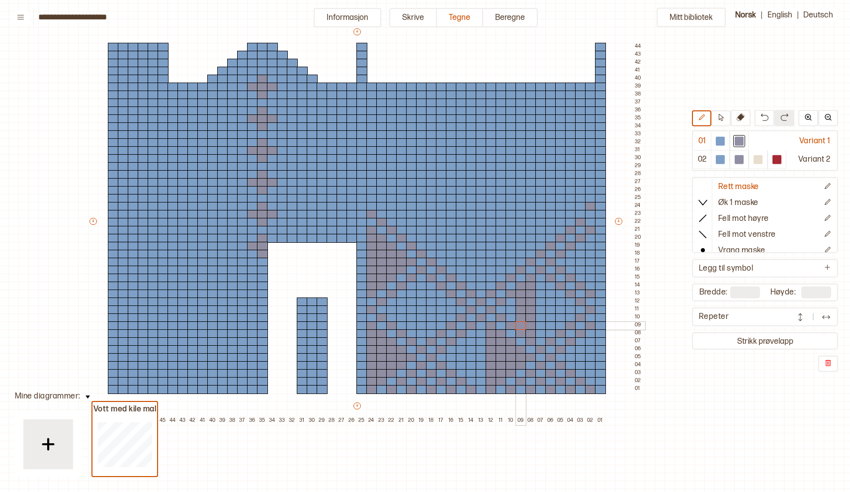
drag, startPoint x: 521, startPoint y: 293, endPoint x: 519, endPoint y: 322, distance: 28.9
click at [519, 322] on div "+ + + + 50 49 48 47 46 45 44 43 42 41 40 39 38 37 36 35 34 33 32 31 30 29 28 27…" at bounding box center [366, 226] width 557 height 398
drag, startPoint x: 510, startPoint y: 317, endPoint x: 512, endPoint y: 298, distance: 18.5
click at [512, 298] on div "+ + + + 50 49 48 47 46 45 44 43 42 41 40 39 38 37 36 35 34 33 32 31 30 29 28 27…" at bounding box center [366, 226] width 557 height 398
click at [502, 308] on div at bounding box center [501, 309] width 11 height 9
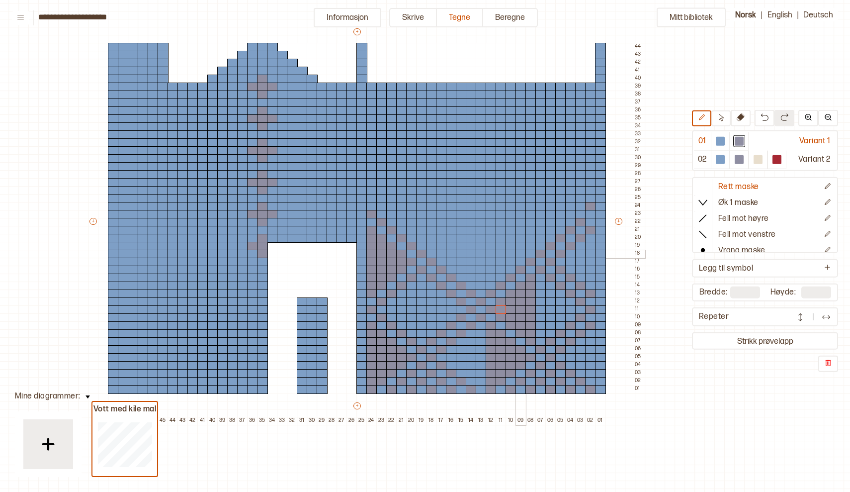
click at [518, 253] on div at bounding box center [521, 254] width 11 height 9
click at [510, 246] on div at bounding box center [511, 246] width 11 height 9
click at [500, 240] on div at bounding box center [501, 238] width 11 height 9
click at [491, 230] on div at bounding box center [491, 230] width 11 height 9
click at [480, 221] on div at bounding box center [481, 222] width 11 height 9
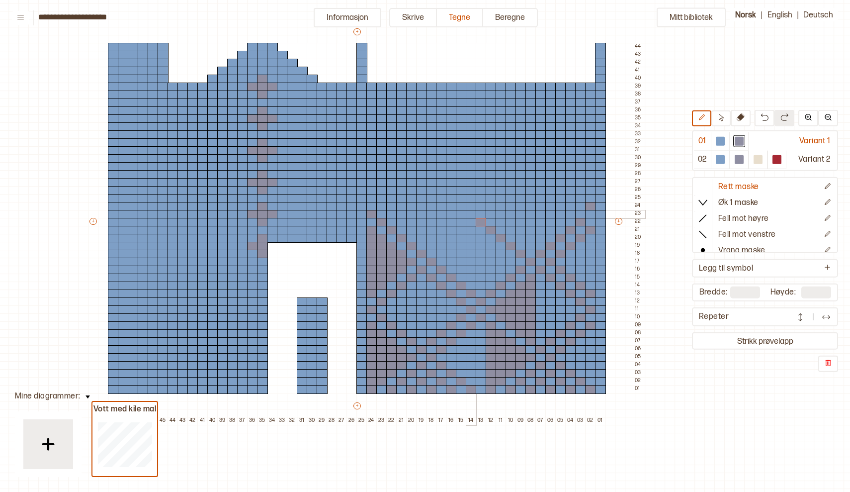
click at [467, 214] on div at bounding box center [471, 214] width 11 height 9
click at [458, 206] on div at bounding box center [461, 206] width 11 height 9
click at [451, 200] on div at bounding box center [451, 198] width 11 height 9
click at [440, 192] on div at bounding box center [441, 190] width 11 height 9
click at [428, 182] on div at bounding box center [431, 182] width 11 height 9
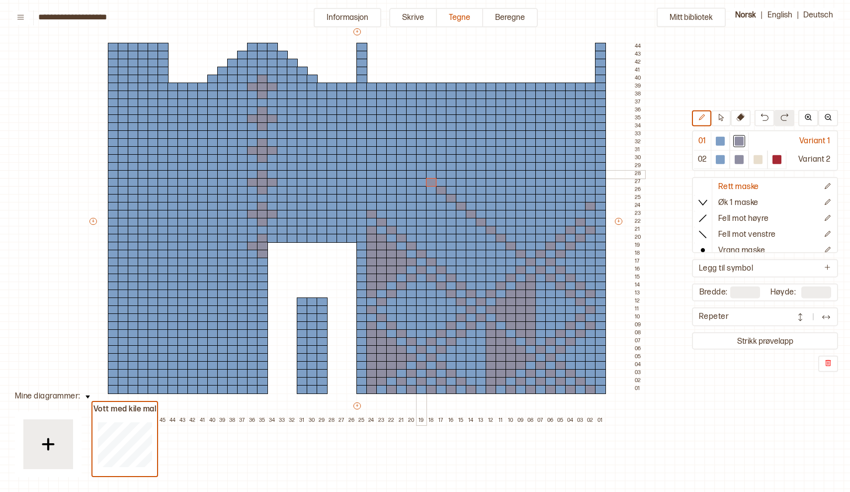
click at [422, 176] on div at bounding box center [421, 174] width 11 height 9
click at [440, 253] on div at bounding box center [441, 254] width 11 height 9
click at [451, 245] on div at bounding box center [451, 246] width 11 height 9
click at [461, 236] on div at bounding box center [461, 238] width 11 height 9
click at [471, 229] on div at bounding box center [471, 230] width 11 height 9
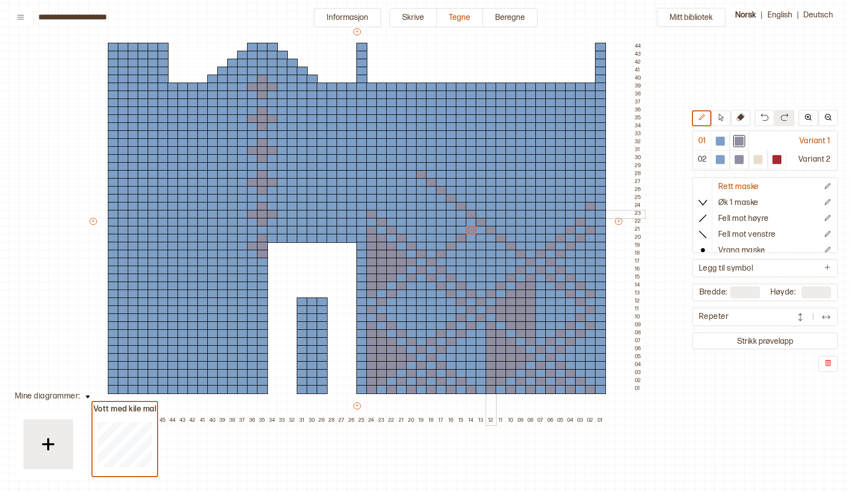
click at [492, 213] on div at bounding box center [491, 214] width 11 height 9
click at [499, 207] on div at bounding box center [501, 206] width 11 height 9
click at [510, 197] on div at bounding box center [511, 198] width 11 height 9
click at [522, 186] on div at bounding box center [521, 190] width 11 height 9
click at [531, 180] on div at bounding box center [531, 182] width 11 height 9
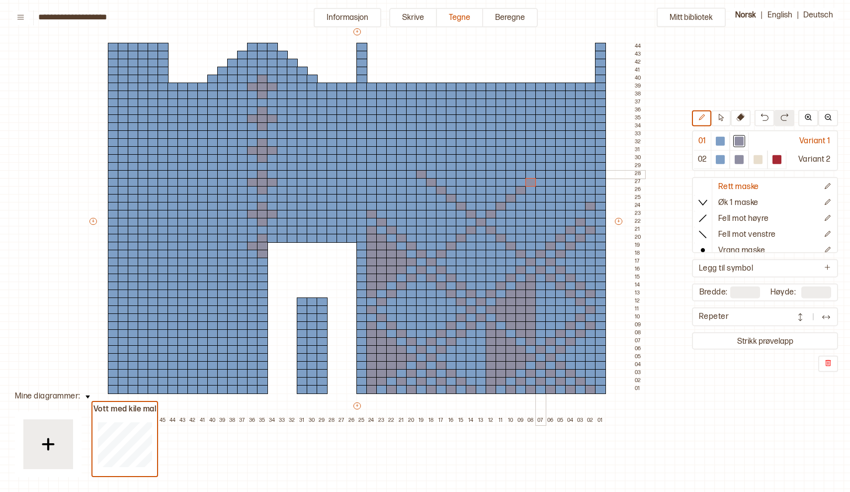
click at [538, 174] on div at bounding box center [540, 174] width 11 height 9
click at [550, 163] on div at bounding box center [550, 166] width 11 height 9
click at [560, 154] on div at bounding box center [560, 158] width 11 height 9
click at [570, 150] on div at bounding box center [570, 150] width 11 height 9
click at [578, 143] on div at bounding box center [580, 142] width 11 height 9
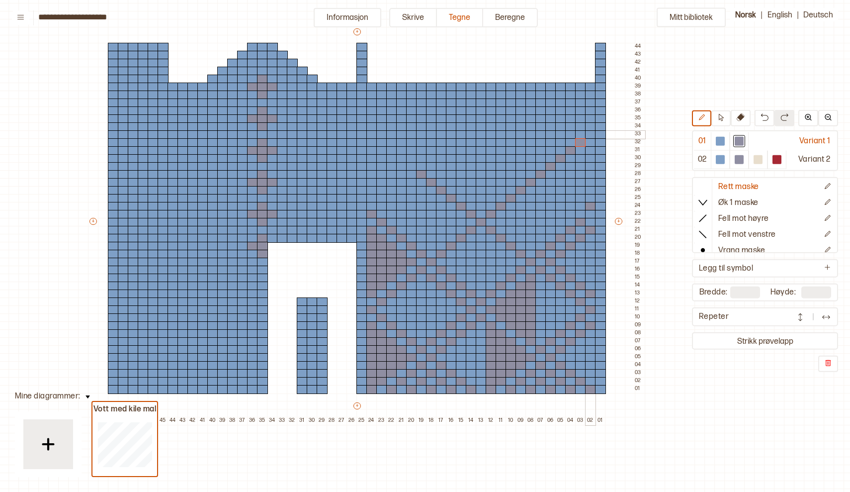
click at [588, 135] on div at bounding box center [590, 134] width 11 height 9
click at [721, 142] on div at bounding box center [720, 141] width 9 height 9
drag, startPoint x: 402, startPoint y: 261, endPoint x: 368, endPoint y: 260, distance: 33.8
click at [368, 260] on div "+ + + + 50 49 48 47 46 45 44 43 42 41 40 39 38 37 36 35 34 33 32 31 30 29 28 27…" at bounding box center [366, 226] width 557 height 398
drag, startPoint x: 393, startPoint y: 253, endPoint x: 370, endPoint y: 252, distance: 22.4
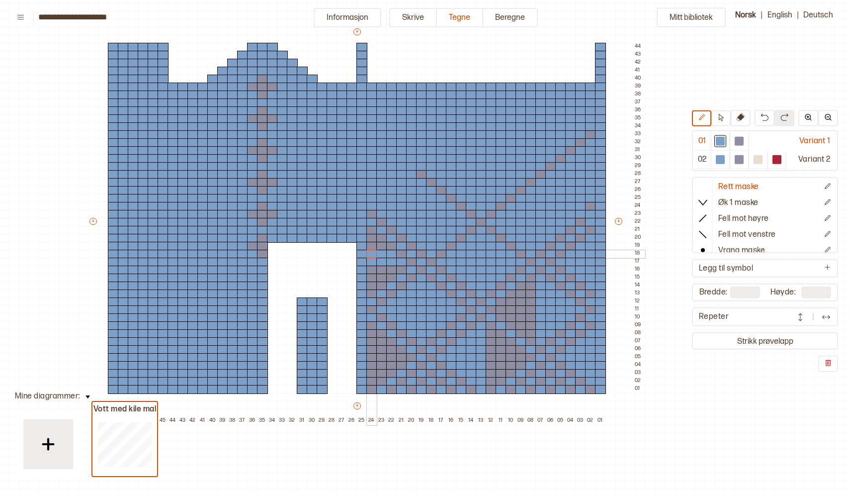
click at [370, 252] on div "+ + + + 50 49 48 47 46 45 44 43 42 41 40 39 38 37 36 35 34 33 32 31 30 29 28 27…" at bounding box center [366, 226] width 557 height 398
drag, startPoint x: 380, startPoint y: 246, endPoint x: 372, endPoint y: 246, distance: 7.5
click at [372, 246] on div "+ + + + 50 49 48 47 46 45 44 43 42 41 40 39 38 37 36 35 34 33 32 31 30 29 28 27…" at bounding box center [366, 226] width 557 height 398
click at [372, 240] on div at bounding box center [371, 238] width 11 height 9
drag, startPoint x: 389, startPoint y: 269, endPoint x: 371, endPoint y: 269, distance: 18.4
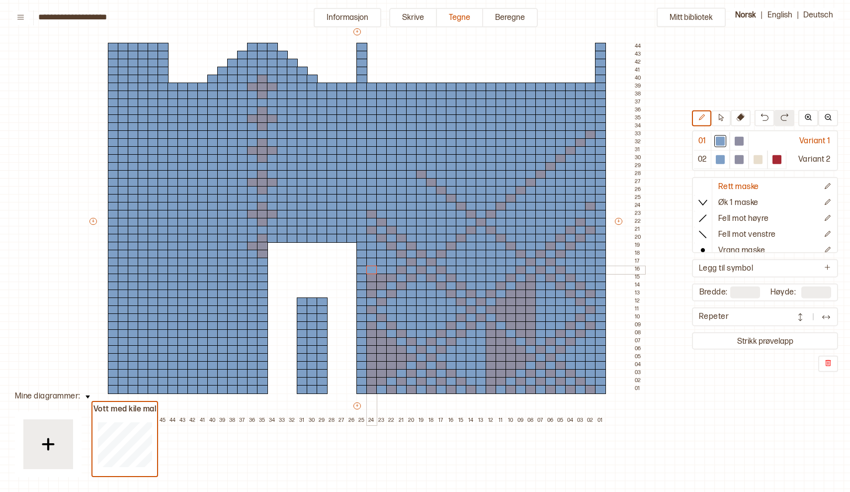
click at [371, 269] on div "+ + + + 50 49 48 47 46 45 44 43 42 41 40 39 38 37 36 35 34 33 32 31 30 29 28 27…" at bounding box center [366, 226] width 557 height 398
drag, startPoint x: 382, startPoint y: 278, endPoint x: 369, endPoint y: 278, distance: 13.4
click at [369, 278] on div "+ + + + 50 49 48 47 46 45 44 43 42 41 40 39 38 37 36 35 34 33 32 31 30 29 28 27…" at bounding box center [366, 226] width 557 height 398
click at [370, 285] on div at bounding box center [371, 285] width 11 height 9
click at [736, 142] on div at bounding box center [739, 141] width 9 height 9
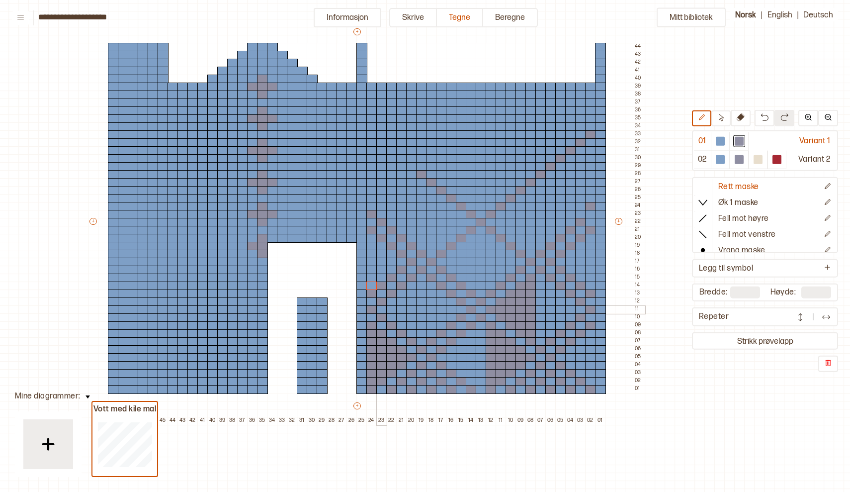
click at [380, 309] on div at bounding box center [381, 309] width 11 height 9
drag, startPoint x: 392, startPoint y: 300, endPoint x: 392, endPoint y: 308, distance: 8.0
click at [392, 308] on div "+ + + + 50 49 48 47 46 45 44 43 42 41 40 39 38 37 36 35 34 33 32 31 30 29 28 27…" at bounding box center [366, 226] width 557 height 398
click at [393, 317] on div at bounding box center [391, 317] width 11 height 9
drag, startPoint x: 402, startPoint y: 293, endPoint x: 403, endPoint y: 323, distance: 29.8
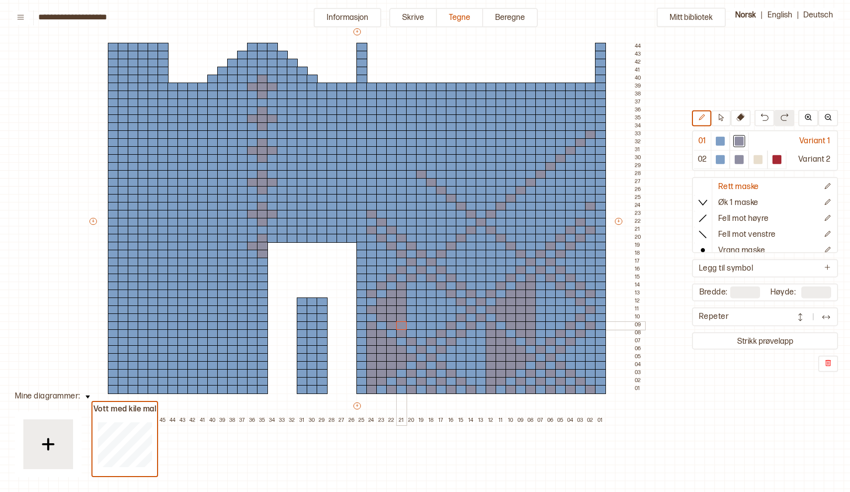
click at [403, 323] on div "+ + + + 50 49 48 47 46 45 44 43 42 41 40 39 38 37 36 35 34 33 32 31 30 29 28 27…" at bounding box center [366, 226] width 557 height 398
drag, startPoint x: 412, startPoint y: 287, endPoint x: 412, endPoint y: 316, distance: 28.3
click at [412, 316] on div "+ + + + 50 49 48 47 46 45 44 43 42 41 40 39 38 37 36 35 34 33 32 31 30 29 28 27…" at bounding box center [366, 226] width 557 height 398
click at [412, 325] on div at bounding box center [411, 325] width 11 height 9
click at [412, 335] on div at bounding box center [411, 333] width 11 height 9
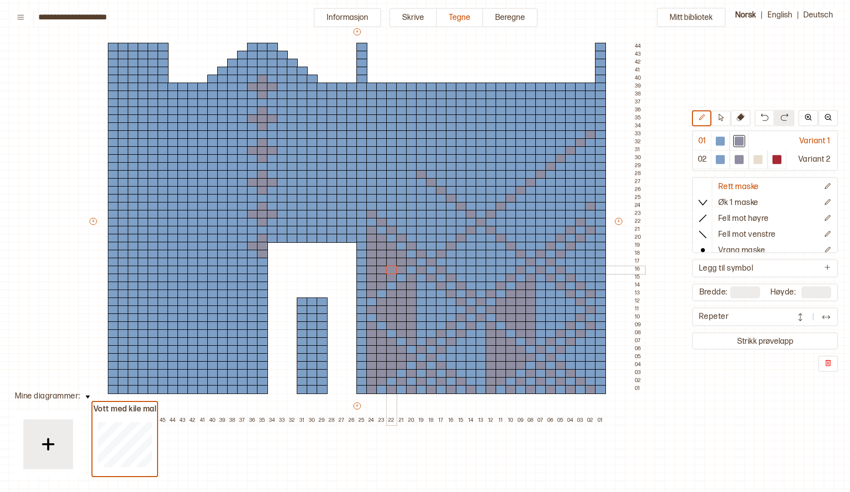
drag, startPoint x: 399, startPoint y: 261, endPoint x: 392, endPoint y: 268, distance: 9.9
click at [392, 268] on div "+ + + + 50 49 48 47 46 45 44 43 42 41 40 39 38 37 36 35 34 33 32 31 30 29 28 27…" at bounding box center [366, 226] width 557 height 398
click at [533, 245] on div at bounding box center [531, 246] width 11 height 9
click at [521, 237] on div at bounding box center [521, 238] width 11 height 9
click at [511, 229] on div at bounding box center [511, 230] width 11 height 9
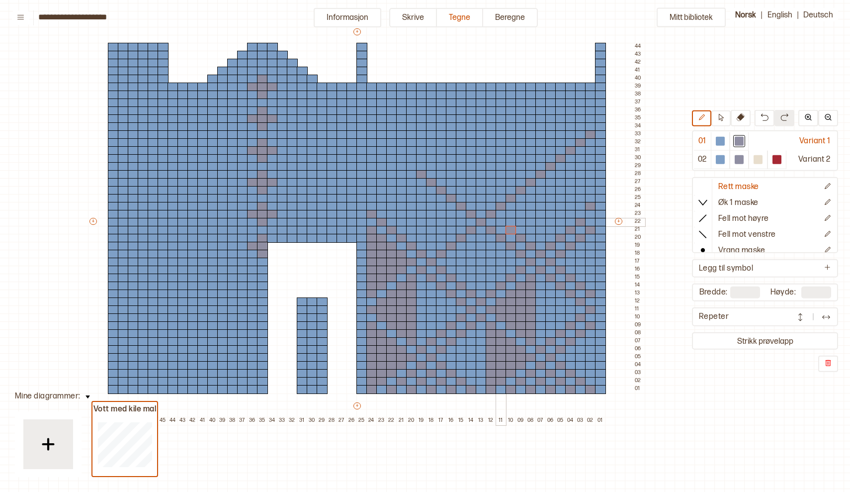
click at [500, 222] on div at bounding box center [501, 222] width 11 height 9
click at [480, 206] on div at bounding box center [481, 206] width 11 height 9
click at [473, 197] on div at bounding box center [471, 198] width 11 height 9
click at [462, 191] on div at bounding box center [461, 190] width 11 height 9
click at [452, 179] on div at bounding box center [451, 182] width 11 height 9
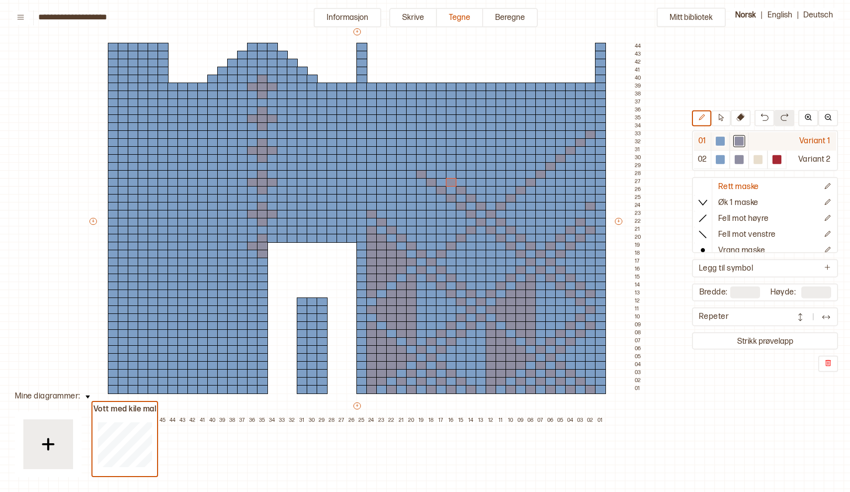
click at [722, 141] on div at bounding box center [720, 141] width 9 height 9
click at [739, 140] on div at bounding box center [739, 141] width 9 height 9
click at [432, 245] on div at bounding box center [431, 246] width 11 height 9
click at [443, 235] on div at bounding box center [441, 238] width 11 height 9
click at [451, 227] on div at bounding box center [451, 230] width 11 height 9
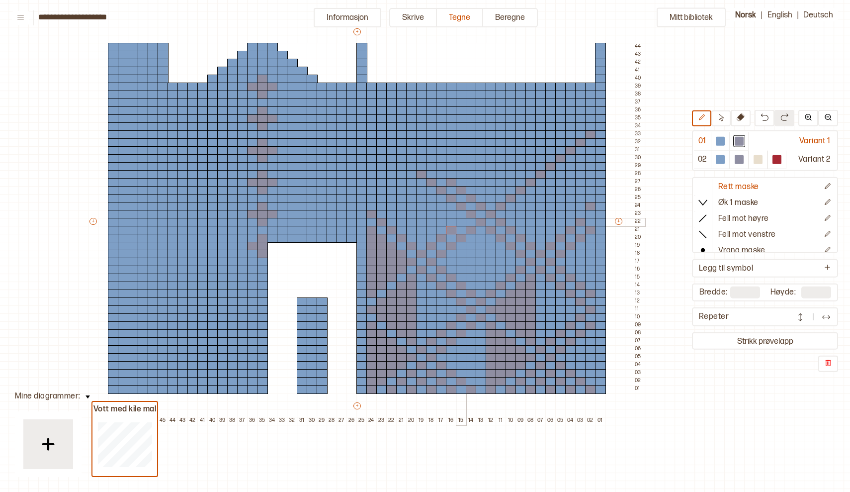
click at [459, 222] on div at bounding box center [461, 222] width 11 height 9
click at [492, 198] on div at bounding box center [491, 198] width 11 height 9
click at [503, 189] on div at bounding box center [501, 190] width 11 height 9
click at [513, 182] on div at bounding box center [511, 182] width 11 height 9
click at [522, 173] on div at bounding box center [521, 174] width 11 height 9
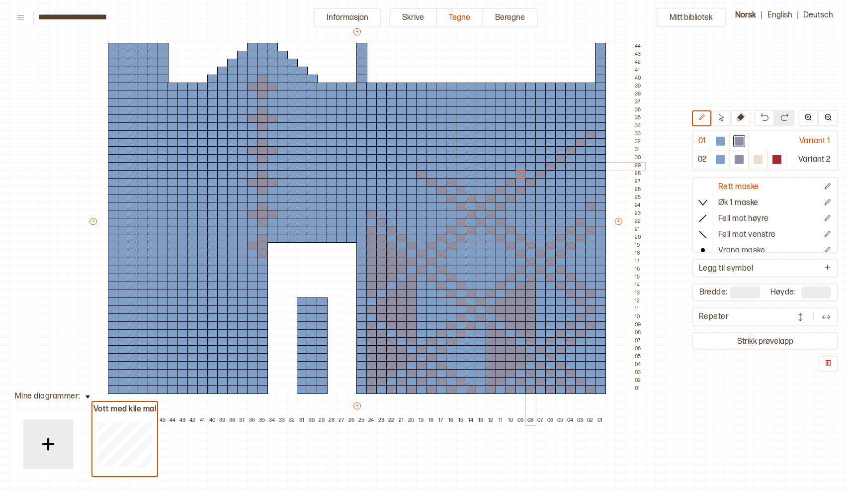
click at [529, 167] on div at bounding box center [531, 166] width 11 height 9
click at [541, 158] on div at bounding box center [540, 158] width 11 height 9
click at [551, 150] on div at bounding box center [550, 150] width 11 height 9
click at [562, 140] on div at bounding box center [560, 142] width 11 height 9
click at [571, 133] on div at bounding box center [570, 134] width 11 height 9
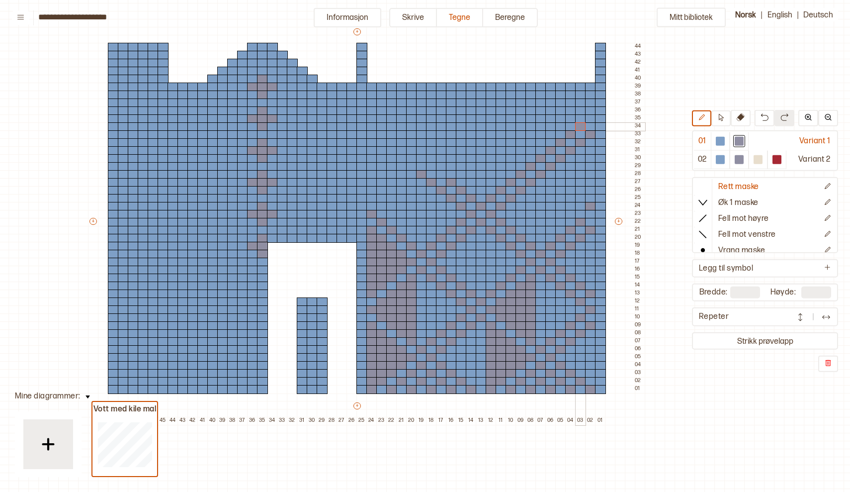
click at [579, 128] on div at bounding box center [580, 126] width 11 height 9
click at [591, 116] on div at bounding box center [590, 118] width 11 height 9
click at [382, 203] on div at bounding box center [381, 206] width 11 height 9
click at [395, 194] on div at bounding box center [391, 198] width 11 height 9
click at [403, 189] on div at bounding box center [401, 190] width 11 height 9
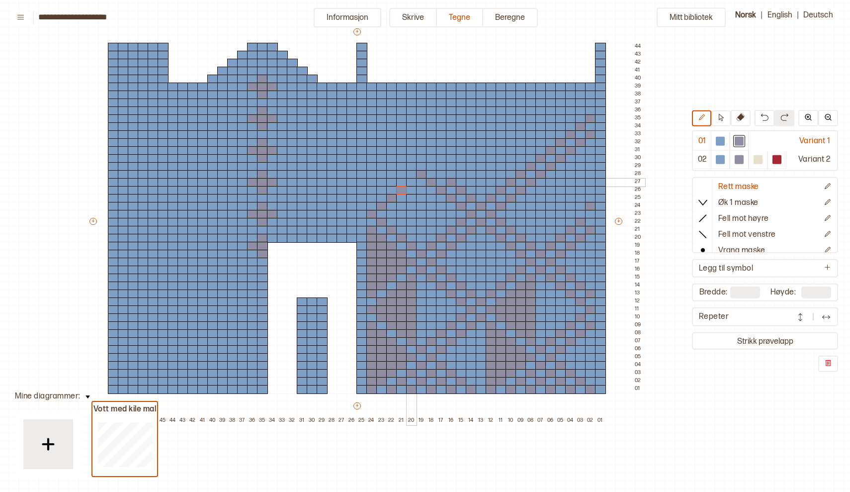
click at [409, 182] on div at bounding box center [411, 182] width 11 height 9
click at [434, 163] on div at bounding box center [431, 166] width 11 height 9
click at [441, 160] on div at bounding box center [441, 158] width 11 height 9
click at [451, 151] on div at bounding box center [451, 150] width 11 height 9
click at [460, 142] on div at bounding box center [461, 142] width 11 height 9
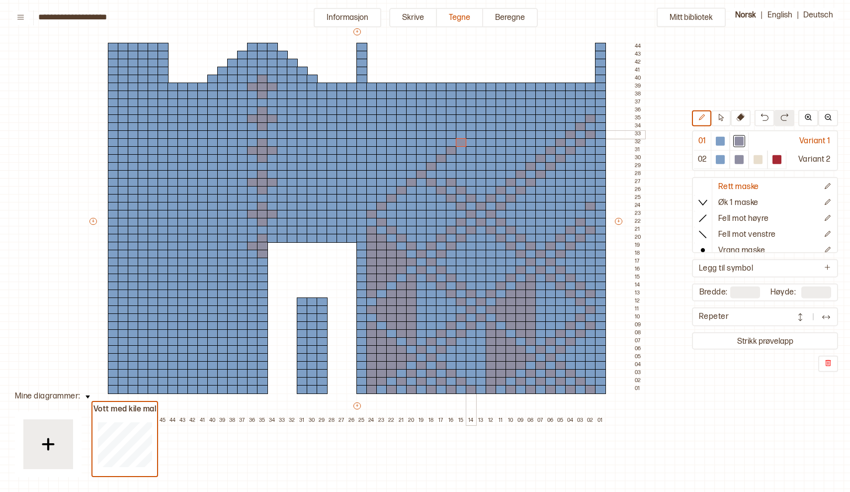
click at [470, 132] on div at bounding box center [471, 134] width 11 height 9
click at [481, 124] on div at bounding box center [481, 126] width 11 height 9
click at [491, 117] on div at bounding box center [491, 118] width 11 height 9
click at [502, 109] on div at bounding box center [501, 110] width 11 height 9
click at [511, 103] on div at bounding box center [511, 102] width 11 height 9
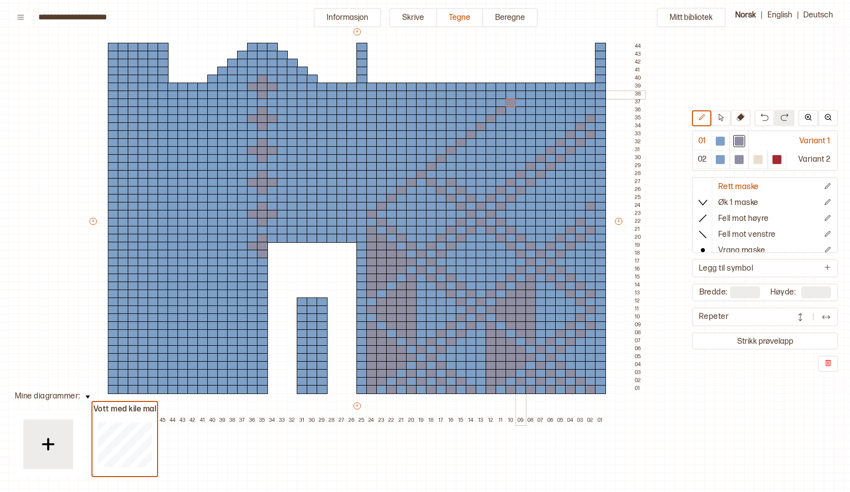
click at [518, 98] on div at bounding box center [521, 94] width 11 height 9
click at [443, 174] on div at bounding box center [441, 174] width 11 height 9
click at [422, 157] on div at bounding box center [421, 158] width 11 height 9
click at [412, 150] on div at bounding box center [411, 150] width 11 height 9
click at [403, 142] on div at bounding box center [401, 142] width 11 height 9
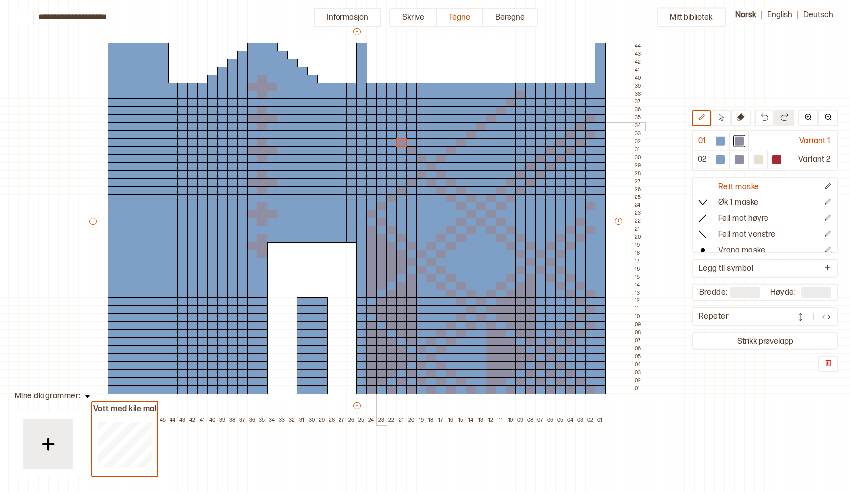
click at [380, 126] on div at bounding box center [381, 126] width 11 height 9
click at [391, 132] on div at bounding box center [391, 134] width 11 height 9
click at [372, 117] on div at bounding box center [371, 118] width 11 height 9
click at [410, 166] on div at bounding box center [411, 166] width 11 height 9
click at [401, 160] on div at bounding box center [401, 158] width 11 height 9
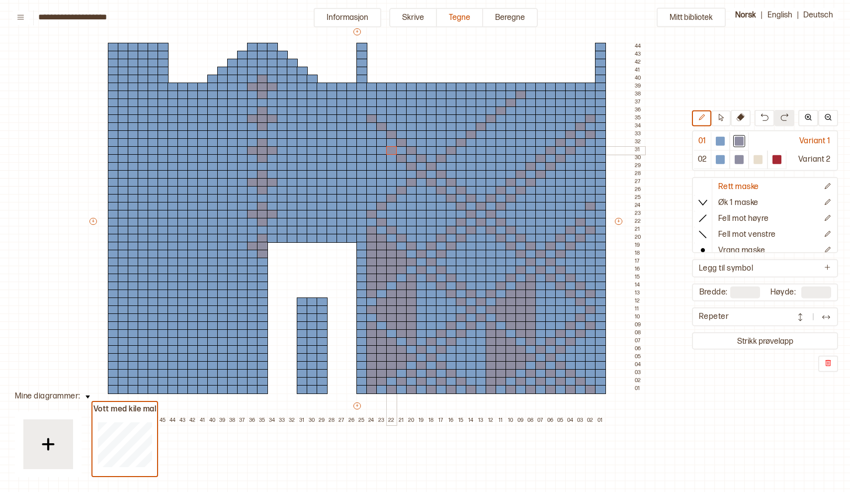
click at [391, 149] on div at bounding box center [391, 150] width 11 height 9
click at [381, 143] on div at bounding box center [381, 142] width 11 height 9
click at [370, 137] on div at bounding box center [371, 134] width 11 height 9
click at [371, 197] on div at bounding box center [371, 198] width 11 height 9
click at [382, 191] on div at bounding box center [381, 190] width 11 height 9
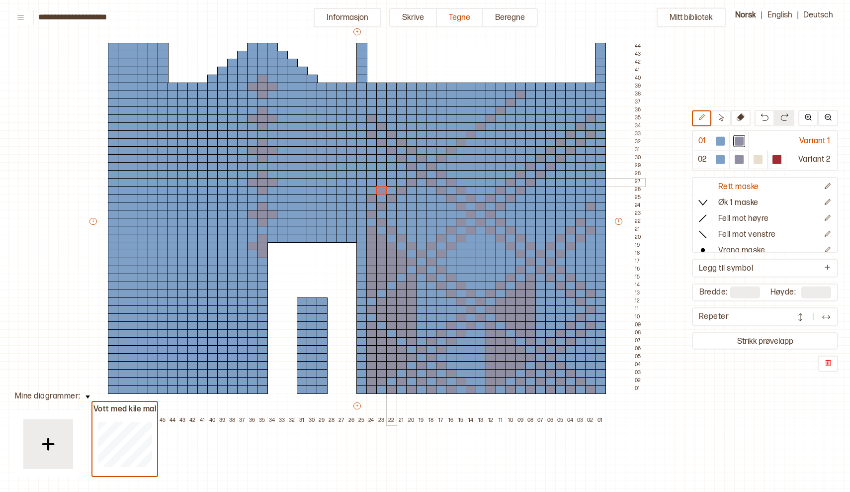
click at [390, 183] on div at bounding box center [391, 182] width 11 height 9
click at [402, 176] on div at bounding box center [401, 174] width 11 height 9
click at [432, 148] on div at bounding box center [431, 150] width 11 height 9
click at [440, 143] on div at bounding box center [441, 142] width 11 height 9
click at [451, 136] on div at bounding box center [451, 134] width 11 height 9
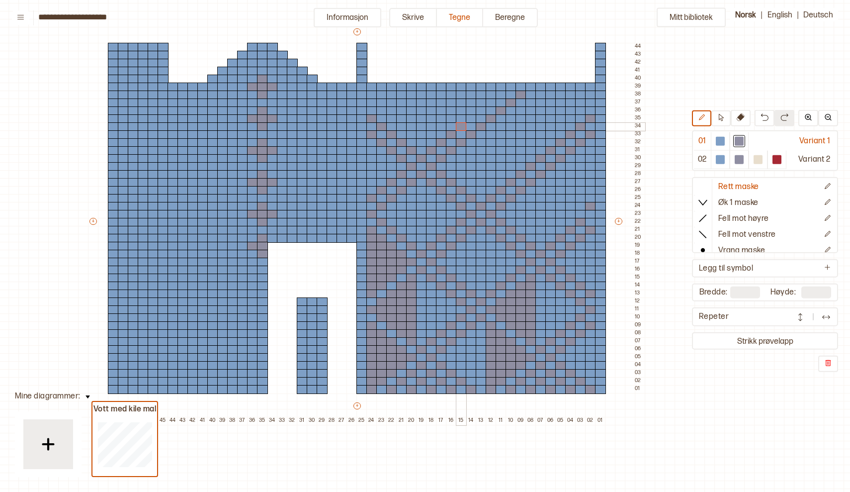
click at [462, 127] on div at bounding box center [461, 126] width 11 height 9
click at [470, 118] on div at bounding box center [471, 118] width 11 height 9
click at [479, 111] on div at bounding box center [481, 110] width 11 height 9
click at [492, 100] on div at bounding box center [491, 102] width 11 height 9
click at [503, 95] on div at bounding box center [501, 94] width 11 height 9
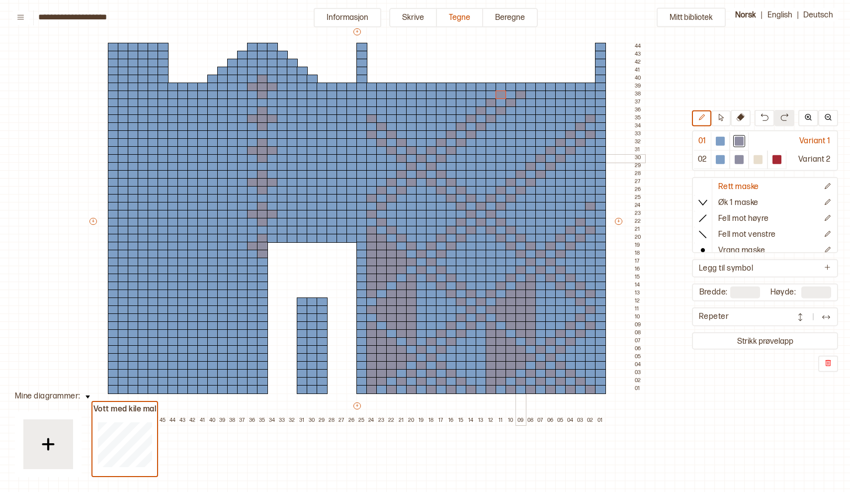
click at [520, 159] on div at bounding box center [521, 158] width 11 height 9
click at [512, 153] on div at bounding box center [511, 150] width 11 height 9
click at [502, 142] on div at bounding box center [501, 142] width 11 height 9
click at [490, 136] on div at bounding box center [491, 134] width 11 height 9
click at [531, 149] on div at bounding box center [531, 150] width 11 height 9
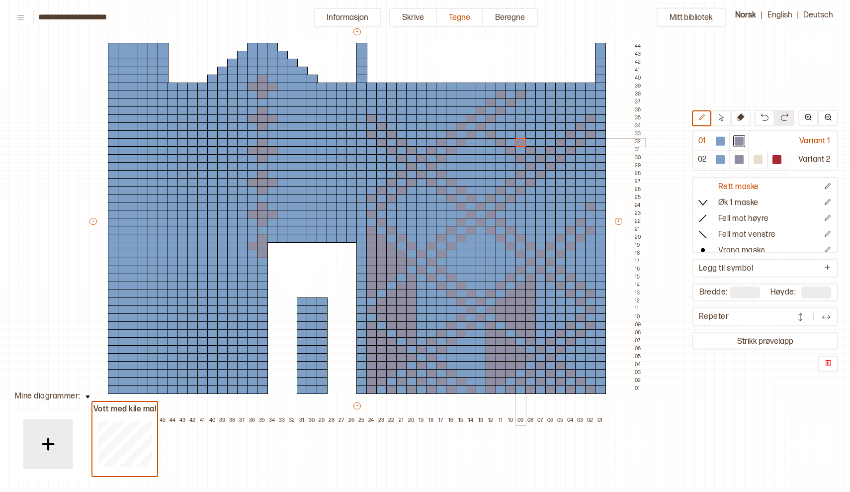
click at [522, 143] on div at bounding box center [521, 142] width 11 height 9
click at [512, 135] on div at bounding box center [511, 134] width 11 height 9
click at [499, 125] on div at bounding box center [501, 126] width 11 height 9
click at [551, 178] on div at bounding box center [550, 182] width 11 height 9
click at [563, 189] on div at bounding box center [560, 190] width 11 height 9
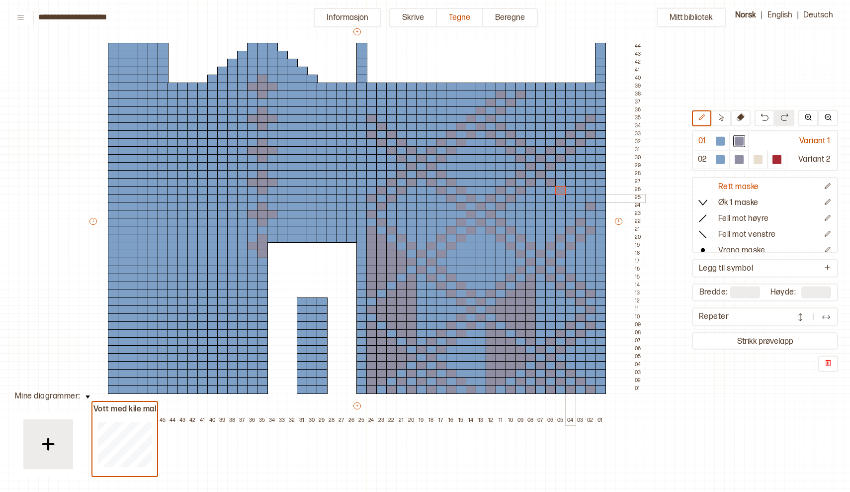
click at [569, 197] on div at bounding box center [570, 198] width 11 height 9
click at [581, 208] on div at bounding box center [580, 206] width 11 height 9
click at [589, 215] on div at bounding box center [590, 214] width 11 height 9
click at [720, 140] on div at bounding box center [720, 141] width 9 height 9
click at [593, 205] on div at bounding box center [590, 206] width 11 height 9
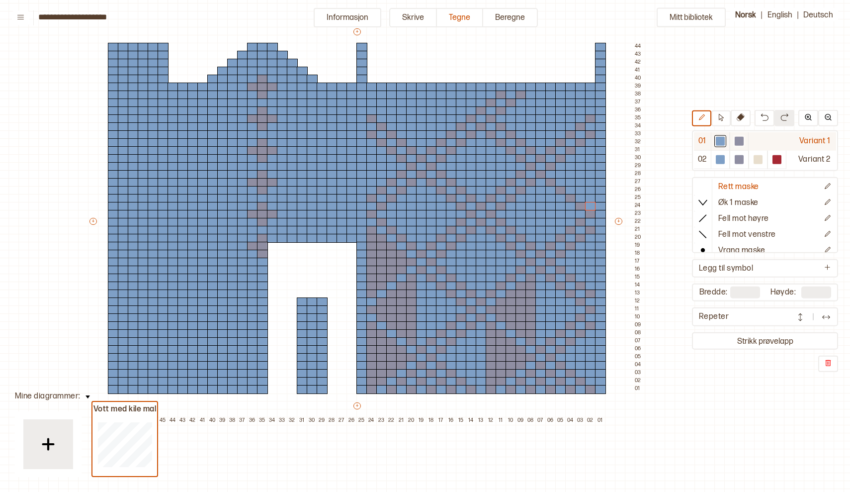
click at [738, 135] on div at bounding box center [739, 141] width 12 height 12
click at [559, 174] on div at bounding box center [560, 174] width 11 height 9
click at [567, 180] on div at bounding box center [570, 182] width 11 height 9
click at [580, 189] on div at bounding box center [580, 190] width 11 height 9
click at [588, 197] on div at bounding box center [590, 198] width 11 height 9
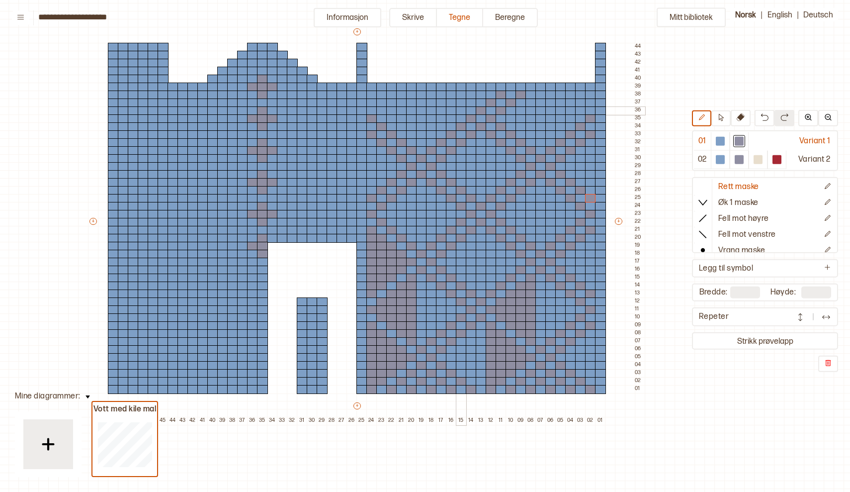
click at [460, 111] on div at bounding box center [461, 110] width 11 height 9
click at [469, 102] on div at bounding box center [471, 102] width 11 height 9
click at [460, 94] on div at bounding box center [461, 94] width 11 height 9
click at [451, 87] on div at bounding box center [451, 87] width 11 height 9
click at [449, 101] on div at bounding box center [451, 102] width 11 height 9
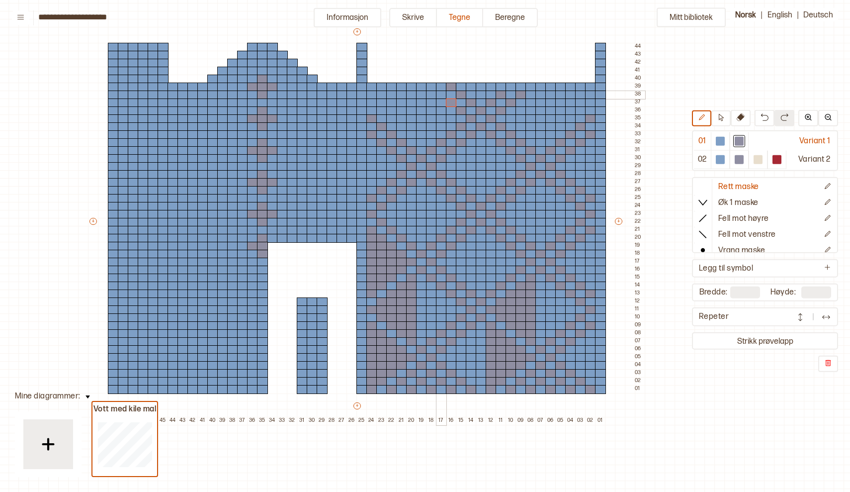
click at [442, 97] on div at bounding box center [441, 94] width 11 height 9
click at [430, 87] on div at bounding box center [431, 87] width 11 height 9
click at [718, 140] on div at bounding box center [720, 141] width 9 height 9
click at [580, 77] on div at bounding box center [580, 79] width 11 height 9
click at [580, 68] on div at bounding box center [580, 71] width 11 height 9
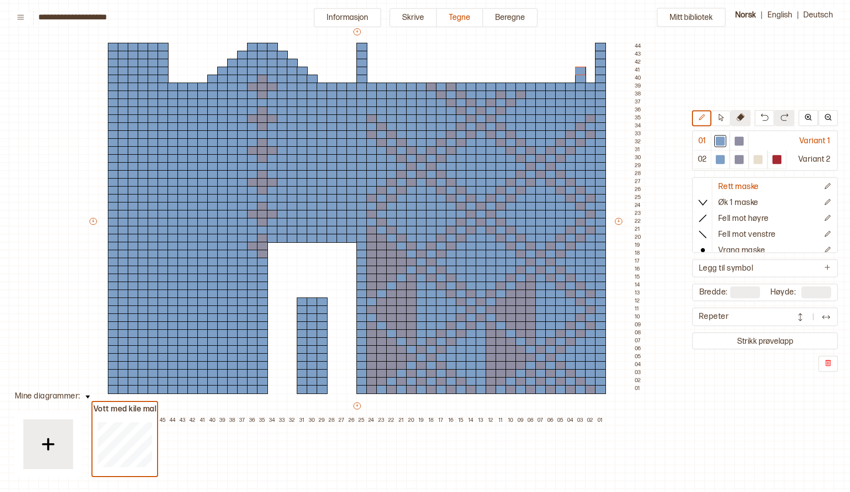
click at [742, 118] on icon at bounding box center [741, 117] width 8 height 8
click at [580, 71] on div at bounding box center [580, 71] width 11 height 9
click at [580, 77] on div at bounding box center [580, 79] width 11 height 9
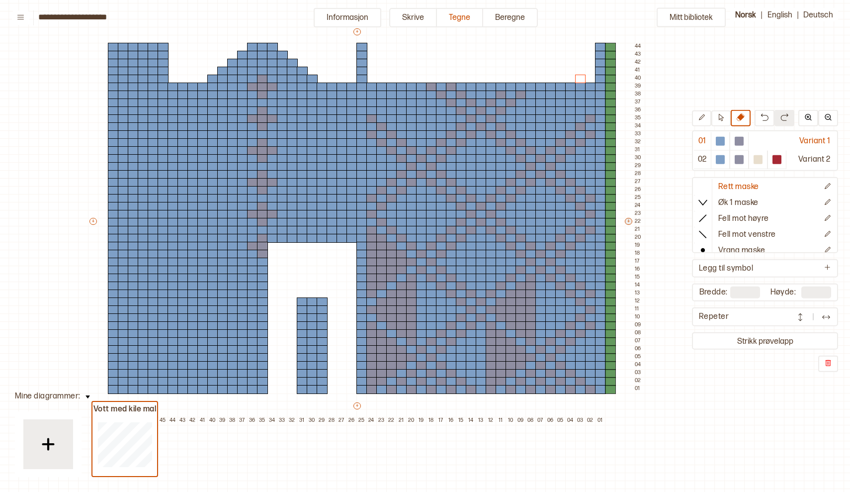
type input "**"
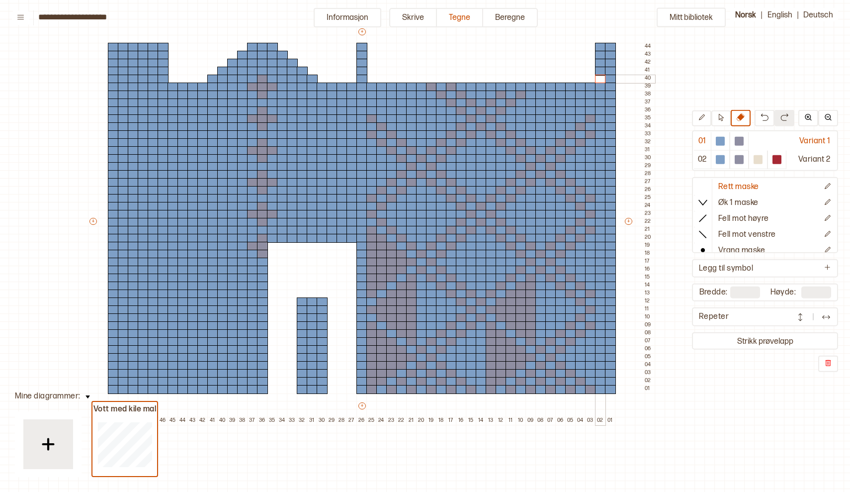
click at [601, 78] on div at bounding box center [600, 79] width 11 height 9
click at [601, 69] on div at bounding box center [600, 71] width 11 height 9
click at [601, 63] on div at bounding box center [600, 63] width 11 height 9
click at [601, 56] on div at bounding box center [600, 55] width 11 height 9
click at [600, 45] on div at bounding box center [600, 47] width 11 height 9
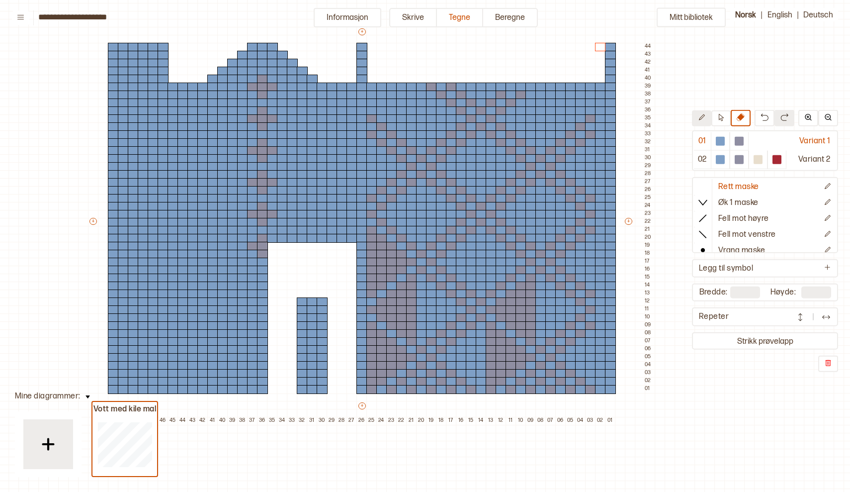
click at [704, 115] on icon at bounding box center [701, 117] width 7 height 7
click at [589, 80] on div at bounding box center [590, 79] width 11 height 9
click at [589, 69] on div at bounding box center [590, 71] width 11 height 9
click at [580, 60] on div at bounding box center [580, 63] width 11 height 9
click at [580, 53] on div at bounding box center [580, 55] width 11 height 9
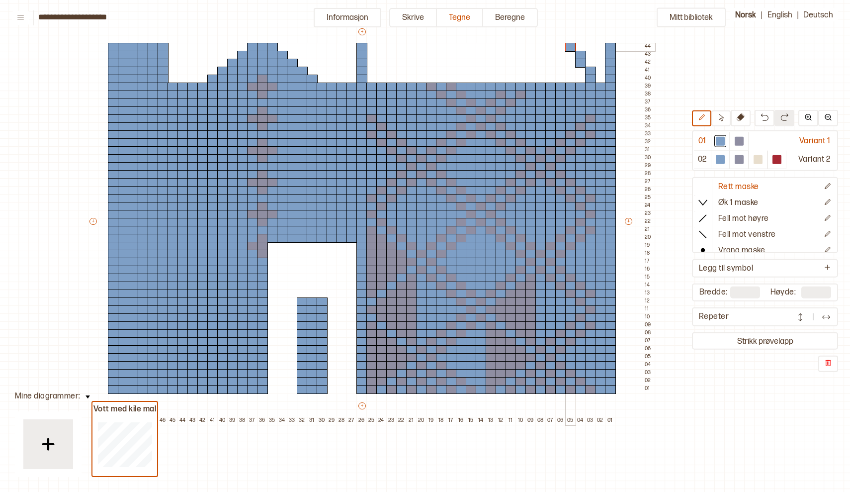
click at [572, 46] on div at bounding box center [570, 47] width 11 height 9
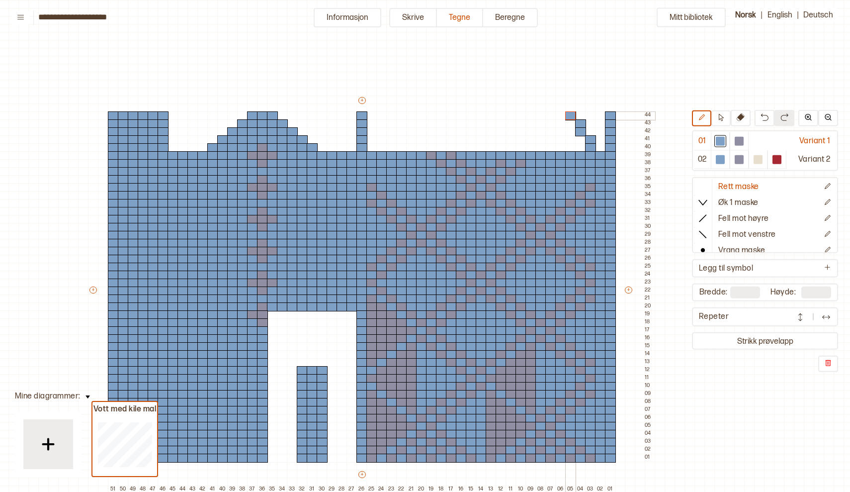
scroll to position [0, 61]
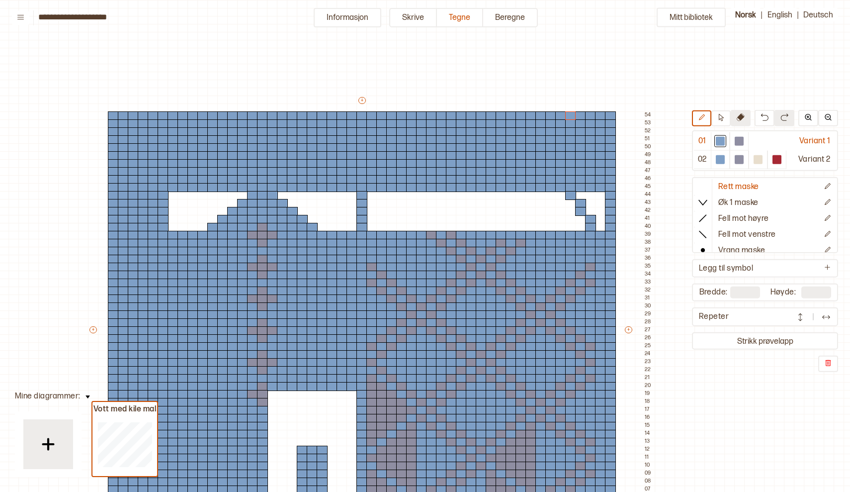
click at [742, 116] on icon at bounding box center [741, 117] width 8 height 8
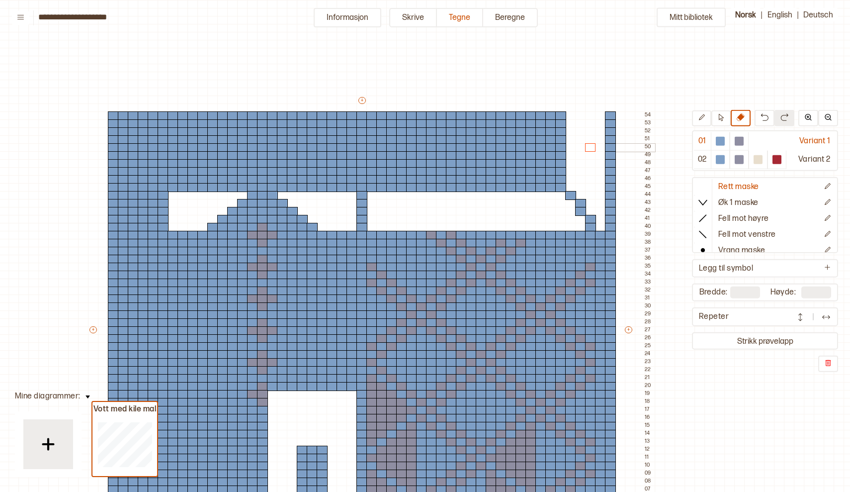
drag, startPoint x: 572, startPoint y: 185, endPoint x: 590, endPoint y: 144, distance: 45.4
click at [590, 144] on div "+ + + + 51 50 49 48 47 46 45 44 43 42 41 40 39 38 37 36 35 34 33 32 31 30 29 28…" at bounding box center [371, 333] width 567 height 477
drag, startPoint x: 560, startPoint y: 178, endPoint x: 562, endPoint y: 115, distance: 63.2
click at [562, 115] on div "+ + + + 51 50 49 48 47 46 45 44 43 42 41 40 39 38 37 36 35 34 33 32 31 30 29 28…" at bounding box center [371, 333] width 567 height 477
drag, startPoint x: 551, startPoint y: 168, endPoint x: 550, endPoint y: 112, distance: 55.2
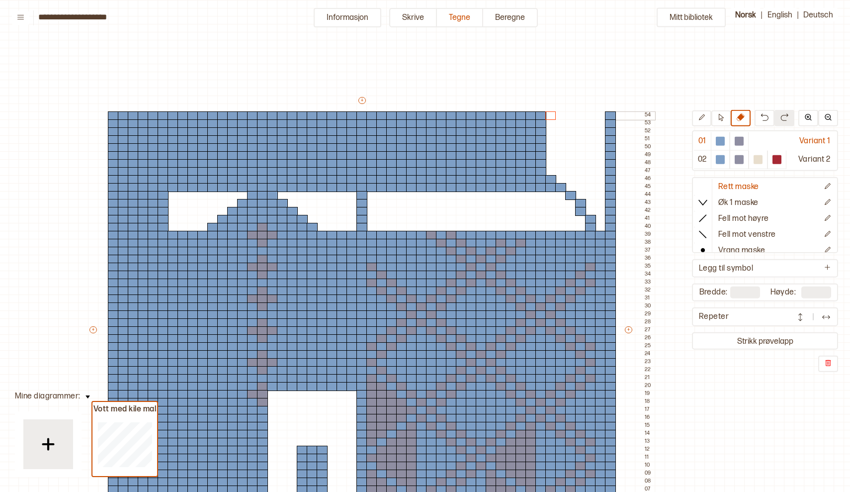
click at [550, 112] on div "+ + + + 51 50 49 48 47 46 45 44 43 42 41 40 39 38 37 36 35 34 33 32 31 30 29 28…" at bounding box center [371, 333] width 567 height 477
drag, startPoint x: 542, startPoint y: 163, endPoint x: 542, endPoint y: 157, distance: 6.0
click at [542, 157] on div "+ + + + 51 50 49 48 47 46 45 44 43 42 41 40 39 38 37 36 35 34 33 32 31 30 29 28…" at bounding box center [371, 333] width 567 height 477
drag, startPoint x: 541, startPoint y: 112, endPoint x: 540, endPoint y: 148, distance: 36.3
click at [540, 148] on div "+ + + + 51 50 49 48 47 46 45 44 43 42 41 40 39 38 37 36 35 34 33 32 31 30 29 28…" at bounding box center [371, 333] width 567 height 477
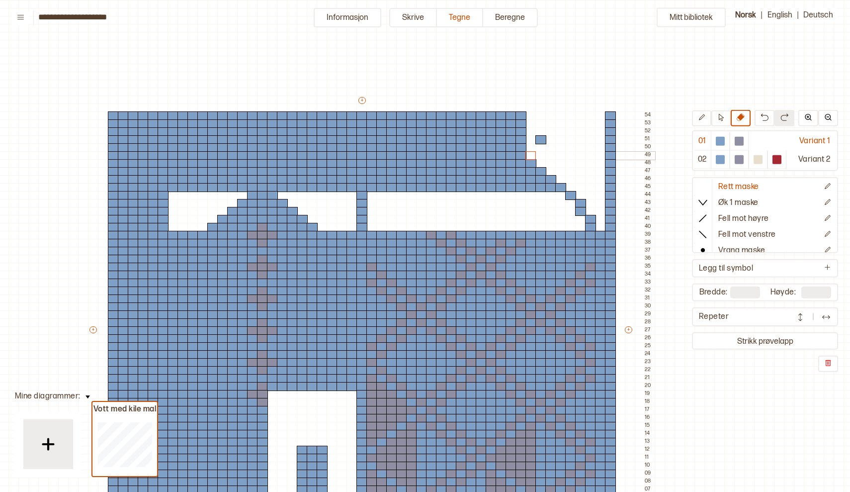
drag, startPoint x: 530, startPoint y: 114, endPoint x: 532, endPoint y: 152, distance: 37.8
click at [532, 152] on div "+ + + + 51 50 49 48 47 46 45 44 43 42 41 40 39 38 37 36 35 34 33 32 31 30 29 28…" at bounding box center [371, 333] width 567 height 477
click at [541, 140] on div at bounding box center [540, 139] width 11 height 9
drag, startPoint x: 519, startPoint y: 114, endPoint x: 522, endPoint y: 143, distance: 29.0
click at [522, 143] on div "+ + + + 51 50 49 48 47 46 45 44 43 42 41 40 39 38 37 36 35 34 33 32 31 30 29 28…" at bounding box center [371, 333] width 567 height 477
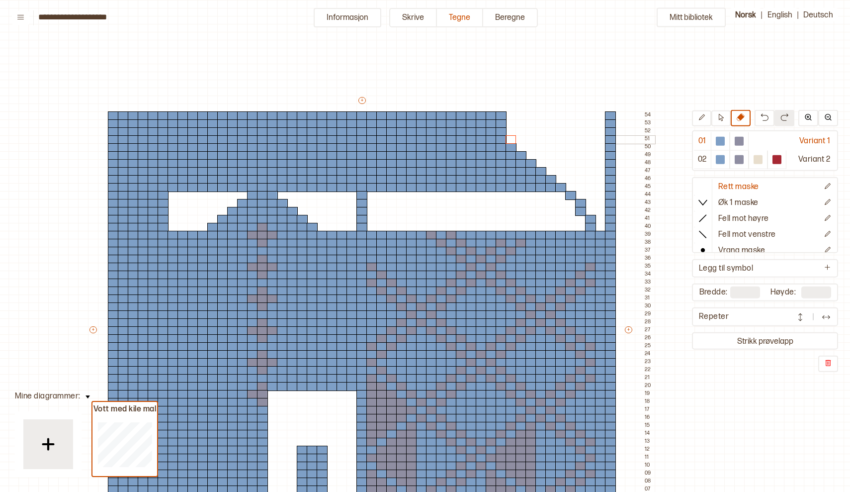
drag, startPoint x: 510, startPoint y: 114, endPoint x: 511, endPoint y: 136, distance: 21.9
click at [511, 136] on div "+ + + + 51 50 49 48 47 46 45 44 43 42 41 40 39 38 37 36 35 34 33 32 31 30 29 28…" at bounding box center [371, 333] width 567 height 477
drag, startPoint x: 501, startPoint y: 114, endPoint x: 502, endPoint y: 130, distance: 16.5
click at [502, 130] on div "+ + + + 51 50 49 48 47 46 45 44 43 42 41 40 39 38 37 36 35 34 33 32 31 30 29 28…" at bounding box center [371, 333] width 567 height 477
click at [490, 124] on div at bounding box center [491, 123] width 11 height 9
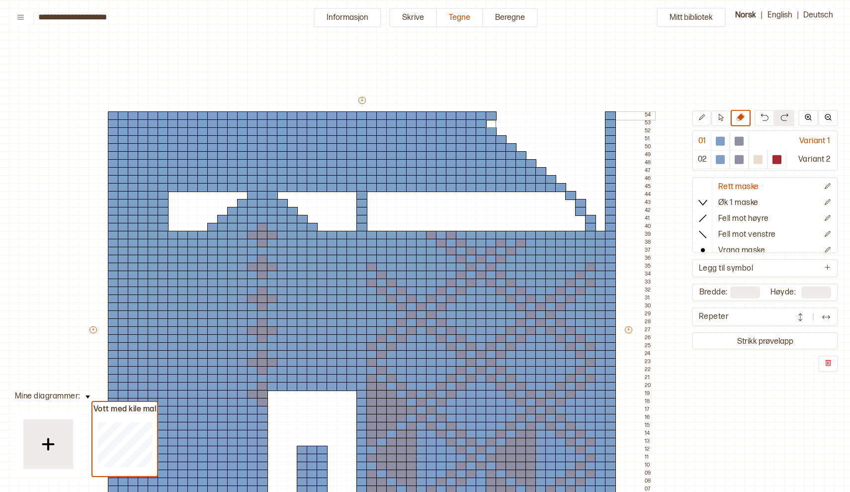
click at [478, 114] on div at bounding box center [481, 115] width 11 height 9
click at [491, 114] on div at bounding box center [491, 115] width 11 height 9
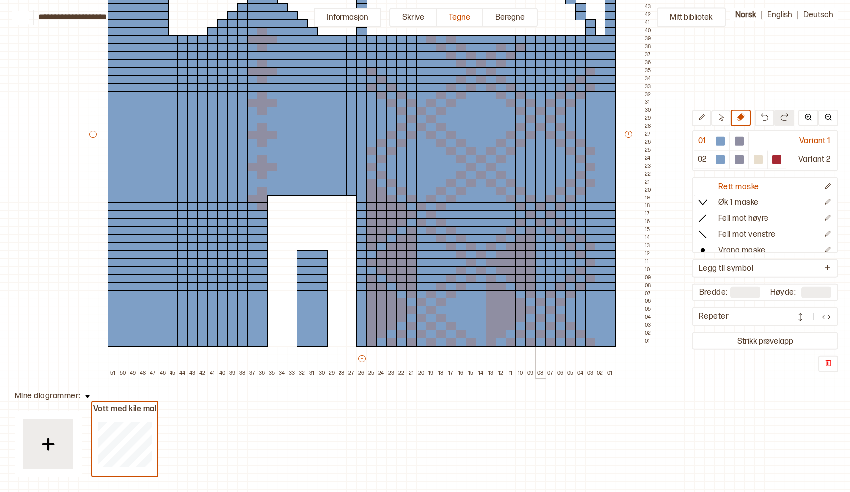
scroll to position [196, 61]
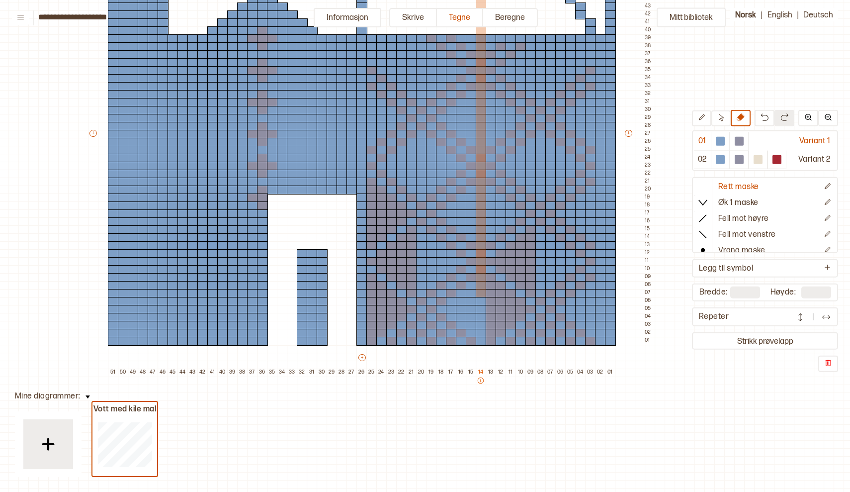
click at [482, 372] on p "14" at bounding box center [481, 371] width 10 height 7
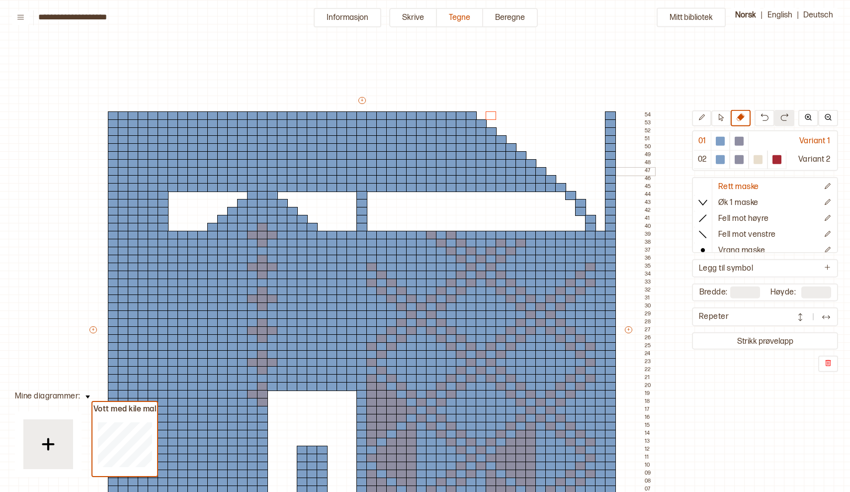
scroll to position [0, 61]
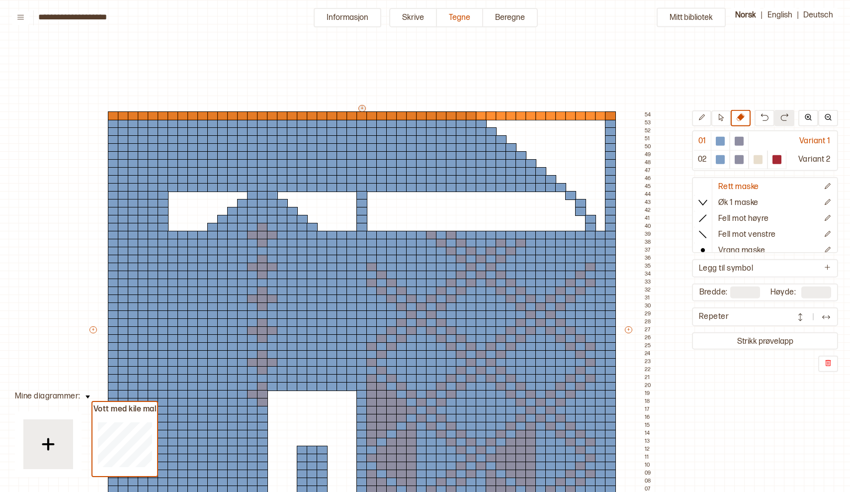
type input "**"
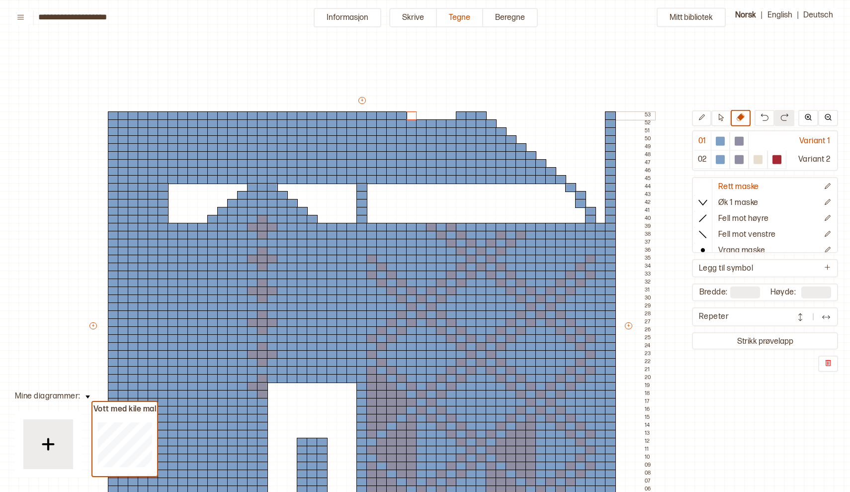
drag, startPoint x: 449, startPoint y: 113, endPoint x: 410, endPoint y: 110, distance: 39.4
click at [410, 110] on div "+ + + + 51 50 49 48 47 46 45 44 43 42 41 40 39 38 37 36 35 34 33 32 31 30 29 28…" at bounding box center [371, 329] width 567 height 469
drag, startPoint x: 442, startPoint y: 123, endPoint x: 409, endPoint y: 119, distance: 33.5
click at [409, 119] on div "+ + + + 51 50 49 48 47 46 45 44 43 42 41 40 39 38 37 36 35 34 33 32 31 30 29 28…" at bounding box center [371, 329] width 567 height 469
drag, startPoint x: 432, startPoint y: 131, endPoint x: 410, endPoint y: 128, distance: 22.5
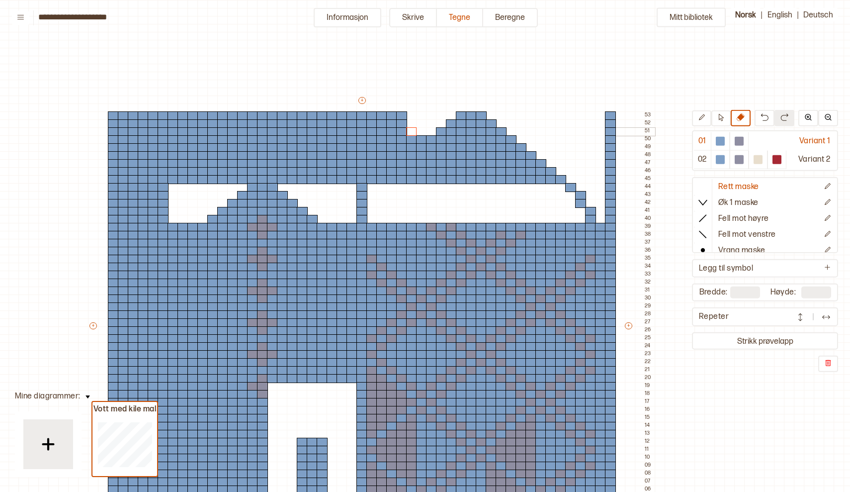
click at [410, 128] on div "+ + + + 51 50 49 48 47 46 45 44 43 42 41 40 39 38 37 36 35 34 33 32 31 30 29 28…" at bounding box center [371, 329] width 567 height 469
drag, startPoint x: 423, startPoint y: 138, endPoint x: 403, endPoint y: 138, distance: 19.4
click at [403, 138] on div "+ + + + 51 50 49 48 47 46 45 44 43 42 41 40 39 38 37 36 35 34 33 32 31 30 29 28…" at bounding box center [371, 329] width 567 height 469
drag, startPoint x: 403, startPoint y: 138, endPoint x: 402, endPoint y: 109, distance: 28.4
click at [402, 109] on div "+ + + + 51 50 49 48 47 46 45 44 43 42 41 40 39 38 37 36 35 34 33 32 31 30 29 28…" at bounding box center [371, 329] width 567 height 469
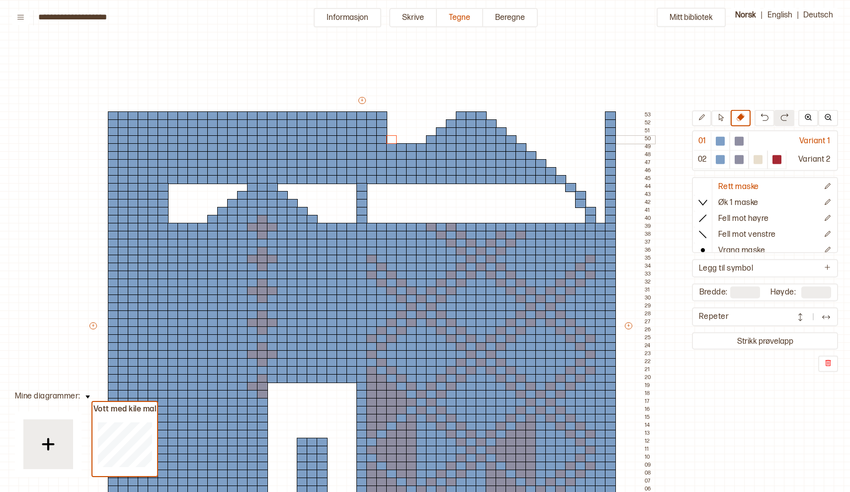
drag, startPoint x: 391, startPoint y: 110, endPoint x: 394, endPoint y: 141, distance: 31.0
click at [394, 141] on div "+ + + + 51 50 49 48 47 46 45 44 43 42 41 40 39 38 37 36 35 34 33 32 31 30 29 28…" at bounding box center [371, 329] width 567 height 469
drag, startPoint x: 412, startPoint y: 145, endPoint x: 390, endPoint y: 146, distance: 21.9
click at [390, 146] on div "+ + + + 51 50 49 48 47 46 45 44 43 42 41 40 39 38 37 36 35 34 33 32 31 30 29 28…" at bounding box center [371, 329] width 567 height 469
drag, startPoint x: 401, startPoint y: 156, endPoint x: 389, endPoint y: 156, distance: 11.9
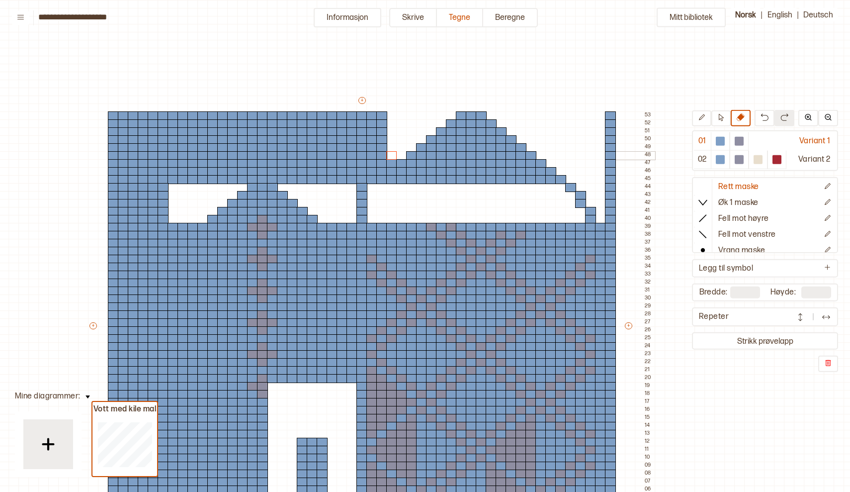
click at [389, 156] on div "+ + + + 51 50 49 48 47 46 45 44 43 42 41 40 39 38 37 36 35 34 33 32 31 30 29 28…" at bounding box center [371, 329] width 567 height 469
click at [391, 159] on div at bounding box center [391, 163] width 11 height 9
drag, startPoint x: 380, startPoint y: 115, endPoint x: 383, endPoint y: 169, distance: 53.8
click at [383, 169] on div "+ + + + 51 50 49 48 47 46 45 44 43 42 41 40 39 38 37 36 35 34 33 32 31 30 29 28…" at bounding box center [371, 329] width 567 height 469
drag, startPoint x: 372, startPoint y: 115, endPoint x: 378, endPoint y: 177, distance: 62.9
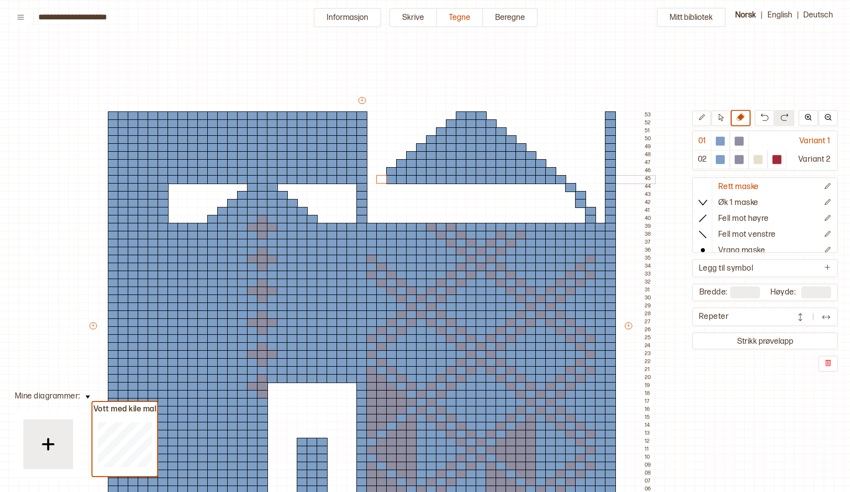
click at [379, 177] on div "+ + + + 51 50 49 48 47 46 45 44 43 42 41 40 39 38 37 36 35 34 33 32 31 30 29 28…" at bounding box center [371, 329] width 567 height 469
click at [722, 144] on div at bounding box center [720, 141] width 9 height 9
drag, startPoint x: 161, startPoint y: 187, endPoint x: 343, endPoint y: 198, distance: 182.8
click at [343, 198] on div "+ + + + 51 50 49 48 47 46 45 44 43 42 41 40 39 38 37 36 35 34 33 32 31 30 29 28…" at bounding box center [371, 329] width 567 height 469
click at [312, 186] on div at bounding box center [312, 187] width 11 height 9
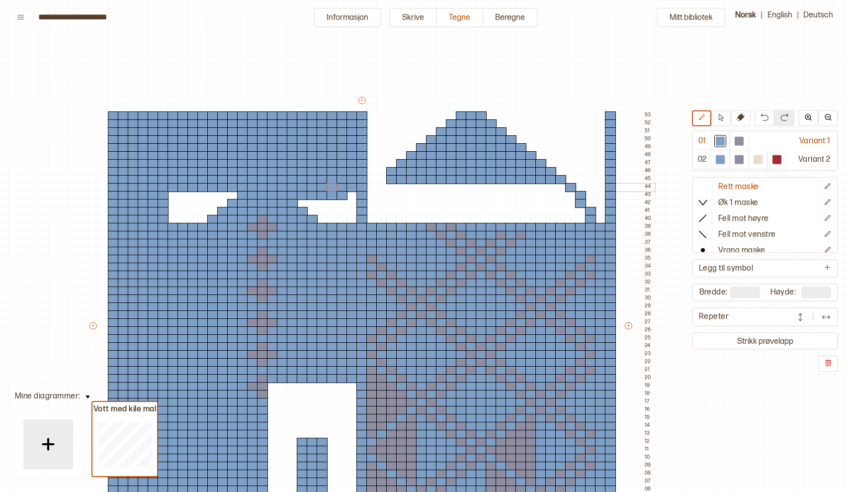
click at [331, 186] on div at bounding box center [332, 187] width 11 height 9
drag, startPoint x: 354, startPoint y: 198, endPoint x: 218, endPoint y: 201, distance: 135.8
click at [218, 201] on div "+ + + + 51 50 49 48 47 46 45 44 43 42 41 40 39 38 37 36 35 34 33 32 31 30 29 28…" at bounding box center [371, 329] width 567 height 469
drag, startPoint x: 221, startPoint y: 197, endPoint x: 232, endPoint y: 197, distance: 10.9
click at [232, 197] on div "+ + + + 51 50 49 48 47 46 45 44 43 42 41 40 39 38 37 36 35 34 33 32 31 30 29 28…" at bounding box center [371, 329] width 567 height 469
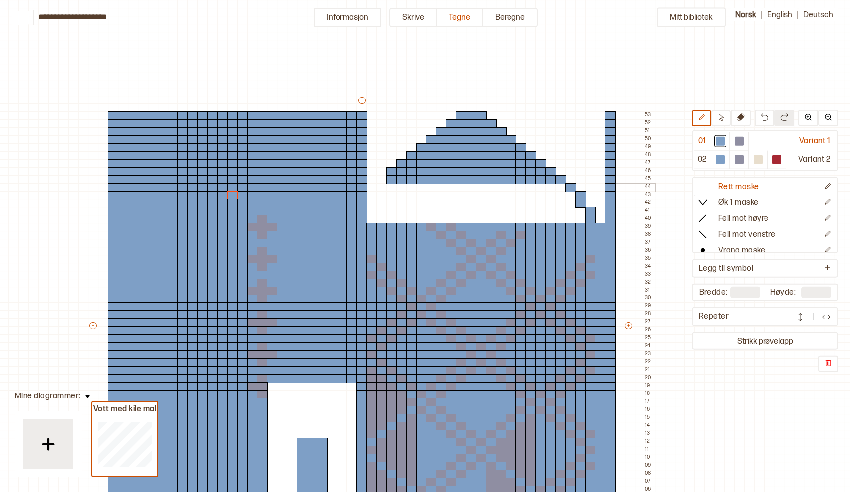
click at [387, 186] on div at bounding box center [391, 187] width 11 height 9
click at [380, 184] on div at bounding box center [381, 187] width 11 height 9
click at [374, 185] on div at bounding box center [371, 187] width 11 height 9
drag, startPoint x: 372, startPoint y: 186, endPoint x: 383, endPoint y: 220, distance: 35.7
click at [383, 220] on div "+ + + + 51 50 49 48 47 46 45 44 43 42 41 40 39 38 37 36 35 34 33 32 31 30 29 28…" at bounding box center [371, 329] width 567 height 469
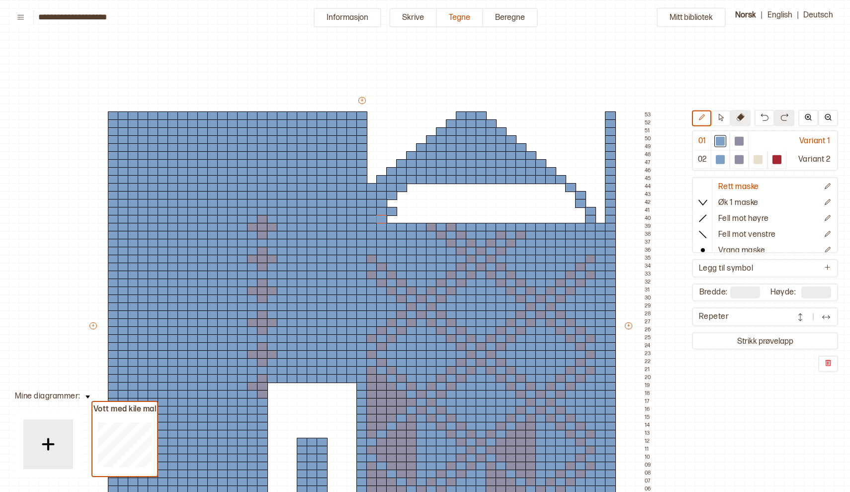
click at [739, 114] on icon at bounding box center [741, 117] width 8 height 8
drag, startPoint x: 348, startPoint y: 113, endPoint x: 352, endPoint y: 185, distance: 71.7
click at [352, 185] on div "+ + + + 51 50 49 48 47 46 45 44 43 42 41 40 39 38 37 36 35 34 33 32 31 30 29 28…" at bounding box center [371, 329] width 567 height 469
drag, startPoint x: 352, startPoint y: 185, endPoint x: 353, endPoint y: 207, distance: 22.4
click at [353, 207] on div "+ + + + 51 50 49 48 47 46 45 44 43 42 41 40 39 38 37 36 35 34 33 32 31 30 29 28…" at bounding box center [371, 329] width 567 height 469
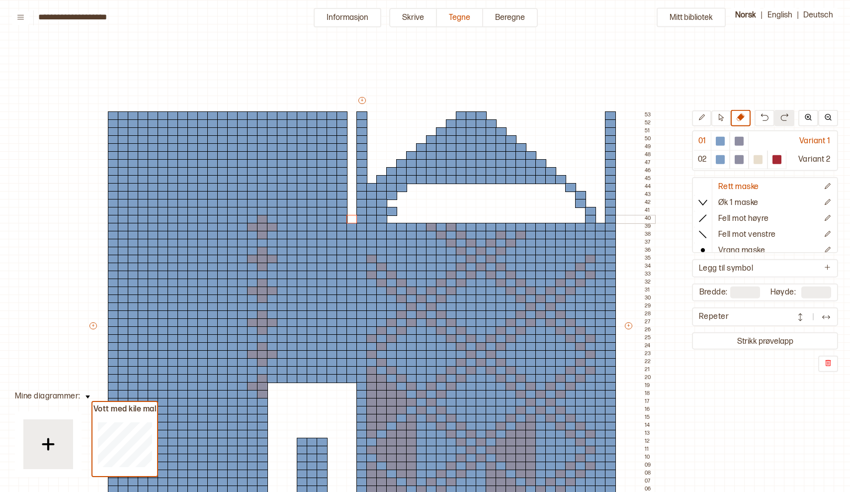
click at [349, 220] on div at bounding box center [352, 219] width 11 height 9
drag, startPoint x: 369, startPoint y: 184, endPoint x: 370, endPoint y: 215, distance: 30.3
click at [370, 215] on div "+ + + + 51 50 49 48 47 46 45 44 43 42 41 40 39 38 37 36 35 34 33 32 31 30 29 28…" at bounding box center [371, 329] width 567 height 469
click at [721, 143] on div at bounding box center [720, 141] width 9 height 9
drag, startPoint x: 371, startPoint y: 222, endPoint x: 373, endPoint y: 180, distance: 41.3
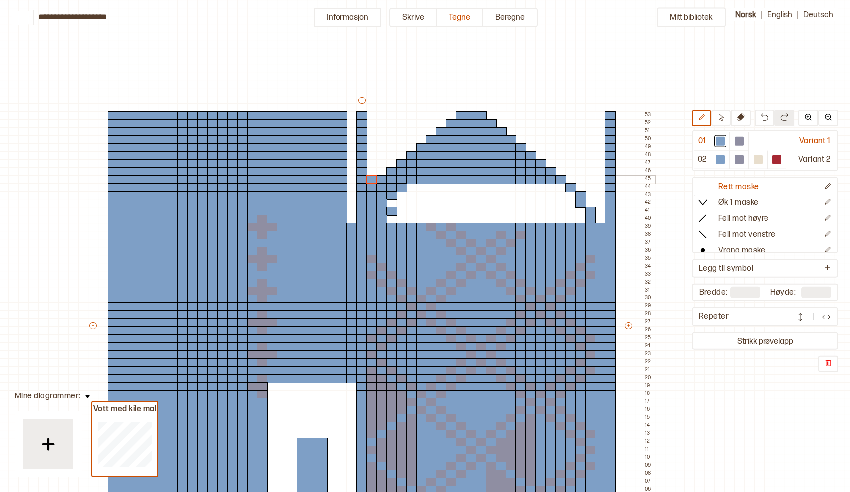
click at [373, 180] on div "+ + + + 51 50 49 48 47 46 45 44 43 42 41 40 39 38 37 36 35 34 33 32 31 30 29 28…" at bounding box center [371, 329] width 567 height 469
click at [741, 117] on icon at bounding box center [741, 117] width 8 height 8
click at [374, 180] on div at bounding box center [371, 179] width 11 height 9
click at [371, 186] on div at bounding box center [371, 187] width 11 height 9
click at [370, 192] on div at bounding box center [371, 195] width 11 height 9
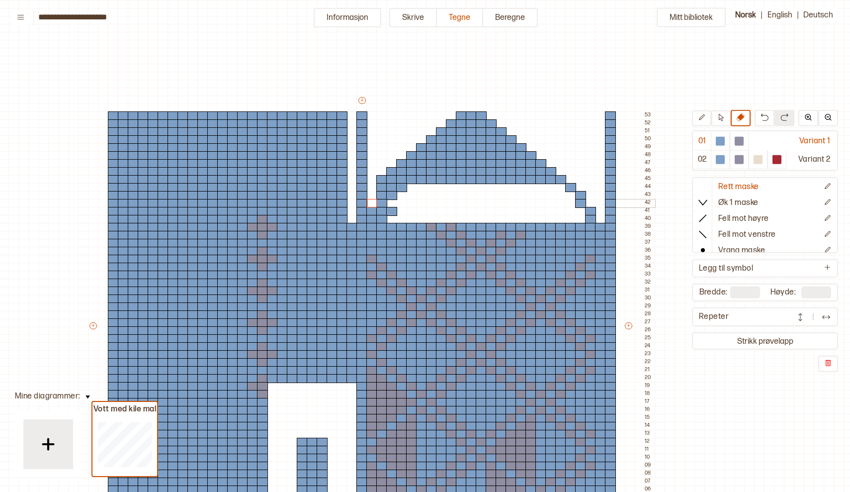
click at [371, 199] on div at bounding box center [371, 203] width 11 height 9
click at [382, 189] on div at bounding box center [381, 187] width 11 height 9
click at [382, 180] on div at bounding box center [381, 179] width 11 height 9
click at [371, 208] on div at bounding box center [371, 211] width 11 height 9
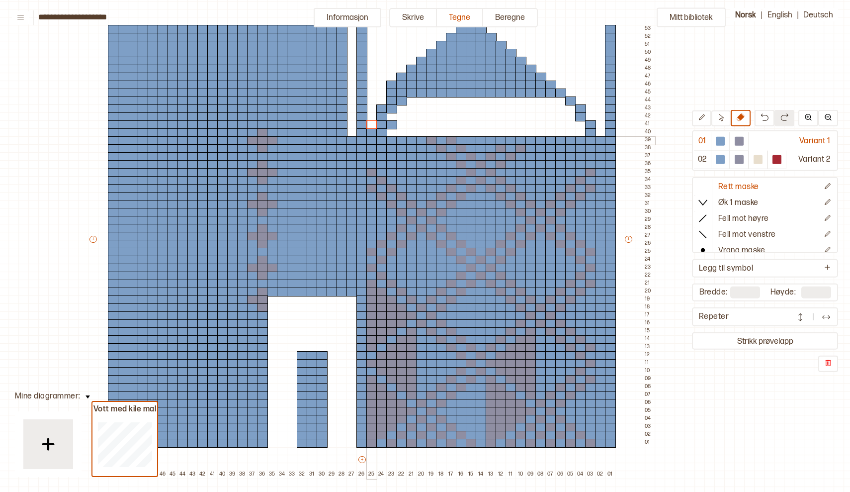
scroll to position [74, 61]
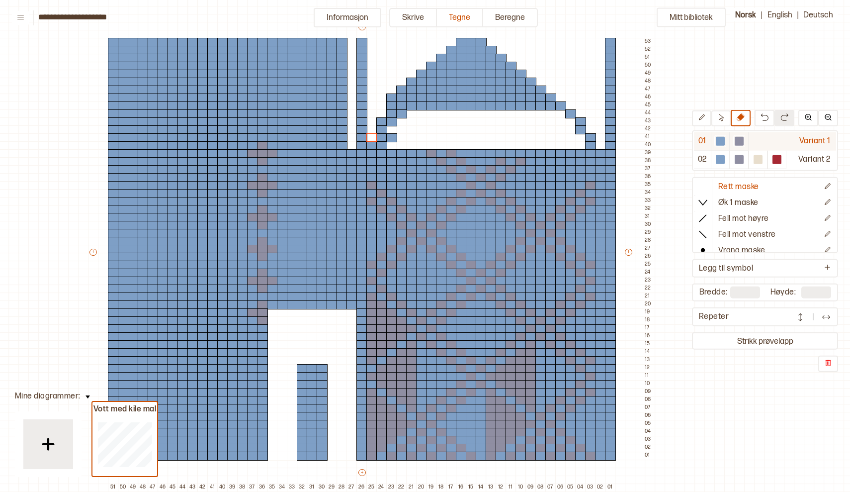
click at [719, 141] on div at bounding box center [720, 141] width 9 height 9
drag, startPoint x: 369, startPoint y: 147, endPoint x: 365, endPoint y: 222, distance: 75.7
click at [366, 222] on div "+ + + + 51 50 49 48 47 46 45 44 43 42 41 40 39 38 37 36 35 34 33 32 31 30 29 28…" at bounding box center [371, 256] width 567 height 469
drag, startPoint x: 369, startPoint y: 218, endPoint x: 367, endPoint y: 303, distance: 84.5
click at [367, 303] on div "+ + + + 51 50 49 48 47 46 45 44 43 42 41 40 39 38 37 36 35 34 33 32 31 30 29 28…" at bounding box center [371, 256] width 567 height 469
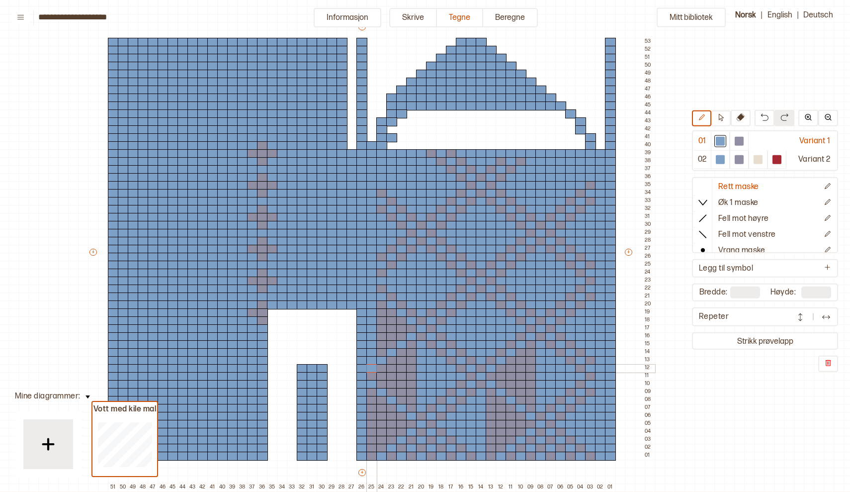
drag, startPoint x: 367, startPoint y: 303, endPoint x: 369, endPoint y: 371, distance: 68.1
click at [369, 371] on div "+ + + + 51 50 49 48 47 46 45 44 43 42 41 40 39 38 37 36 35 34 33 32 31 30 29 28…" at bounding box center [371, 256] width 567 height 469
drag, startPoint x: 369, startPoint y: 371, endPoint x: 372, endPoint y: 460, distance: 89.5
click at [372, 460] on div "+ + + + 51 50 49 48 47 46 45 44 43 42 41 40 39 38 37 36 35 34 33 32 31 30 29 28…" at bounding box center [371, 256] width 567 height 469
click at [742, 117] on icon at bounding box center [741, 117] width 8 height 8
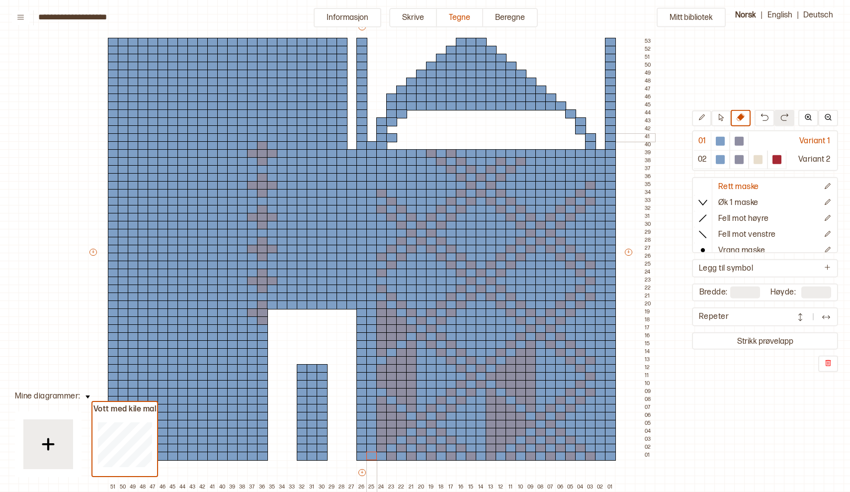
click at [371, 144] on div at bounding box center [371, 145] width 11 height 9
click at [383, 127] on div at bounding box center [381, 129] width 11 height 9
click at [380, 120] on div at bounding box center [381, 121] width 11 height 9
click at [725, 140] on div at bounding box center [720, 141] width 12 height 12
click at [391, 130] on div at bounding box center [391, 129] width 11 height 9
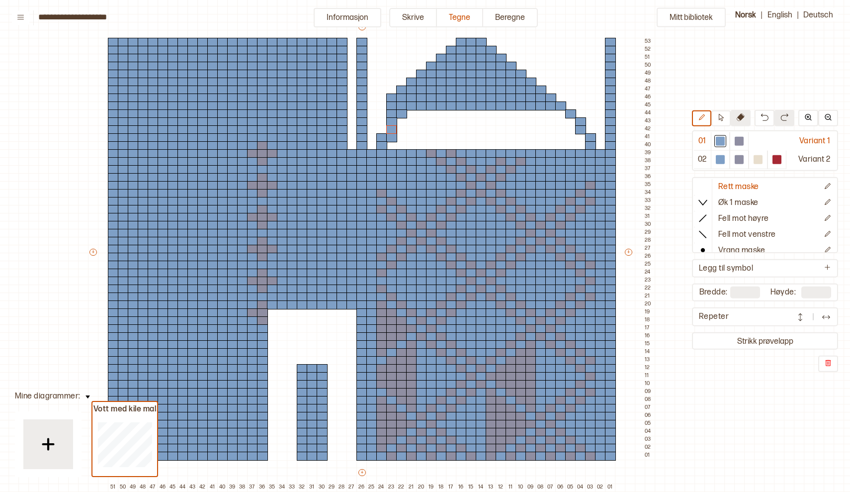
click at [741, 122] on button at bounding box center [741, 118] width 20 height 16
drag, startPoint x: 390, startPoint y: 109, endPoint x: 388, endPoint y: 91, distance: 18.5
click at [388, 91] on div "+ + + + 51 50 49 48 47 46 45 44 43 42 41 40 39 38 37 36 35 34 33 32 31 30 29 28…" at bounding box center [371, 256] width 567 height 469
drag, startPoint x: 403, startPoint y: 101, endPoint x: 447, endPoint y: 52, distance: 66.9
click at [447, 50] on div "+ + + + 51 50 49 48 47 46 45 44 43 42 41 40 39 38 37 36 35 34 33 32 31 30 29 28…" at bounding box center [371, 256] width 567 height 469
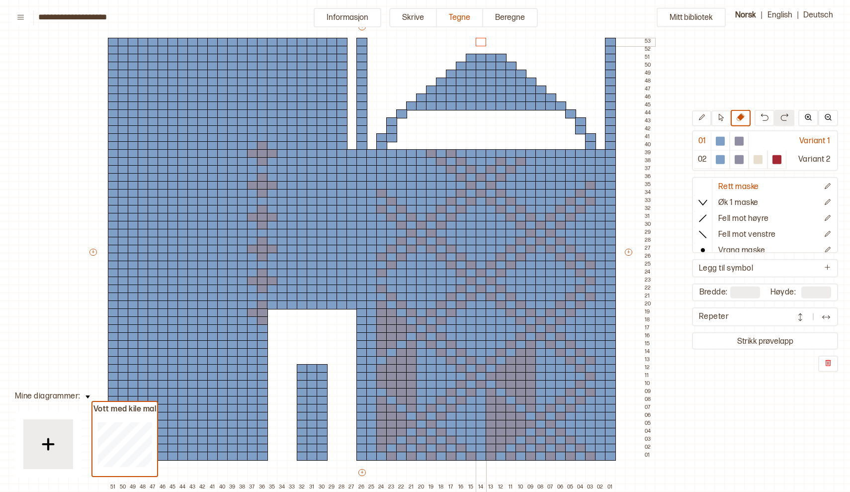
drag, startPoint x: 443, startPoint y: 58, endPoint x: 481, endPoint y: 40, distance: 41.8
click at [481, 40] on div "+ + + + 51 50 49 48 47 46 45 44 43 42 41 40 39 38 37 36 35 34 33 32 31 30 29 28…" at bounding box center [371, 256] width 567 height 469
click at [686, 134] on div "Mitt bibliotek 01 Variant 1 02 Variant 2 Rett maske Øk 1 maske Fell mot høyre F…" at bounding box center [789, 417] width 1700 height 983
click at [724, 142] on div at bounding box center [720, 141] width 9 height 9
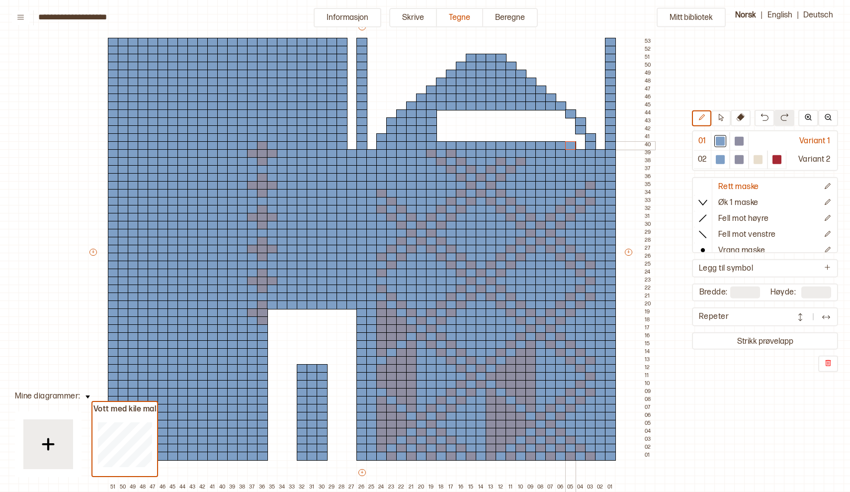
drag, startPoint x: 394, startPoint y: 153, endPoint x: 574, endPoint y: 145, distance: 179.7
click at [574, 145] on div "+ + + + 51 50 49 48 47 46 45 44 43 42 41 40 39 38 37 36 35 34 33 32 31 30 29 28…" at bounding box center [371, 256] width 567 height 469
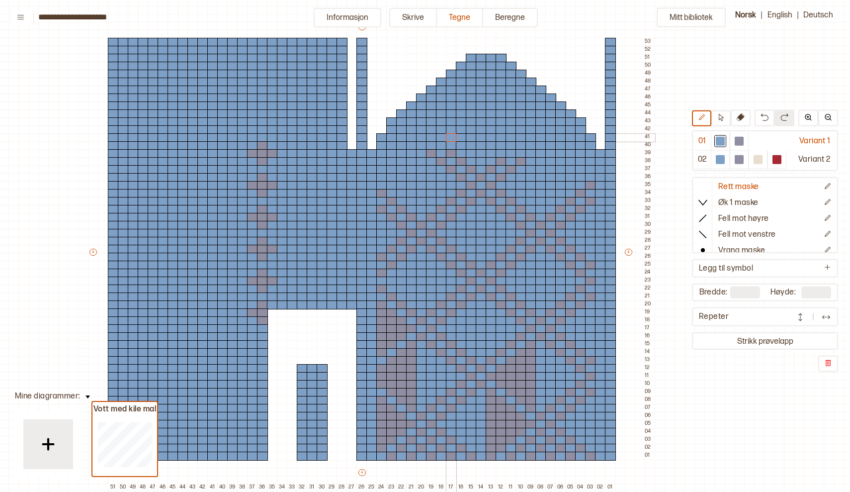
drag, startPoint x: 576, startPoint y: 145, endPoint x: 453, endPoint y: 138, distance: 122.5
click at [453, 138] on div "+ + + + 51 50 49 48 47 46 45 44 43 42 41 40 39 38 37 36 35 34 33 32 31 30 29 28…" at bounding box center [371, 256] width 567 height 469
click at [736, 138] on div at bounding box center [739, 141] width 9 height 9
click at [441, 147] on div at bounding box center [441, 145] width 11 height 9
click at [421, 145] on div at bounding box center [421, 145] width 11 height 9
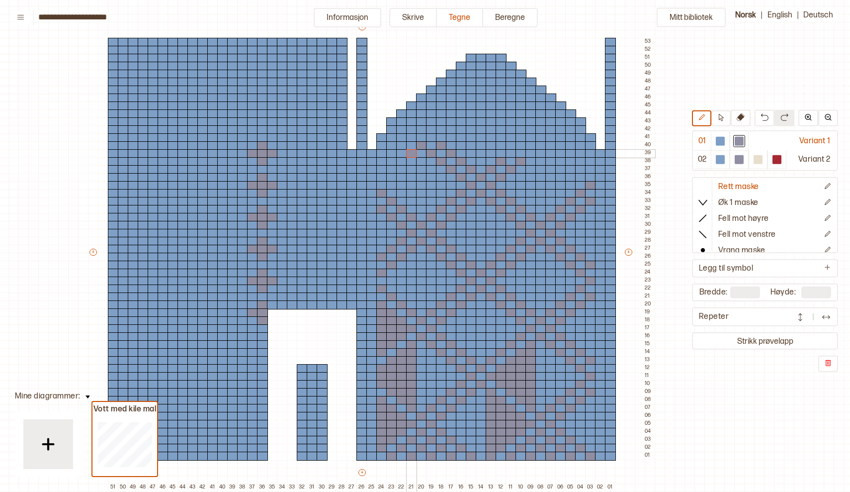
click at [409, 152] on div at bounding box center [411, 153] width 11 height 9
click at [401, 160] on div at bounding box center [401, 161] width 11 height 9
click at [391, 168] on div at bounding box center [391, 169] width 11 height 9
click at [380, 176] on div at bounding box center [381, 177] width 11 height 9
click at [432, 136] on div at bounding box center [431, 137] width 11 height 9
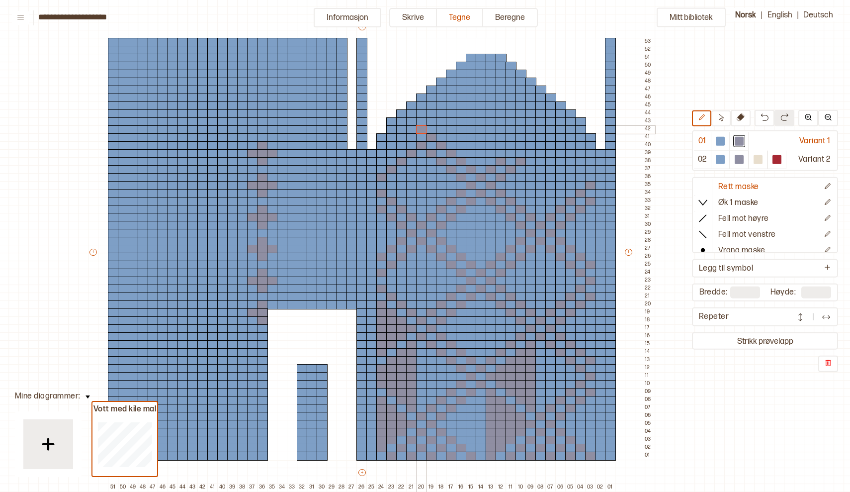
click at [421, 130] on div at bounding box center [421, 129] width 11 height 9
click at [411, 137] on div at bounding box center [411, 137] width 11 height 9
click at [401, 144] on div at bounding box center [401, 145] width 11 height 9
click at [389, 153] on div at bounding box center [391, 153] width 11 height 9
click at [379, 159] on div at bounding box center [381, 161] width 11 height 9
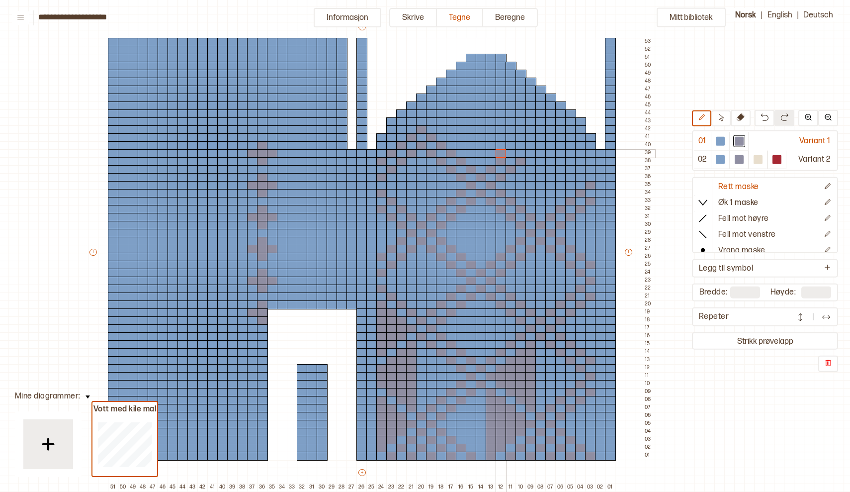
click at [500, 153] on div at bounding box center [501, 153] width 11 height 9
click at [510, 143] on div at bounding box center [511, 145] width 11 height 9
click at [519, 136] on div at bounding box center [521, 137] width 11 height 9
click at [530, 129] on div at bounding box center [531, 129] width 11 height 9
click at [539, 136] on div at bounding box center [540, 137] width 11 height 9
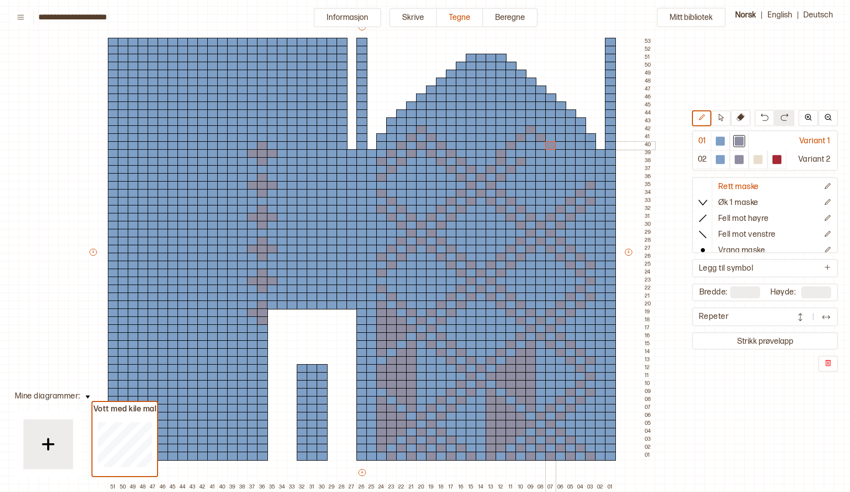
click at [550, 145] on div at bounding box center [550, 145] width 11 height 9
click at [558, 152] on div at bounding box center [560, 153] width 11 height 9
click at [568, 161] on div at bounding box center [570, 161] width 11 height 9
click at [578, 169] on div at bounding box center [580, 169] width 11 height 9
click at [711, 142] on div at bounding box center [720, 141] width 19 height 18
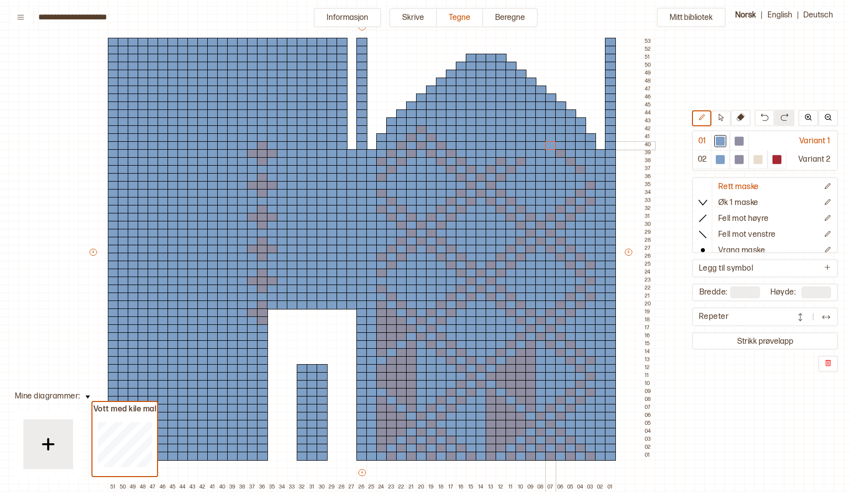
drag, startPoint x: 498, startPoint y: 153, endPoint x: 560, endPoint y: 154, distance: 62.1
click at [560, 154] on div "+ + + + 51 50 49 48 47 46 45 44 43 42 41 40 39 38 37 36 35 34 33 32 31 30 29 28…" at bounding box center [371, 256] width 567 height 469
click at [569, 158] on div at bounding box center [570, 161] width 11 height 9
click at [580, 168] on div at bounding box center [580, 169] width 11 height 9
click at [442, 128] on div at bounding box center [441, 129] width 11 height 9
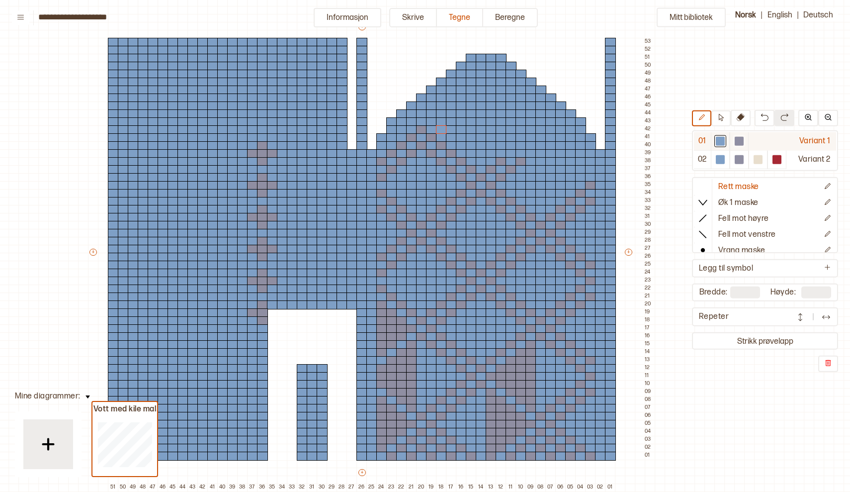
click at [740, 141] on div at bounding box center [739, 141] width 9 height 9
click at [512, 151] on div at bounding box center [511, 153] width 11 height 9
click at [522, 146] on div at bounding box center [521, 145] width 11 height 9
click at [531, 139] on div at bounding box center [531, 137] width 11 height 9
click at [540, 130] on div at bounding box center [540, 129] width 11 height 9
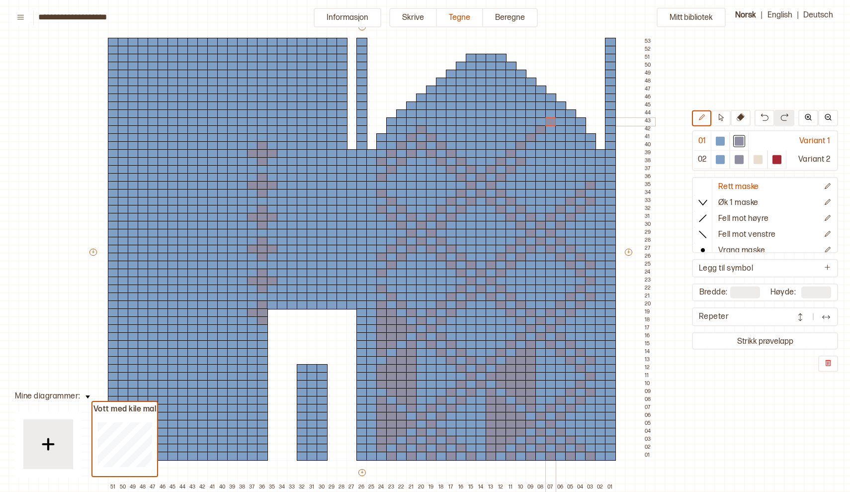
click at [549, 119] on div at bounding box center [550, 121] width 11 height 9
click at [529, 154] on div at bounding box center [531, 153] width 11 height 9
click at [539, 147] on div at bounding box center [540, 145] width 11 height 9
click at [549, 137] on div at bounding box center [550, 137] width 11 height 9
click at [722, 140] on div at bounding box center [720, 141] width 9 height 9
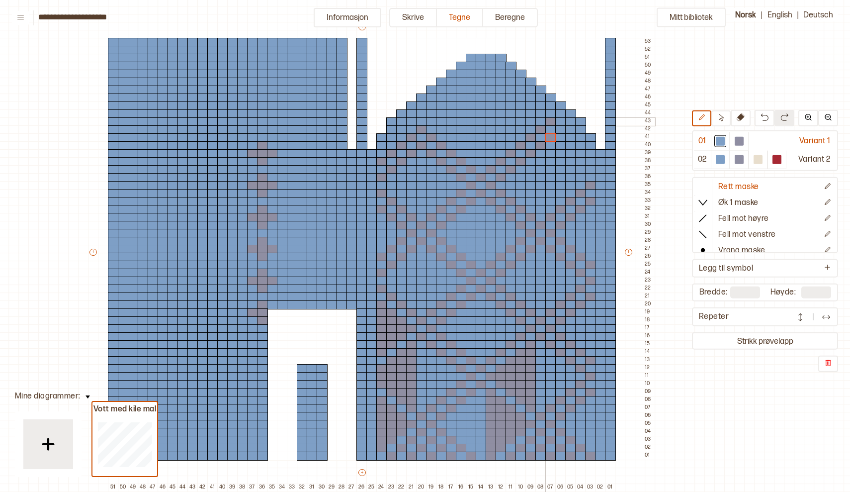
click at [549, 119] on div at bounding box center [550, 121] width 11 height 9
click at [743, 140] on div at bounding box center [739, 141] width 9 height 9
click at [558, 148] on div at bounding box center [560, 145] width 11 height 9
click at [571, 155] on div at bounding box center [570, 153] width 11 height 9
click at [579, 160] on div at bounding box center [580, 161] width 11 height 9
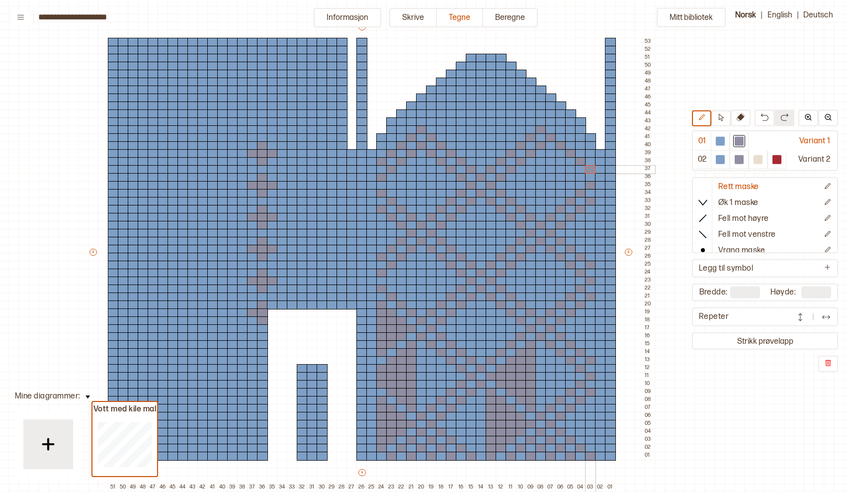
click at [590, 169] on div at bounding box center [590, 169] width 11 height 9
click at [551, 150] on div at bounding box center [550, 153] width 11 height 9
click at [560, 161] on div at bounding box center [560, 161] width 11 height 9
click at [568, 168] on div at bounding box center [570, 169] width 11 height 9
click at [580, 177] on div at bounding box center [580, 177] width 11 height 9
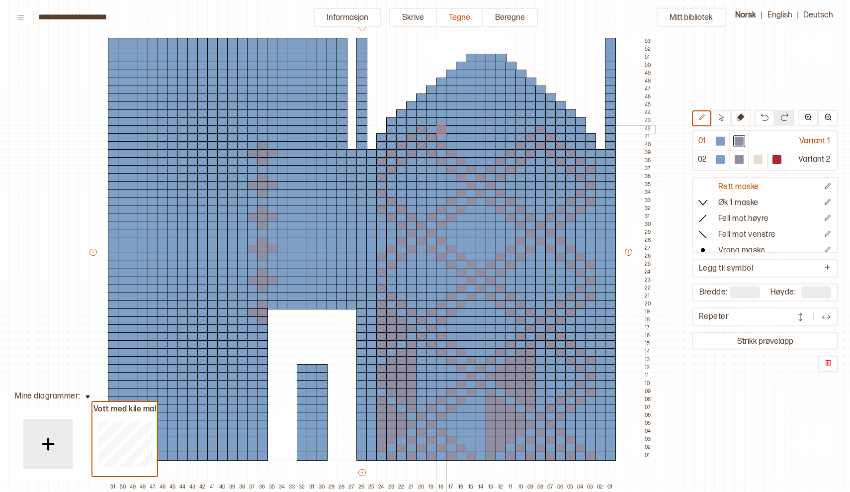
click at [441, 129] on div at bounding box center [441, 129] width 11 height 9
click at [452, 119] on div at bounding box center [451, 121] width 11 height 9
click at [460, 114] on div at bounding box center [461, 113] width 11 height 9
click at [471, 105] on div at bounding box center [471, 105] width 11 height 9
click at [519, 129] on div at bounding box center [521, 129] width 11 height 9
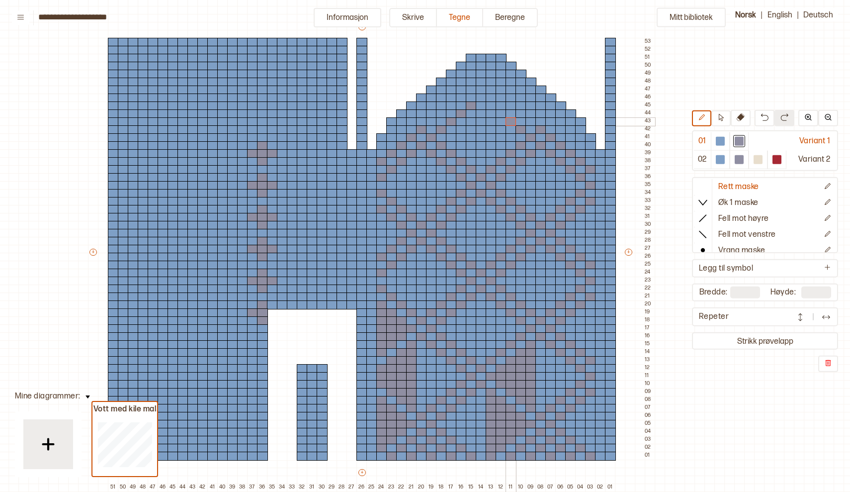
click at [513, 120] on div at bounding box center [511, 121] width 11 height 9
click at [503, 114] on div at bounding box center [501, 113] width 11 height 9
click at [491, 105] on div at bounding box center [491, 105] width 11 height 9
click at [484, 96] on div at bounding box center [481, 97] width 11 height 9
click at [432, 119] on div at bounding box center [431, 121] width 11 height 9
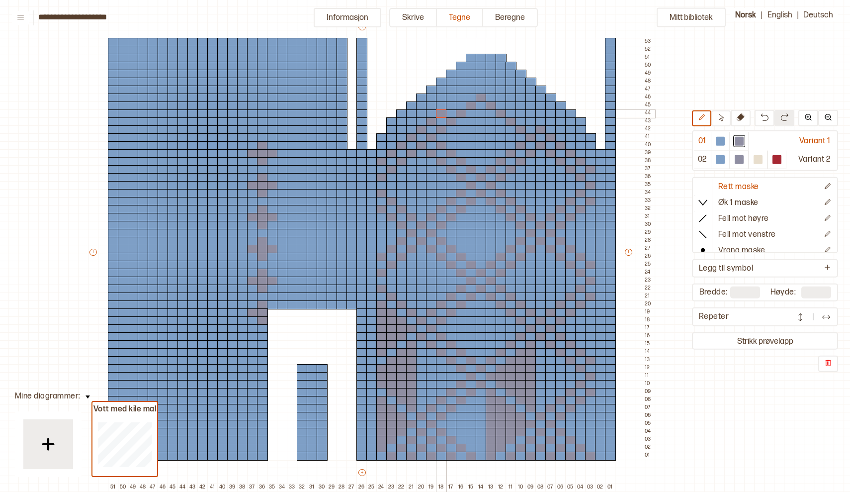
click at [443, 112] on div at bounding box center [441, 113] width 11 height 9
click at [451, 106] on div at bounding box center [451, 105] width 11 height 9
click at [460, 98] on div at bounding box center [461, 97] width 11 height 9
click at [470, 90] on div at bounding box center [471, 90] width 11 height 9
click at [481, 82] on div at bounding box center [481, 82] width 11 height 9
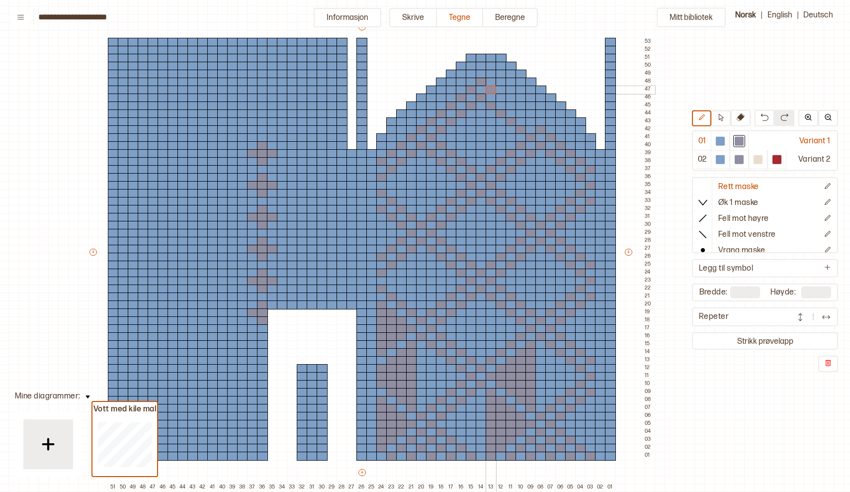
click at [490, 88] on div at bounding box center [491, 90] width 11 height 9
click at [499, 96] on div at bounding box center [501, 97] width 11 height 9
click at [509, 105] on div at bounding box center [511, 105] width 11 height 9
click at [521, 112] on div at bounding box center [521, 113] width 11 height 9
click at [532, 120] on div at bounding box center [531, 121] width 11 height 9
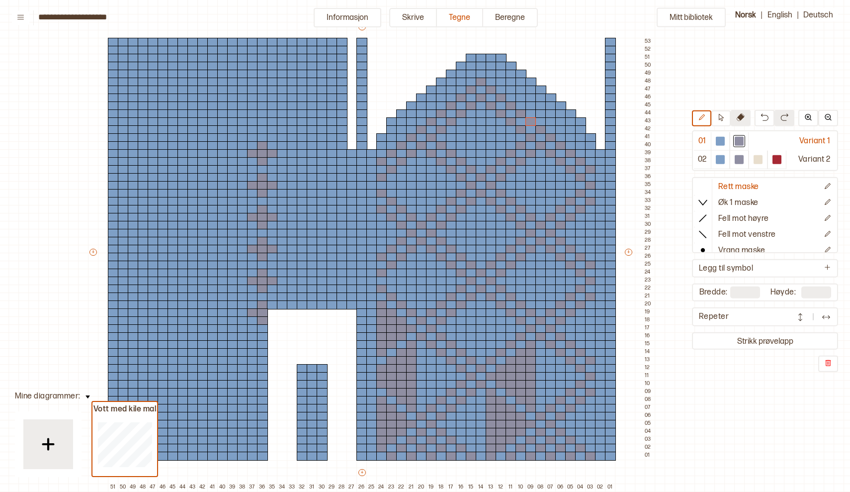
click at [737, 117] on icon at bounding box center [741, 117] width 8 height 8
click at [591, 137] on div at bounding box center [590, 137] width 11 height 9
click at [581, 119] on div at bounding box center [580, 121] width 11 height 9
click at [571, 113] on div at bounding box center [570, 113] width 11 height 9
click at [561, 104] on div at bounding box center [560, 105] width 11 height 9
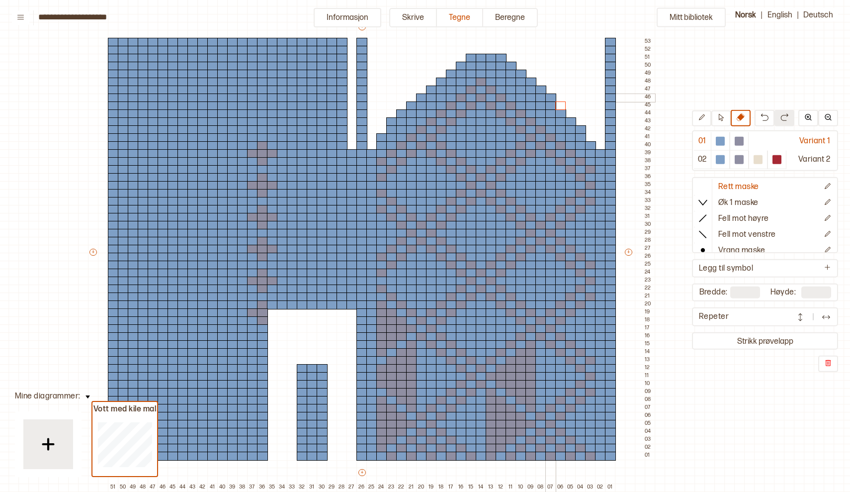
click at [551, 98] on div at bounding box center [550, 97] width 11 height 9
click at [541, 87] on div at bounding box center [540, 90] width 11 height 9
click at [529, 80] on div at bounding box center [531, 82] width 11 height 9
click at [522, 72] on div at bounding box center [521, 74] width 11 height 9
click at [510, 63] on div at bounding box center [511, 66] width 11 height 9
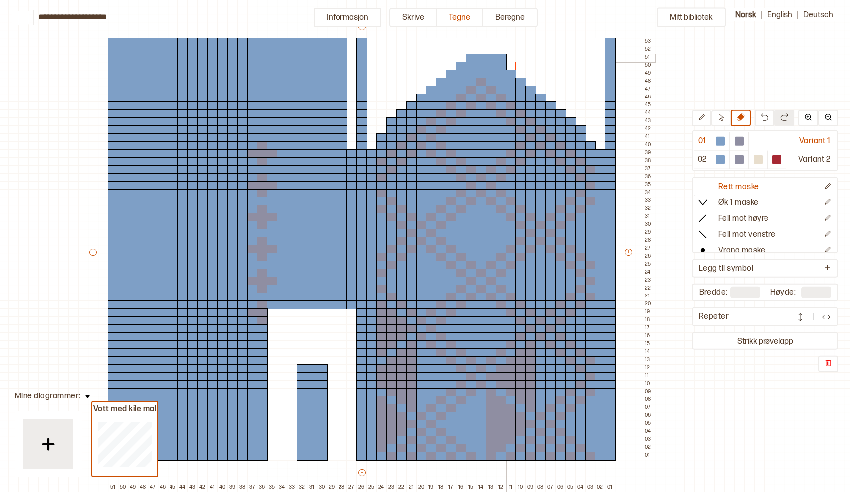
click at [498, 56] on div at bounding box center [501, 58] width 11 height 9
click at [724, 140] on div at bounding box center [720, 141] width 9 height 9
click at [739, 119] on icon at bounding box center [741, 117] width 8 height 8
click at [578, 130] on div at bounding box center [580, 129] width 11 height 9
click at [590, 144] on div at bounding box center [590, 145] width 11 height 9
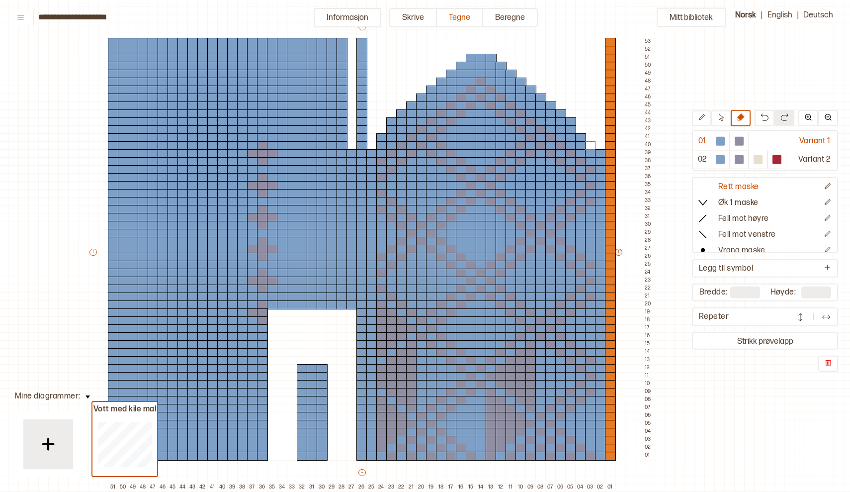
type input "**"
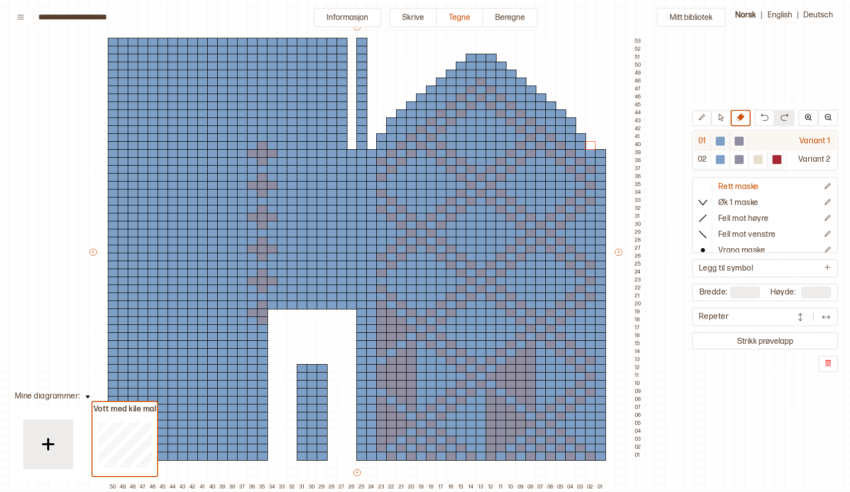
click at [722, 141] on div at bounding box center [720, 141] width 9 height 9
click at [600, 147] on div at bounding box center [600, 145] width 11 height 9
click at [600, 145] on div at bounding box center [600, 145] width 11 height 9
drag, startPoint x: 602, startPoint y: 138, endPoint x: 603, endPoint y: 88, distance: 50.2
click at [603, 88] on div "+ + + + 50 49 48 47 46 45 44 43 42 41 40 39 38 37 36 35 34 33 32 31 30 29 28 27…" at bounding box center [366, 256] width 557 height 469
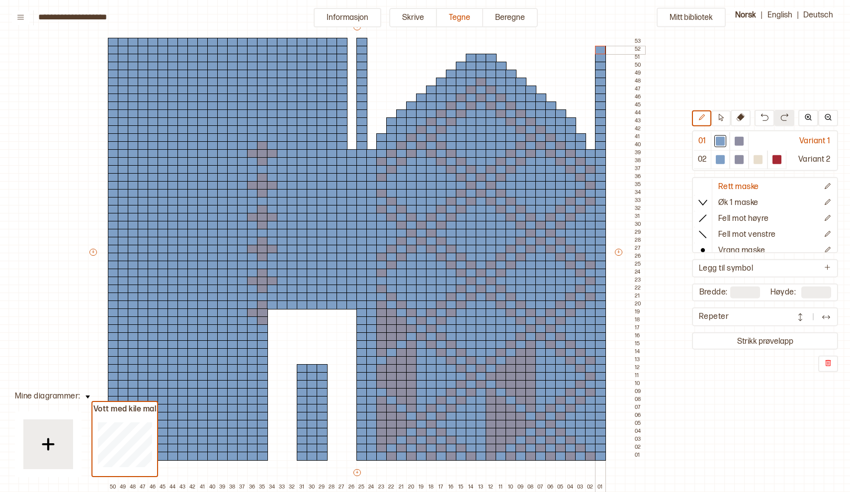
drag, startPoint x: 603, startPoint y: 87, endPoint x: 605, endPoint y: 46, distance: 40.3
click at [605, 46] on div "+ + + + 50 49 48 47 46 45 44 43 42 41 40 39 38 37 36 35 34 33 32 31 30 29 28 27…" at bounding box center [366, 256] width 557 height 469
click at [603, 39] on div at bounding box center [600, 42] width 11 height 9
click at [741, 145] on div at bounding box center [739, 141] width 9 height 9
drag, startPoint x: 491, startPoint y: 351, endPoint x: 492, endPoint y: 305, distance: 45.7
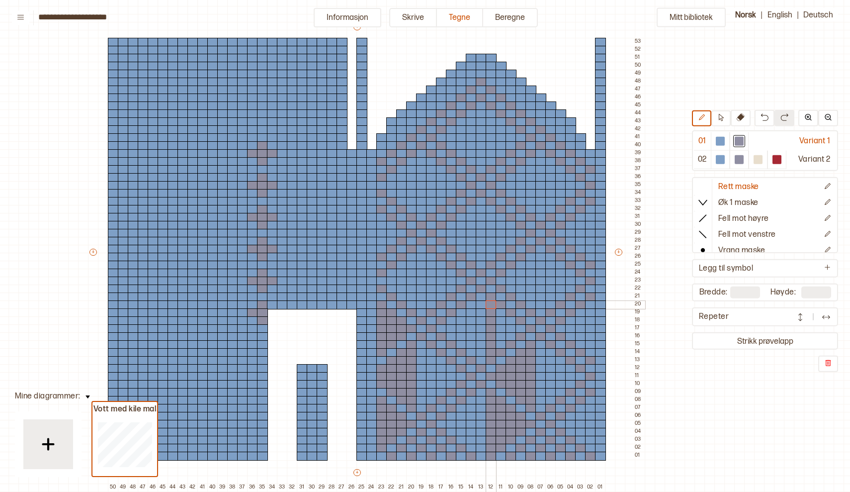
click at [492, 305] on div "+ + + + 50 49 48 47 46 45 44 43 42 41 40 39 38 37 36 35 34 33 32 31 30 29 28 27…" at bounding box center [366, 256] width 557 height 469
drag, startPoint x: 501, startPoint y: 311, endPoint x: 500, endPoint y: 343, distance: 31.8
click at [500, 343] on div "+ + + + 50 49 48 47 46 45 44 43 42 41 40 39 38 37 36 35 34 33 32 31 30 29 28 27…" at bounding box center [366, 256] width 557 height 469
click at [510, 331] on div "+ + + + 50 49 48 47 46 45 44 43 42 41 40 39 38 37 36 35 34 33 32 31 30 29 28 27…" at bounding box center [366, 256] width 557 height 469
click at [512, 321] on div at bounding box center [511, 320] width 11 height 9
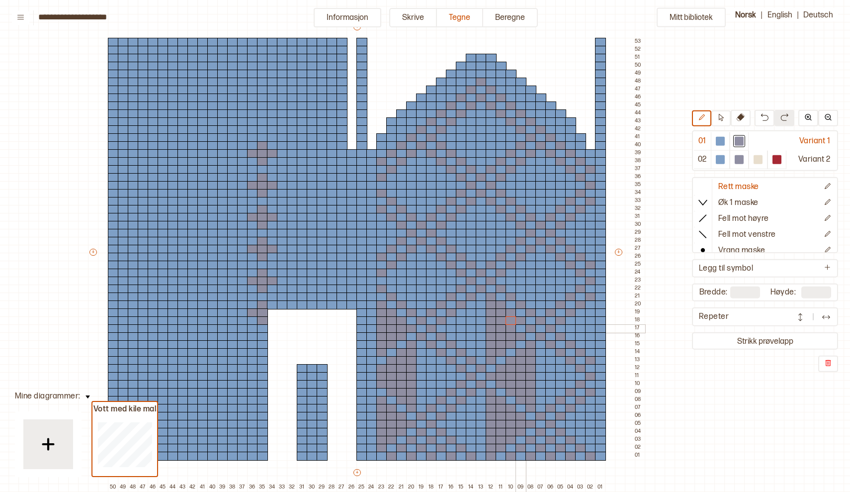
click at [521, 328] on div at bounding box center [521, 328] width 11 height 9
drag, startPoint x: 412, startPoint y: 300, endPoint x: 415, endPoint y: 254, distance: 46.3
click at [415, 254] on div "+ + + + 50 49 48 47 46 45 44 43 42 41 40 39 38 37 36 35 34 33 32 31 30 29 28 27…" at bounding box center [366, 256] width 557 height 469
drag, startPoint x: 402, startPoint y: 264, endPoint x: 402, endPoint y: 293, distance: 28.3
click at [402, 293] on div "+ + + + 50 49 48 47 46 45 44 43 42 41 40 39 38 37 36 35 34 33 32 31 30 29 28 27…" at bounding box center [366, 256] width 557 height 469
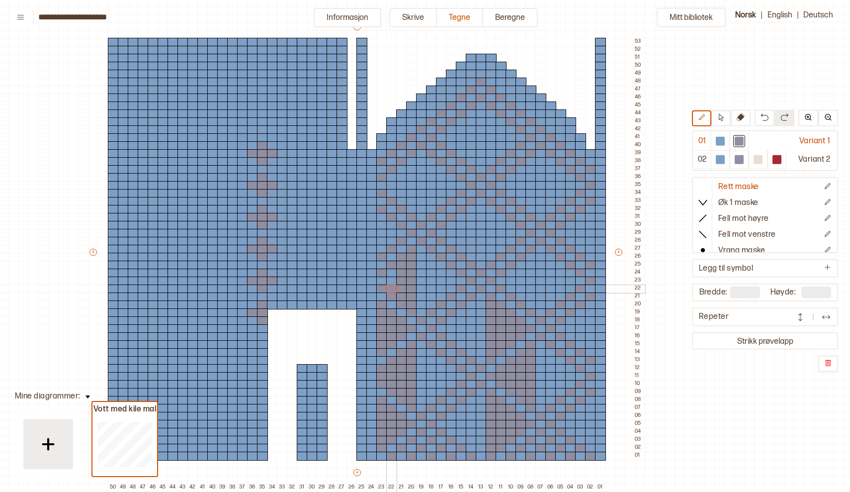
drag, startPoint x: 392, startPoint y: 287, endPoint x: 392, endPoint y: 280, distance: 7.5
click at [392, 280] on div "+ + + + 50 49 48 47 46 45 44 43 42 41 40 39 38 37 36 35 34 33 32 31 30 29 28 27…" at bounding box center [366, 256] width 557 height 469
click at [392, 273] on div at bounding box center [391, 272] width 11 height 9
click at [381, 279] on div at bounding box center [381, 280] width 11 height 9
click at [397, 230] on div at bounding box center [401, 233] width 11 height 9
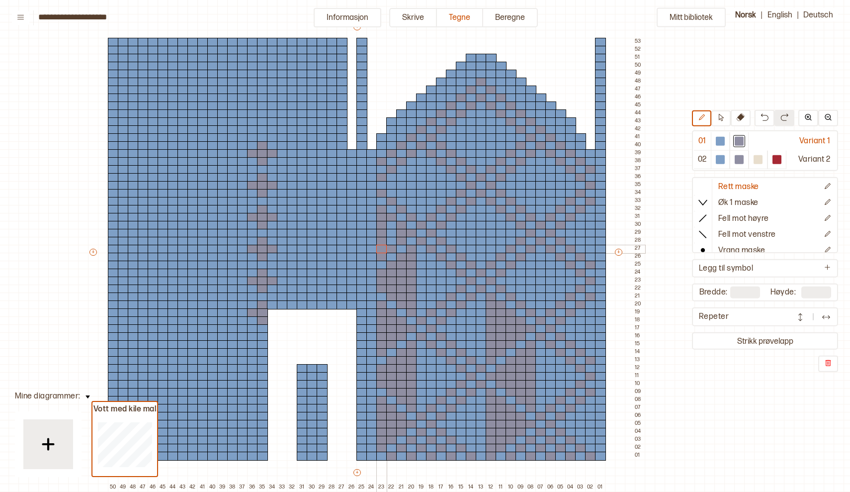
drag, startPoint x: 380, startPoint y: 216, endPoint x: 380, endPoint y: 250, distance: 33.8
click at [380, 250] on div "+ + + + 50 49 48 47 46 45 44 43 42 41 40 39 38 37 36 35 34 33 32 31 30 29 28 27…" at bounding box center [366, 256] width 557 height 469
drag, startPoint x: 392, startPoint y: 225, endPoint x: 392, endPoint y: 239, distance: 13.4
click at [392, 239] on div "+ + + + 50 49 48 47 46 45 44 43 42 41 40 39 38 37 36 35 34 33 32 31 30 29 28 27…" at bounding box center [366, 256] width 557 height 469
click at [382, 184] on div at bounding box center [381, 185] width 11 height 9
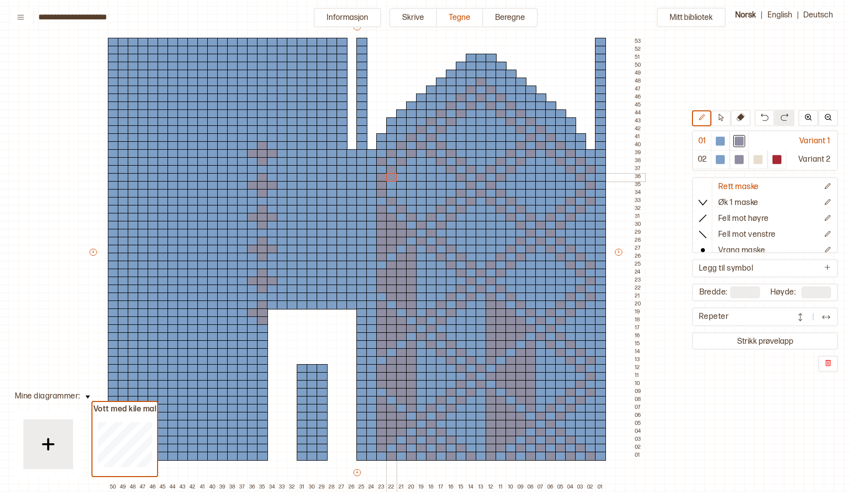
drag, startPoint x: 391, startPoint y: 176, endPoint x: 391, endPoint y: 180, distance: 5.0
click at [391, 180] on div at bounding box center [391, 177] width 11 height 9
click at [391, 184] on div at bounding box center [391, 185] width 11 height 9
click at [392, 193] on div at bounding box center [391, 193] width 11 height 9
drag, startPoint x: 403, startPoint y: 167, endPoint x: 404, endPoint y: 200, distance: 33.8
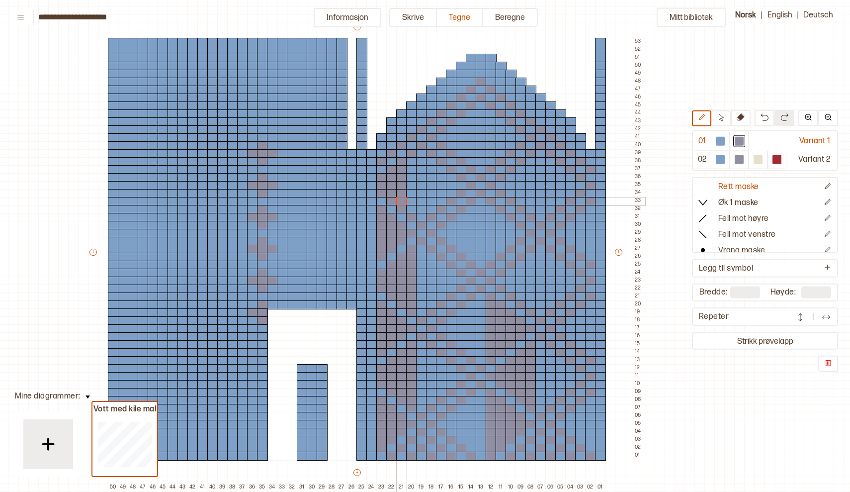
click at [404, 200] on div "+ + + + 50 49 48 47 46 45 44 43 42 41 40 39 38 37 36 35 34 33 32 31 30 29 28 27…" at bounding box center [366, 256] width 557 height 469
drag, startPoint x: 411, startPoint y: 159, endPoint x: 412, endPoint y: 203, distance: 44.7
click at [412, 203] on div "+ + + + 50 49 48 47 46 45 44 43 42 41 40 39 38 37 36 35 34 33 32 31 30 29 28 27…" at bounding box center [366, 256] width 557 height 469
click at [411, 209] on div at bounding box center [411, 209] width 11 height 9
drag, startPoint x: 532, startPoint y: 302, endPoint x: 533, endPoint y: 260, distance: 42.3
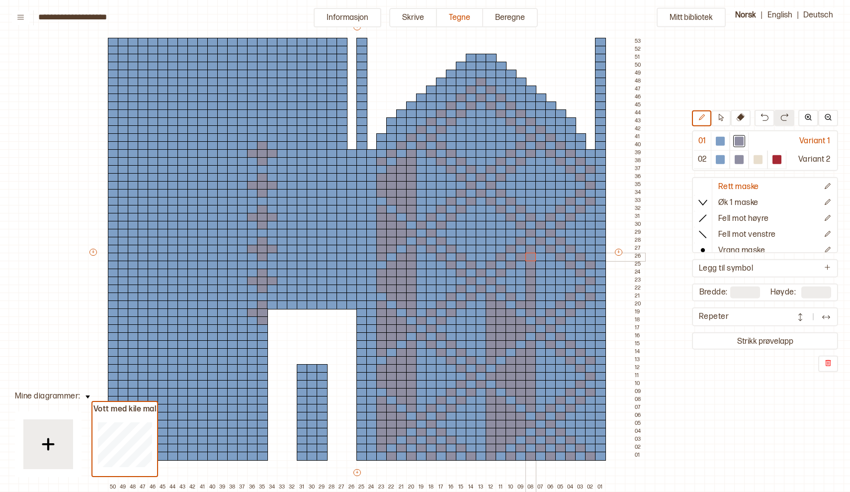
click at [533, 260] on div "+ + + + 50 49 48 47 46 45 44 43 42 41 40 39 38 37 36 35 34 33 32 31 30 29 28 27…" at bounding box center [366, 256] width 557 height 469
drag, startPoint x: 521, startPoint y: 262, endPoint x: 520, endPoint y: 302, distance: 40.3
click at [520, 302] on div "+ + + + 50 49 48 47 46 45 44 43 42 41 40 39 38 37 36 35 34 33 32 31 30 29 28 27…" at bounding box center [366, 256] width 557 height 469
drag, startPoint x: 508, startPoint y: 288, endPoint x: 510, endPoint y: 273, distance: 15.0
click at [510, 273] on div "+ + + + 50 49 48 47 46 45 44 43 42 41 40 39 38 37 36 35 34 33 32 31 30 29 28 27…" at bounding box center [366, 256] width 557 height 469
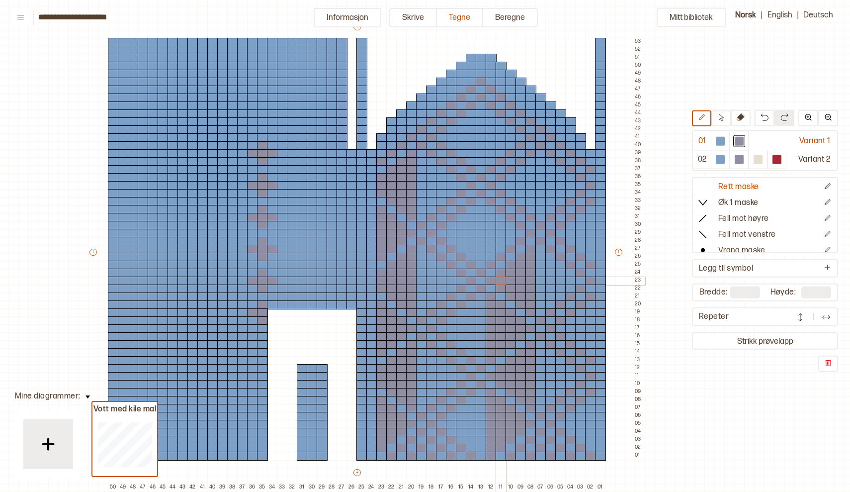
click at [502, 280] on div at bounding box center [501, 280] width 11 height 9
drag, startPoint x: 491, startPoint y: 254, endPoint x: 491, endPoint y: 214, distance: 40.3
click at [491, 214] on div "+ + + + 50 49 48 47 46 45 44 43 42 41 40 39 38 37 36 35 34 33 32 31 30 29 28 27…" at bounding box center [366, 256] width 557 height 469
click at [491, 210] on div at bounding box center [491, 209] width 11 height 9
click at [490, 250] on div at bounding box center [491, 249] width 11 height 9
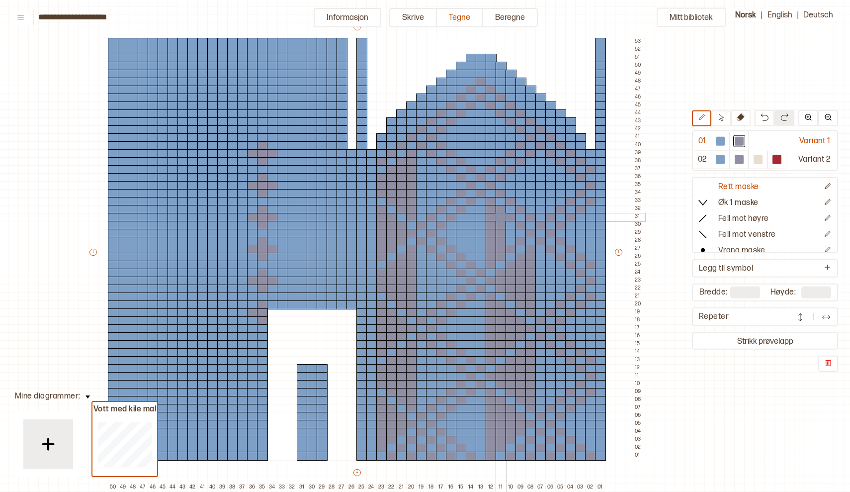
drag, startPoint x: 502, startPoint y: 249, endPoint x: 502, endPoint y: 218, distance: 30.8
click at [502, 218] on div "+ + + + 50 49 48 47 46 45 44 43 42 41 40 39 38 37 36 35 34 33 32 31 30 29 28 27…" at bounding box center [366, 256] width 557 height 469
drag, startPoint x: 509, startPoint y: 226, endPoint x: 509, endPoint y: 241, distance: 14.9
click at [509, 241] on div "+ + + + 50 49 48 47 46 45 44 43 42 41 40 39 38 37 36 35 34 33 32 31 30 29 28 27…" at bounding box center [366, 256] width 557 height 469
click at [520, 233] on div at bounding box center [521, 233] width 11 height 9
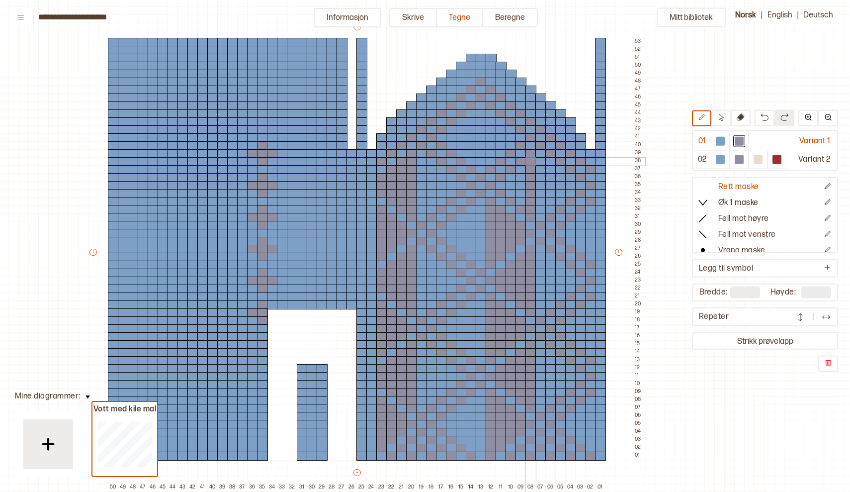
drag, startPoint x: 530, startPoint y: 208, endPoint x: 530, endPoint y: 165, distance: 43.3
click at [530, 165] on div "+ + + + 50 49 48 47 46 45 44 43 42 41 40 39 38 37 36 35 34 33 32 31 30 29 28 27…" at bounding box center [366, 256] width 557 height 469
drag, startPoint x: 519, startPoint y: 170, endPoint x: 520, endPoint y: 191, distance: 21.4
click at [520, 191] on div "+ + + + 50 49 48 47 46 45 44 43 42 41 40 39 38 37 36 35 34 33 32 31 30 29 28 27…" at bounding box center [366, 256] width 557 height 469
click at [520, 200] on div at bounding box center [521, 201] width 11 height 9
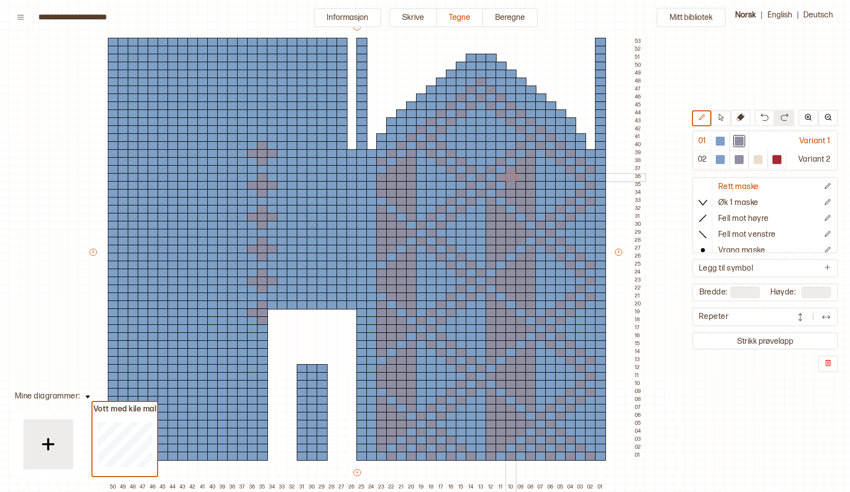
drag, startPoint x: 510, startPoint y: 191, endPoint x: 511, endPoint y: 179, distance: 11.4
click at [511, 179] on div "+ + + + 50 49 48 47 46 45 44 43 42 41 40 39 38 37 36 35 34 33 32 31 30 29 28 27…" at bounding box center [366, 256] width 557 height 469
click at [501, 185] on div at bounding box center [501, 185] width 11 height 9
drag, startPoint x: 490, startPoint y: 162, endPoint x: 491, endPoint y: 112, distance: 49.7
click at [491, 112] on div "+ + + + 50 49 48 47 46 45 44 43 42 41 40 39 38 37 36 35 34 33 32 31 30 29 28 27…" at bounding box center [366, 256] width 557 height 469
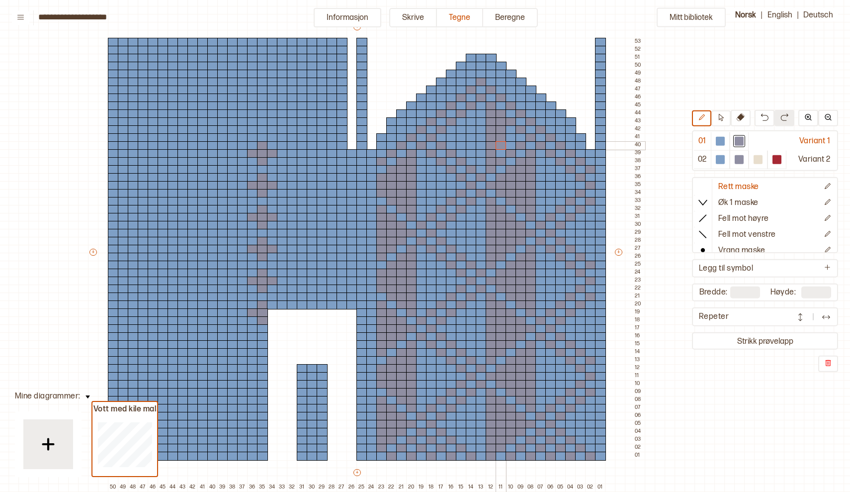
drag, startPoint x: 499, startPoint y: 120, endPoint x: 499, endPoint y: 147, distance: 26.4
click at [499, 147] on div "+ + + + 50 49 48 47 46 45 44 43 42 41 40 39 38 37 36 35 34 33 32 31 30 29 28 27…" at bounding box center [366, 256] width 557 height 469
click at [500, 152] on div at bounding box center [501, 153] width 11 height 9
click at [510, 146] on div at bounding box center [511, 145] width 11 height 9
click at [509, 135] on div at bounding box center [511, 137] width 11 height 9
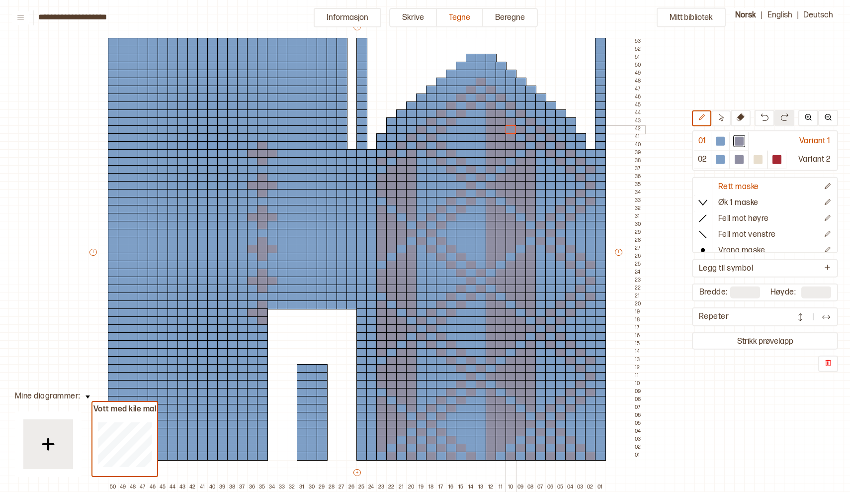
click at [509, 130] on div at bounding box center [511, 129] width 11 height 9
click at [521, 136] on div at bounding box center [521, 137] width 11 height 9
click at [719, 143] on div at bounding box center [720, 141] width 9 height 9
click at [412, 206] on div at bounding box center [411, 209] width 11 height 9
click at [400, 200] on div at bounding box center [401, 201] width 11 height 9
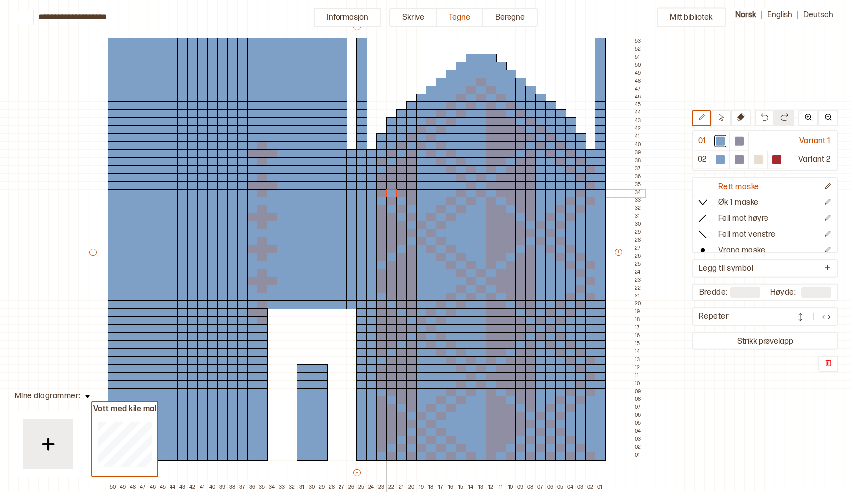
click at [388, 192] on div at bounding box center [391, 193] width 11 height 9
click at [379, 185] on div at bounding box center [381, 185] width 11 height 9
click at [413, 303] on div at bounding box center [411, 304] width 11 height 9
click at [403, 296] on div at bounding box center [401, 296] width 11 height 9
click at [393, 289] on div at bounding box center [391, 288] width 11 height 9
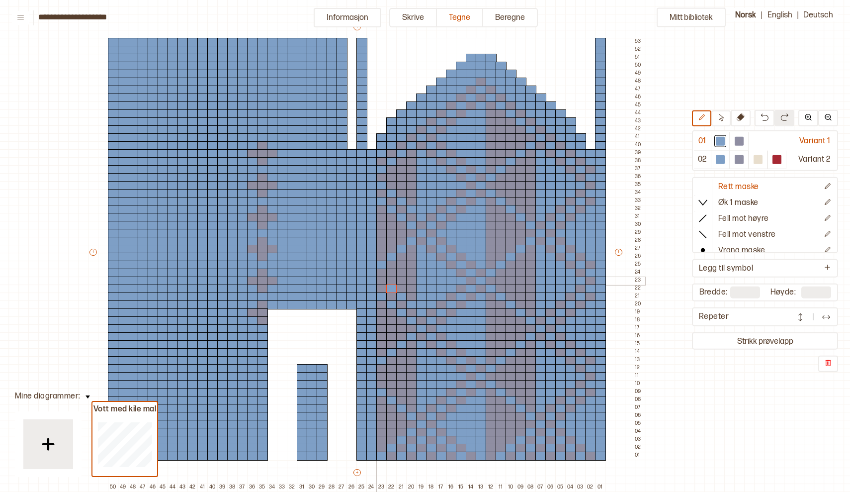
click at [379, 278] on div at bounding box center [381, 280] width 11 height 9
click at [413, 399] on div at bounding box center [411, 400] width 11 height 9
click at [403, 393] on div at bounding box center [401, 392] width 11 height 9
click at [392, 385] on div at bounding box center [391, 384] width 11 height 9
click at [381, 374] on div at bounding box center [381, 376] width 11 height 9
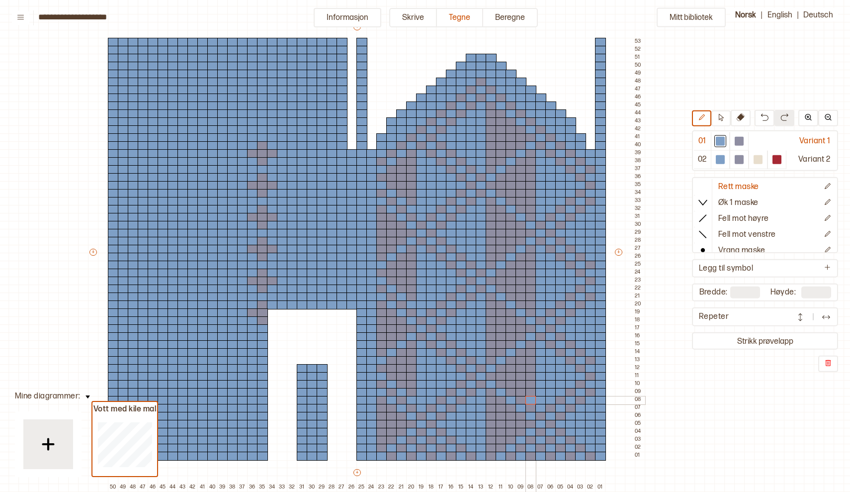
click at [532, 400] on div at bounding box center [531, 400] width 11 height 9
click at [521, 392] on div at bounding box center [521, 392] width 11 height 9
click at [512, 385] on div at bounding box center [511, 384] width 11 height 9
click at [502, 378] on div at bounding box center [501, 376] width 11 height 9
click at [530, 306] on div at bounding box center [531, 304] width 11 height 9
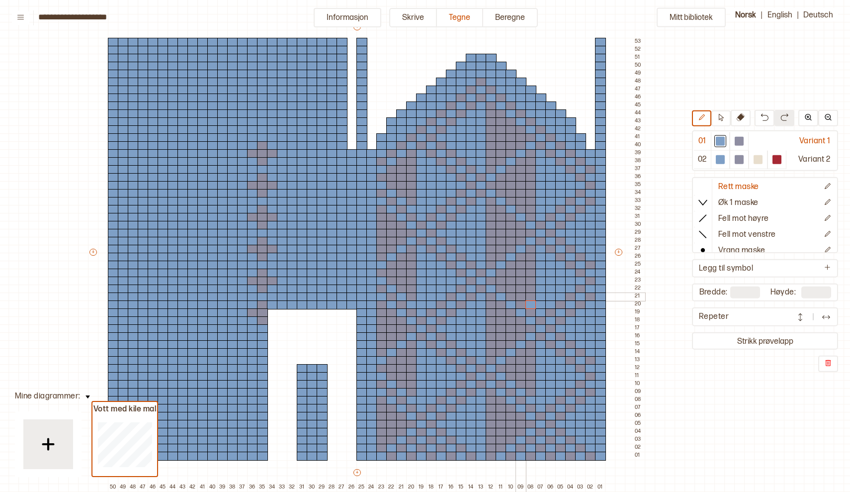
click at [521, 296] on div at bounding box center [521, 296] width 11 height 9
click at [512, 287] on div at bounding box center [511, 288] width 11 height 9
click at [501, 279] on div at bounding box center [501, 280] width 11 height 9
click at [530, 208] on div at bounding box center [531, 209] width 11 height 9
click at [522, 200] on div at bounding box center [521, 201] width 11 height 9
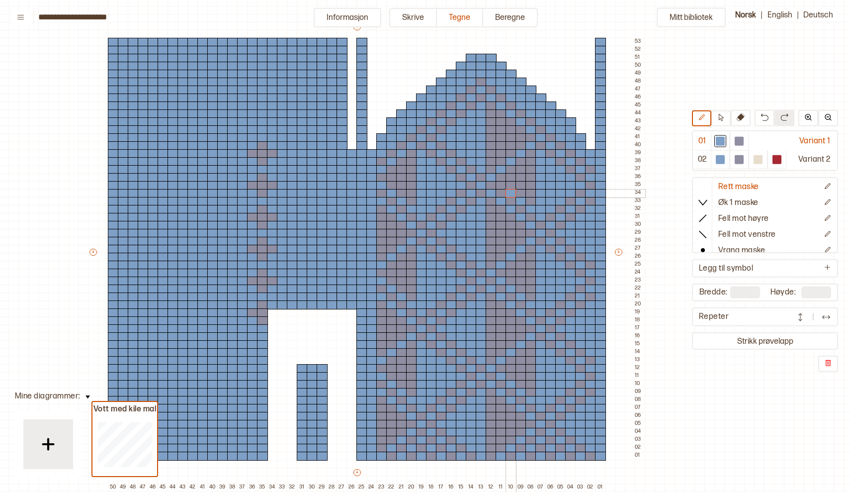
click at [511, 192] on div at bounding box center [511, 193] width 11 height 9
click at [499, 184] on div at bounding box center [501, 185] width 11 height 9
click at [400, 231] on div at bounding box center [401, 233] width 11 height 9
click at [391, 239] on div at bounding box center [391, 241] width 11 height 9
click at [380, 248] on div at bounding box center [381, 249] width 11 height 9
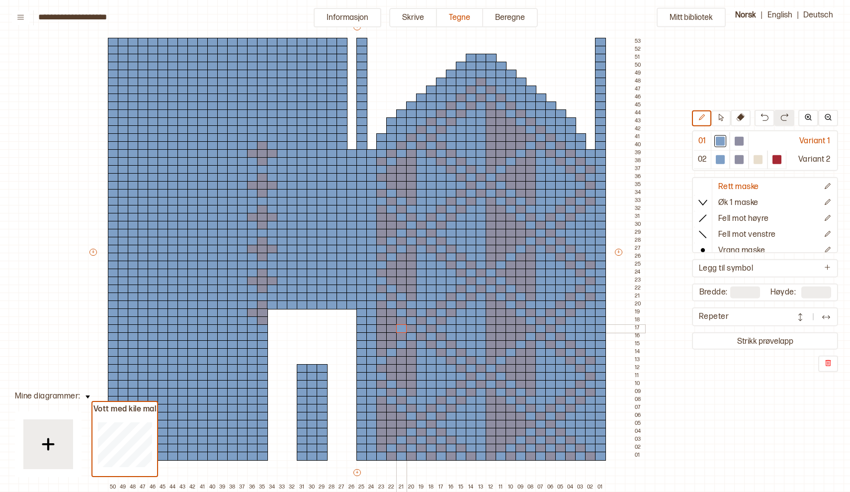
click at [403, 328] on div at bounding box center [401, 328] width 11 height 9
click at [388, 337] on div at bounding box center [391, 336] width 11 height 9
click at [380, 343] on div at bounding box center [381, 344] width 11 height 9
click at [401, 425] on div at bounding box center [401, 424] width 11 height 9
click at [394, 431] on div at bounding box center [391, 432] width 11 height 9
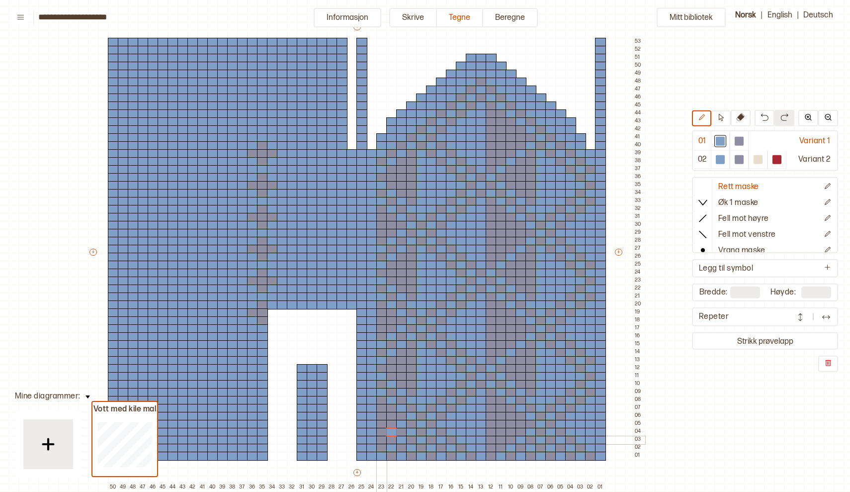
click at [382, 438] on div at bounding box center [381, 440] width 11 height 9
click at [492, 352] on div at bounding box center [491, 352] width 11 height 9
click at [501, 342] on div at bounding box center [501, 344] width 11 height 9
click at [508, 338] on div at bounding box center [511, 336] width 11 height 9
click at [520, 329] on div at bounding box center [521, 328] width 11 height 9
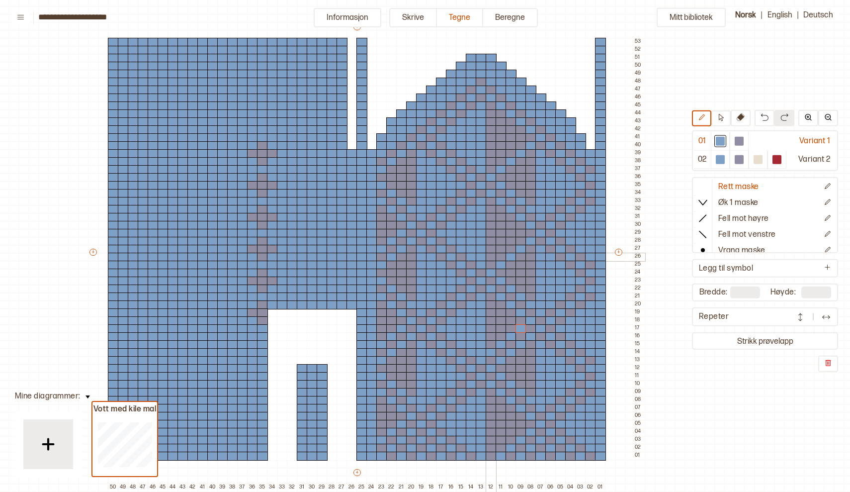
click at [488, 256] on div at bounding box center [491, 257] width 11 height 9
click at [499, 248] on div at bounding box center [501, 249] width 11 height 9
click at [508, 242] on div at bounding box center [511, 241] width 11 height 9
click at [521, 232] on div at bounding box center [521, 233] width 11 height 9
click at [490, 167] on div at bounding box center [491, 169] width 11 height 9
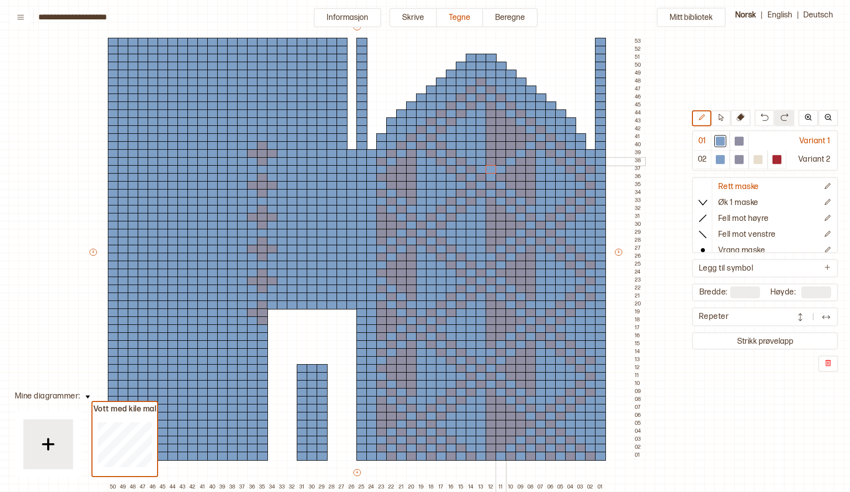
click at [500, 160] on div at bounding box center [501, 161] width 11 height 9
click at [725, 137] on div at bounding box center [720, 141] width 12 height 12
click at [739, 141] on div at bounding box center [739, 141] width 9 height 9
click at [491, 168] on div at bounding box center [491, 169] width 11 height 9
click at [498, 159] on div at bounding box center [501, 161] width 11 height 9
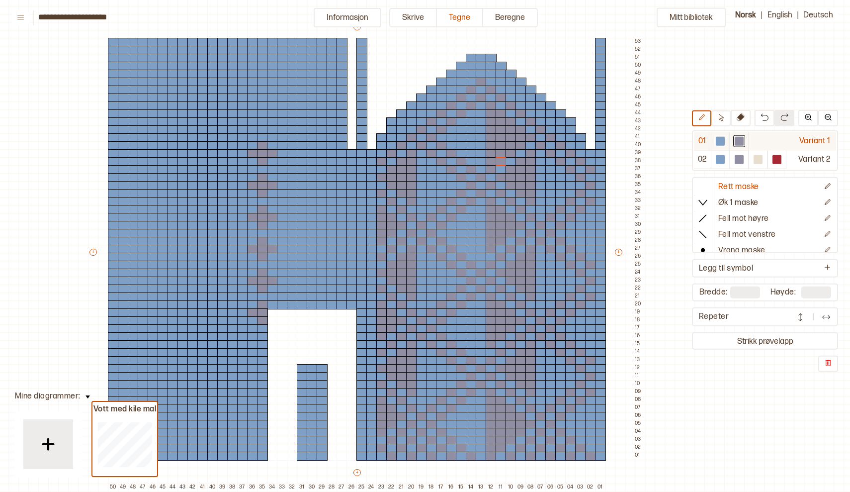
click at [715, 136] on div at bounding box center [720, 141] width 12 height 12
click at [740, 140] on div at bounding box center [739, 141] width 9 height 9
click at [719, 141] on div at bounding box center [720, 141] width 9 height 9
click at [523, 137] on div at bounding box center [521, 137] width 11 height 9
click at [511, 144] on div at bounding box center [511, 145] width 11 height 9
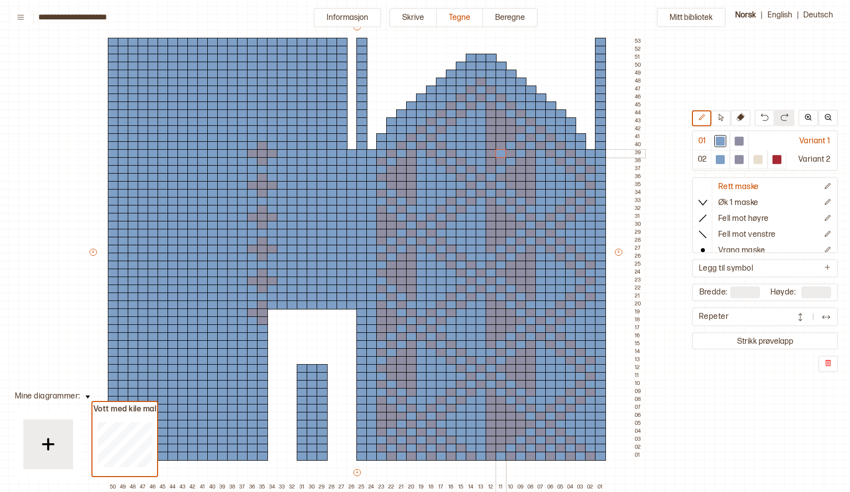
click at [501, 150] on div at bounding box center [501, 153] width 11 height 9
click at [490, 158] on div at bounding box center [491, 161] width 11 height 9
click at [738, 142] on div at bounding box center [739, 141] width 9 height 9
click at [400, 426] on div at bounding box center [401, 424] width 11 height 9
click at [393, 432] on div at bounding box center [391, 432] width 11 height 9
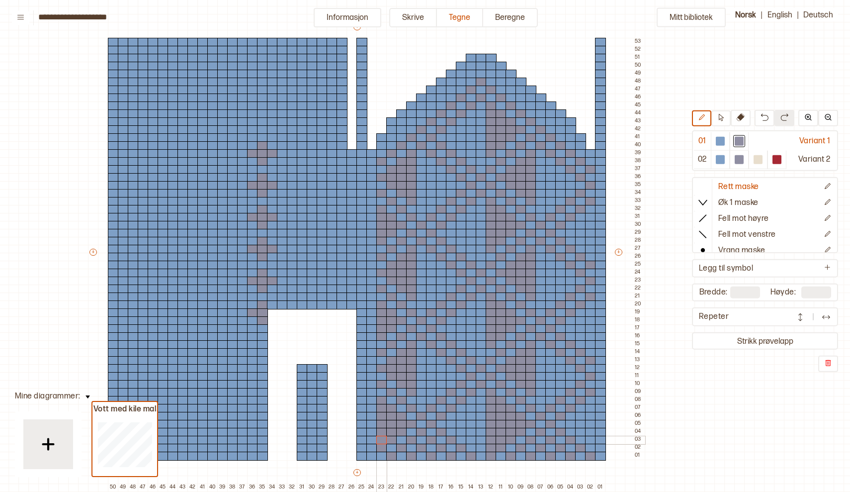
click at [380, 441] on div at bounding box center [381, 440] width 11 height 9
click at [561, 233] on div at bounding box center [560, 233] width 11 height 9
click at [568, 227] on div at bounding box center [570, 225] width 11 height 9
drag, startPoint x: 580, startPoint y: 215, endPoint x: 575, endPoint y: 250, distance: 35.1
click at [575, 250] on div "+ + + + 50 49 48 47 46 45 44 43 42 41 40 39 38 37 36 35 34 33 32 31 30 29 28 27…" at bounding box center [366, 256] width 557 height 469
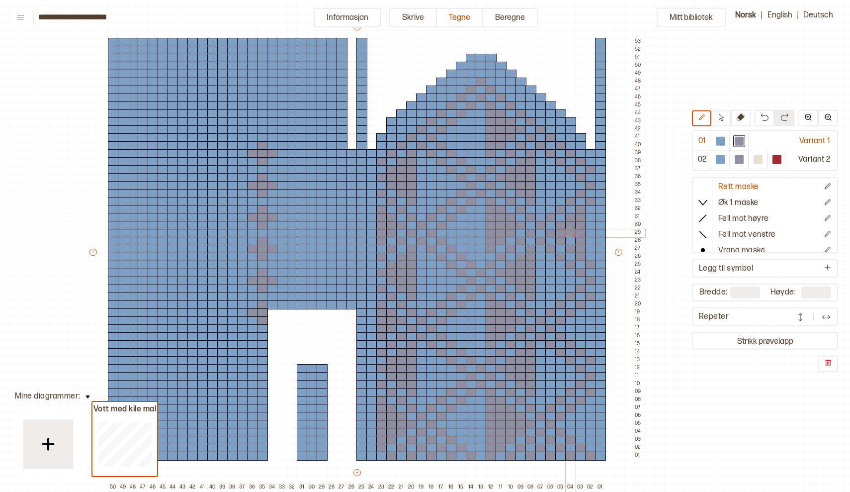
click at [572, 235] on div at bounding box center [570, 233] width 11 height 9
click at [571, 239] on div at bounding box center [570, 241] width 11 height 9
click at [560, 328] on div at bounding box center [560, 328] width 11 height 9
drag, startPoint x: 571, startPoint y: 322, endPoint x: 571, endPoint y: 341, distance: 18.4
click at [571, 341] on div "+ + + + 50 49 48 47 46 45 44 43 42 41 40 39 38 37 36 35 34 33 32 31 30 29 28 27…" at bounding box center [366, 256] width 557 height 469
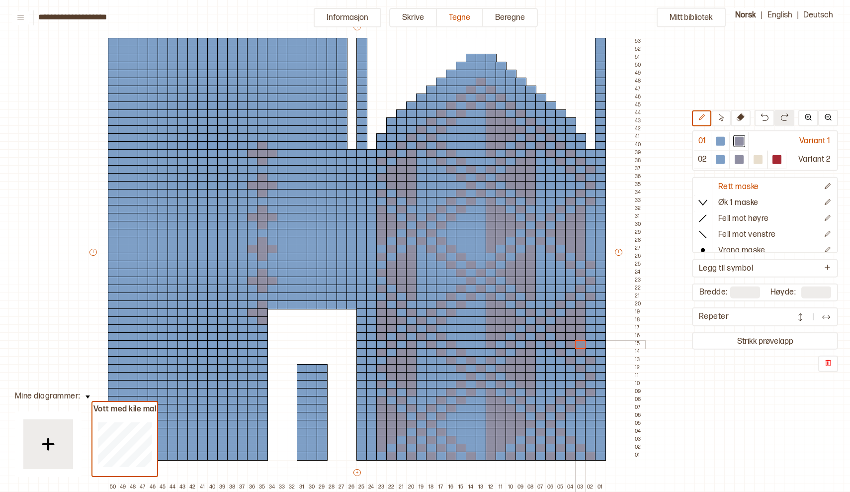
drag, startPoint x: 582, startPoint y: 312, endPoint x: 581, endPoint y: 346, distance: 33.8
click at [581, 346] on div "+ + + + 50 49 48 47 46 45 44 43 42 41 40 39 38 37 36 35 34 33 32 31 30 29 28 27…" at bounding box center [366, 256] width 557 height 469
click at [560, 423] on div at bounding box center [560, 424] width 11 height 9
drag, startPoint x: 571, startPoint y: 415, endPoint x: 571, endPoint y: 431, distance: 15.4
click at [571, 431] on div "+ + + + 50 49 48 47 46 45 44 43 42 41 40 39 38 37 36 35 34 33 32 31 30 29 28 27…" at bounding box center [366, 256] width 557 height 469
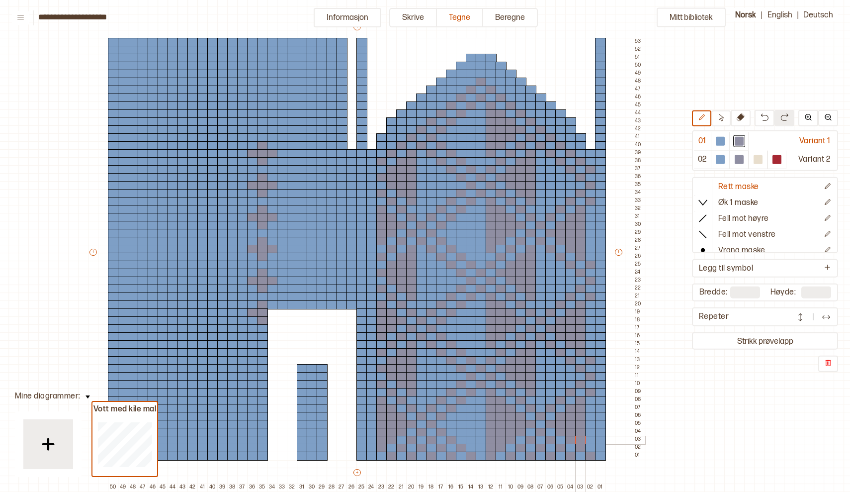
drag, startPoint x: 582, startPoint y: 407, endPoint x: 581, endPoint y: 437, distance: 29.8
click at [581, 437] on div "+ + + + 50 49 48 47 46 45 44 43 42 41 40 39 38 37 36 35 34 33 32 31 30 29 28 27…" at bounding box center [366, 256] width 557 height 469
click at [719, 139] on div at bounding box center [720, 141] width 9 height 9
drag, startPoint x: 590, startPoint y: 168, endPoint x: 592, endPoint y: 207, distance: 39.3
click at [592, 207] on div "+ + + + 50 49 48 47 46 45 44 43 42 41 40 39 38 37 36 35 34 33 32 31 30 29 28 27…" at bounding box center [366, 256] width 557 height 469
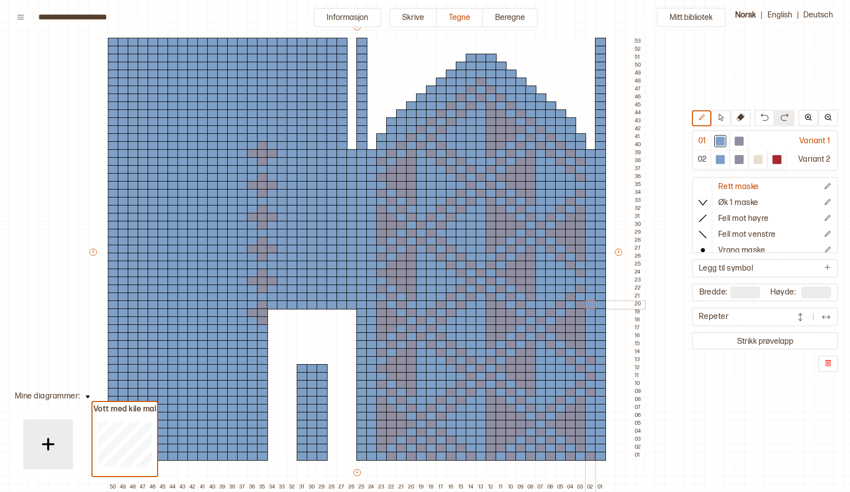
drag, startPoint x: 594, startPoint y: 259, endPoint x: 595, endPoint y: 300, distance: 41.3
click at [595, 300] on div "+ + + + 50 49 48 47 46 45 44 43 42 41 40 39 38 37 36 35 34 33 32 31 30 29 28 27…" at bounding box center [366, 256] width 557 height 469
drag, startPoint x: 592, startPoint y: 358, endPoint x: 593, endPoint y: 400, distance: 41.8
click at [594, 400] on div "+ + + + 50 49 48 47 46 45 44 43 42 41 40 39 38 37 36 35 34 33 32 31 30 29 28 27…" at bounding box center [366, 256] width 557 height 469
click at [582, 249] on div at bounding box center [580, 249] width 11 height 9
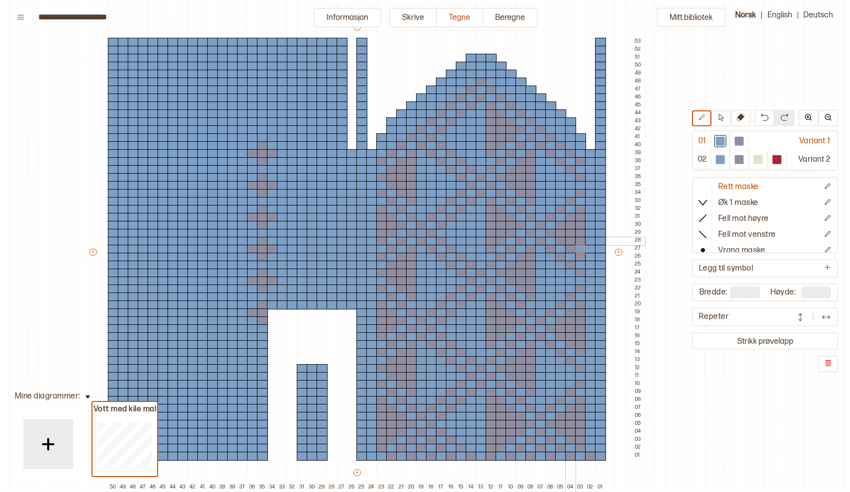
click at [568, 242] on div at bounding box center [570, 241] width 11 height 9
click at [559, 235] on div at bounding box center [560, 233] width 11 height 9
click at [561, 331] on div at bounding box center [560, 328] width 11 height 9
click at [570, 338] on div at bounding box center [570, 336] width 11 height 9
click at [580, 344] on div at bounding box center [580, 344] width 11 height 9
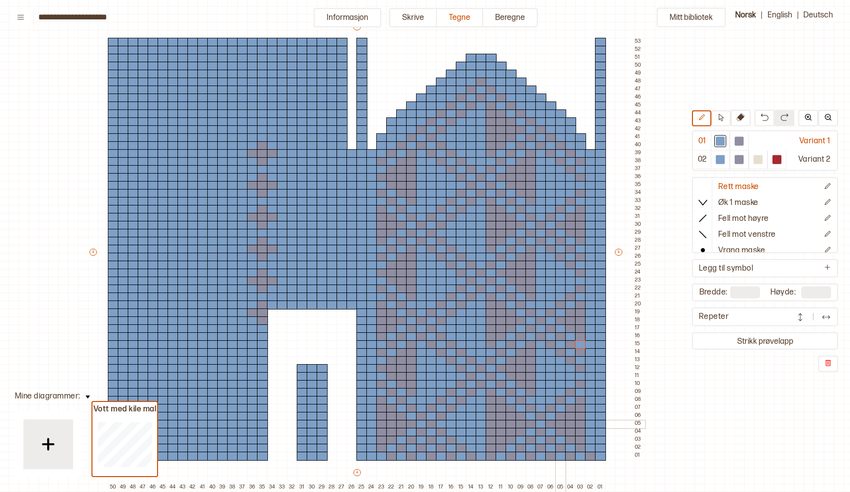
click at [559, 424] on div at bounding box center [560, 424] width 11 height 9
click at [569, 431] on div at bounding box center [570, 432] width 11 height 9
click at [579, 440] on div at bounding box center [580, 440] width 11 height 9
click at [591, 454] on div at bounding box center [590, 455] width 11 height 9
drag, startPoint x: 380, startPoint y: 163, endPoint x: 505, endPoint y: 114, distance: 133.8
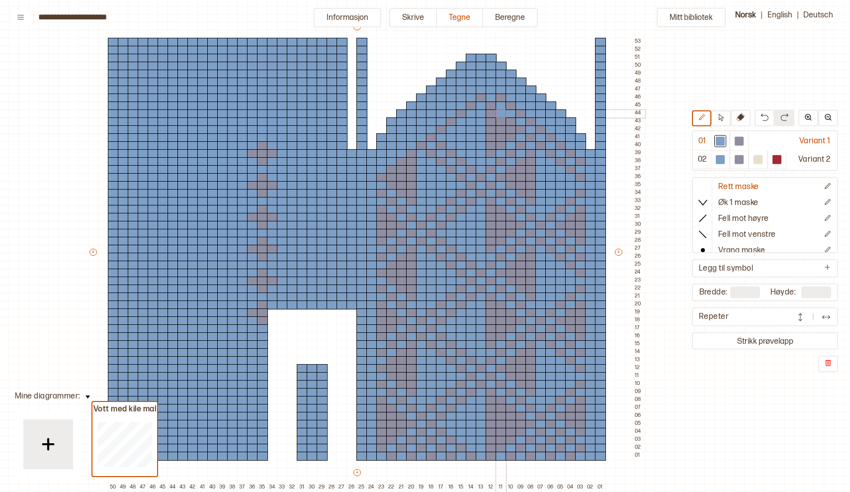
click at [505, 114] on div "+ + + + 50 49 48 47 46 45 44 43 42 41 40 39 38 37 36 35 34 33 32 31 30 29 28 27…" at bounding box center [366, 256] width 557 height 469
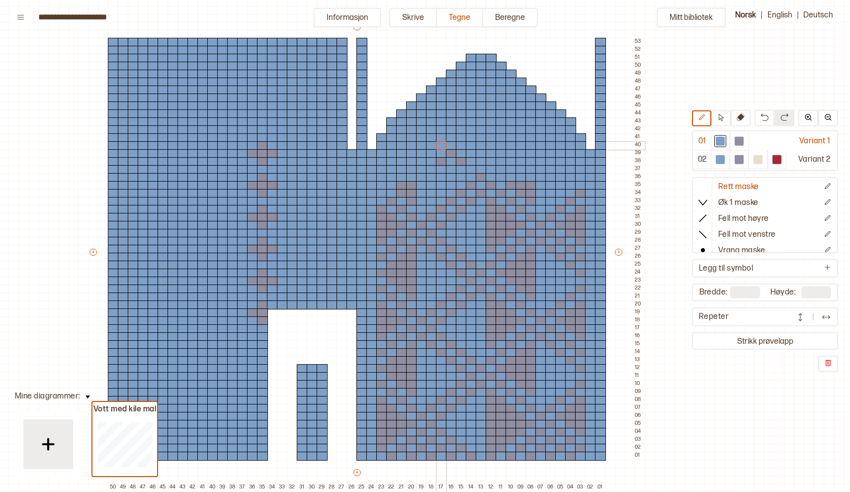
drag, startPoint x: 501, startPoint y: 95, endPoint x: 445, endPoint y: 162, distance: 86.8
click at [445, 162] on div "+ + + + 50 49 48 47 46 45 44 43 42 41 40 39 38 37 36 35 34 33 32 31 30 29 28 27…" at bounding box center [366, 256] width 557 height 469
click at [446, 161] on div at bounding box center [451, 161] width 11 height 9
click at [461, 161] on div at bounding box center [461, 161] width 11 height 9
click at [453, 151] on div at bounding box center [451, 153] width 11 height 9
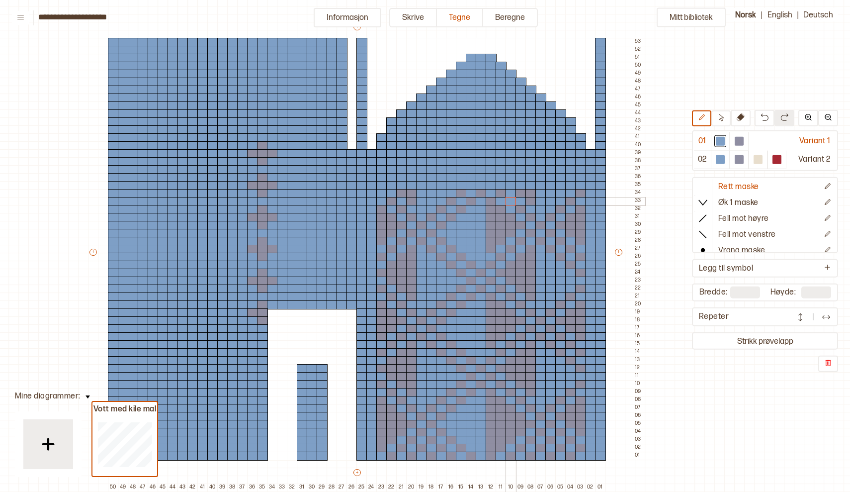
drag, startPoint x: 396, startPoint y: 184, endPoint x: 510, endPoint y: 199, distance: 115.3
click at [510, 199] on div "+ + + + 50 49 48 47 46 45 44 43 42 41 40 39 38 37 36 35 34 33 32 31 30 29 28 27…" at bounding box center [366, 256] width 557 height 469
drag, startPoint x: 583, startPoint y: 189, endPoint x: 407, endPoint y: 198, distance: 176.2
click at [407, 198] on div "+ + + + 50 49 48 47 46 45 44 43 42 41 40 39 38 37 36 35 34 33 32 31 30 29 28 27…" at bounding box center [366, 256] width 557 height 469
drag, startPoint x: 400, startPoint y: 193, endPoint x: 568, endPoint y: 205, distance: 168.0
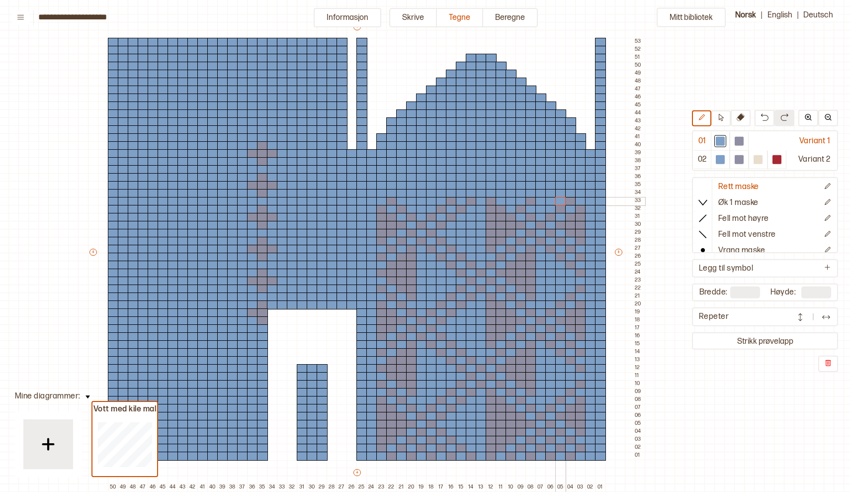
click at [568, 205] on div "+ + + + 50 49 48 47 46 45 44 43 42 41 40 39 38 37 36 35 34 33 32 31 30 29 28 27…" at bounding box center [366, 256] width 557 height 469
drag, startPoint x: 588, startPoint y: 210, endPoint x: 464, endPoint y: 208, distance: 123.3
click at [464, 208] on div "+ + + + 50 49 48 47 46 45 44 43 42 41 40 39 38 37 36 35 34 33 32 31 30 29 28 27…" at bounding box center [366, 256] width 557 height 469
drag, startPoint x: 378, startPoint y: 205, endPoint x: 467, endPoint y: 220, distance: 90.2
click at [467, 220] on div "+ + + + 50 49 48 47 46 45 44 43 42 41 40 39 38 37 36 35 34 33 32 31 30 29 28 27…" at bounding box center [366, 256] width 557 height 469
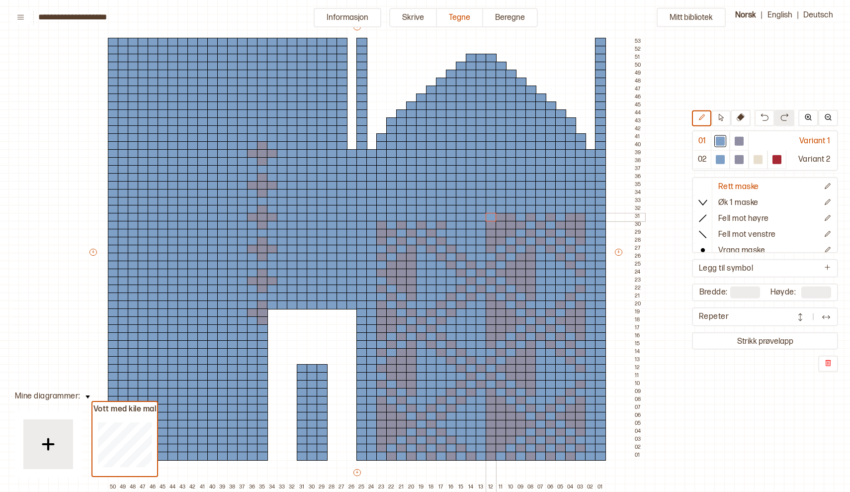
drag, startPoint x: 481, startPoint y: 216, endPoint x: 511, endPoint y: 217, distance: 30.3
click at [563, 214] on div "+ + + + 50 49 48 47 46 45 44 43 42 41 40 39 38 37 36 35 34 33 32 31 30 29 28 27…" at bounding box center [366, 256] width 557 height 469
click at [511, 217] on div "+ + + + 50 49 48 47 46 45 44 43 42 41 40 39 38 37 36 35 34 33 32 31 30 29 28 27…" at bounding box center [366, 256] width 557 height 469
click at [495, 214] on div at bounding box center [491, 217] width 11 height 9
drag, startPoint x: 503, startPoint y: 214, endPoint x: 488, endPoint y: 217, distance: 14.6
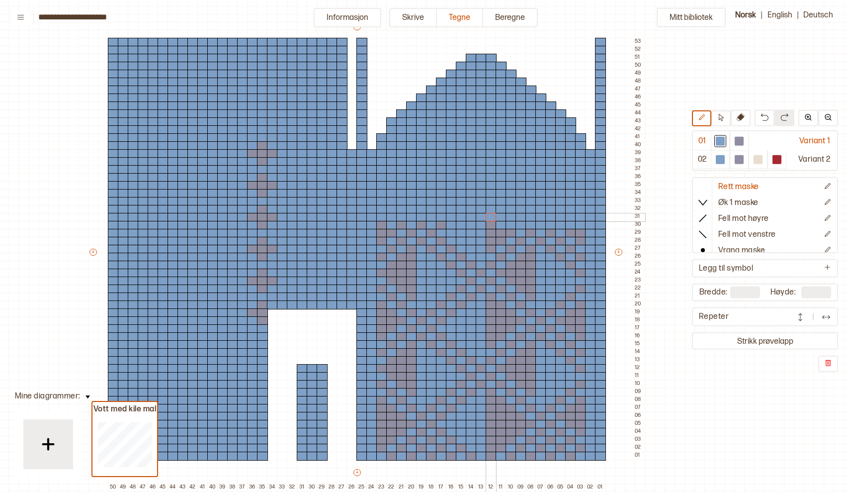
click at [488, 217] on div "+ + + + 50 49 48 47 46 45 44 43 42 41 40 39 38 37 36 35 34 33 32 31 30 29 28 27…" at bounding box center [366, 256] width 557 height 469
drag, startPoint x: 491, startPoint y: 228, endPoint x: 379, endPoint y: 227, distance: 111.9
click at [379, 227] on div "+ + + + 50 49 48 47 46 45 44 43 42 41 40 39 38 37 36 35 34 33 32 31 30 29 28 27…" at bounding box center [366, 256] width 557 height 469
drag, startPoint x: 380, startPoint y: 232, endPoint x: 511, endPoint y: 236, distance: 130.3
click at [511, 236] on div "+ + + + 50 49 48 47 46 45 44 43 42 41 40 39 38 37 36 35 34 33 32 31 30 29 28 27…" at bounding box center [366, 256] width 557 height 469
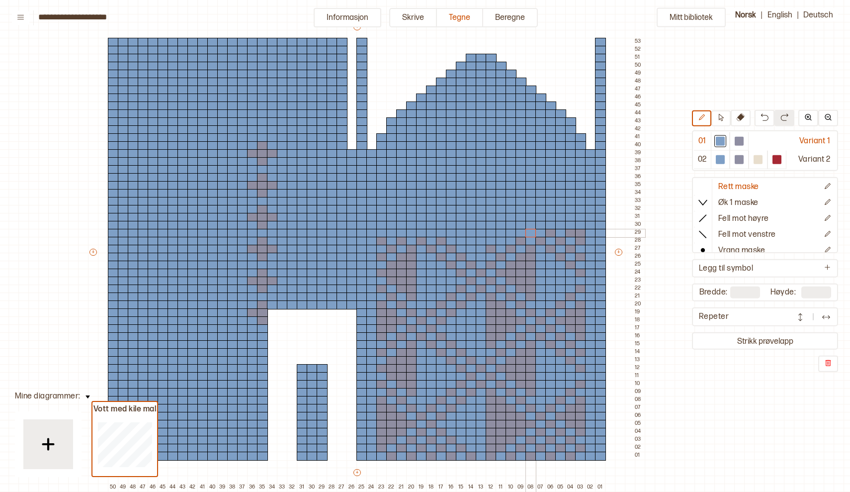
drag, startPoint x: 488, startPoint y: 233, endPoint x: 544, endPoint y: 227, distance: 56.5
click at [545, 227] on div "+ + + + 50 49 48 47 46 45 44 43 42 41 40 39 38 37 36 35 34 33 32 31 30 29 28 27…" at bounding box center [366, 256] width 557 height 469
drag, startPoint x: 554, startPoint y: 227, endPoint x: 480, endPoint y: 232, distance: 74.2
click at [480, 232] on div "+ + + + 50 49 48 47 46 45 44 43 42 41 40 39 38 37 36 35 34 33 32 31 30 29 28 27…" at bounding box center [366, 256] width 557 height 469
drag, startPoint x: 530, startPoint y: 237, endPoint x: 430, endPoint y: 237, distance: 99.9
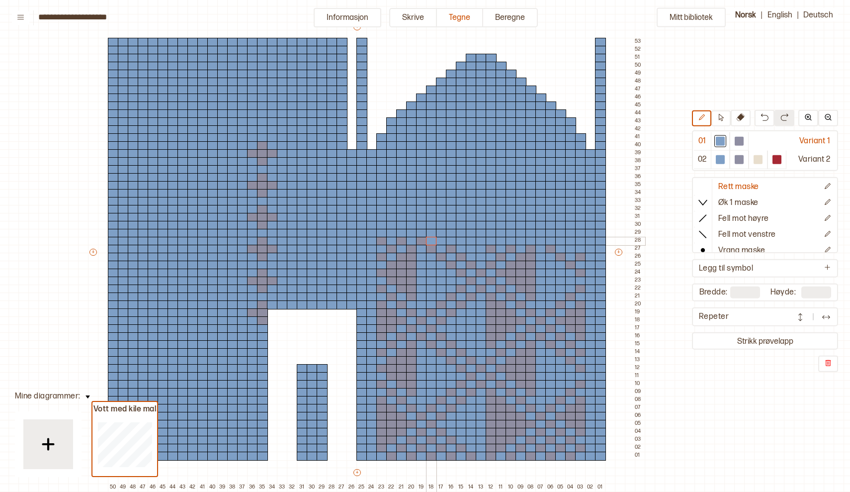
click at [430, 237] on div "+ + + + 50 49 48 47 46 45 44 43 42 41 40 39 38 37 36 35 34 33 32 31 30 29 28 27…" at bounding box center [366, 256] width 557 height 469
drag, startPoint x: 425, startPoint y: 237, endPoint x: 370, endPoint y: 239, distance: 54.7
click at [370, 239] on div "+ + + + 50 49 48 47 46 45 44 43 42 41 40 39 38 37 36 35 34 33 32 31 30 29 28 27…" at bounding box center [366, 256] width 557 height 469
drag, startPoint x: 379, startPoint y: 247, endPoint x: 467, endPoint y: 247, distance: 88.0
click at [468, 247] on div "+ + + + 50 49 48 47 46 45 44 43 42 41 40 39 38 37 36 35 34 33 32 31 30 29 28 27…" at bounding box center [366, 256] width 557 height 469
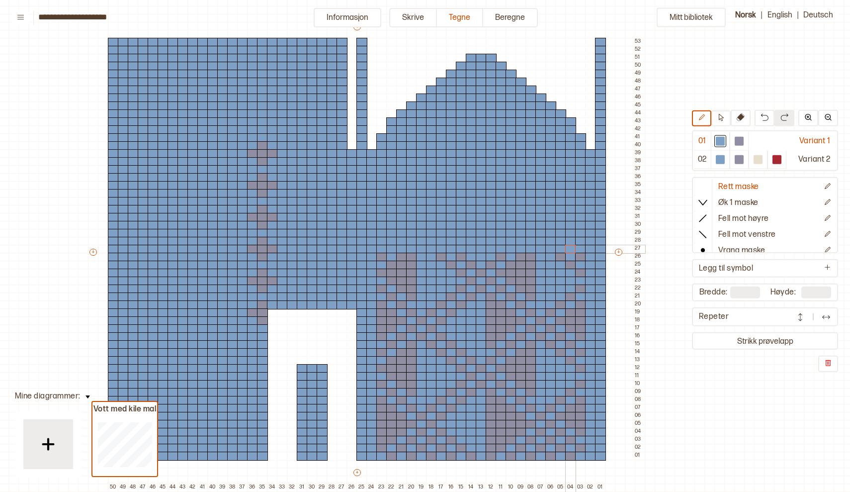
drag, startPoint x: 467, startPoint y: 247, endPoint x: 575, endPoint y: 248, distance: 107.9
click at [575, 248] on div "+ + + + 50 49 48 47 46 45 44 43 42 41 40 39 38 37 36 35 34 33 32 31 30 29 28 27…" at bounding box center [366, 256] width 557 height 469
click at [740, 139] on div at bounding box center [739, 141] width 9 height 9
click at [720, 142] on div at bounding box center [720, 141] width 9 height 9
drag, startPoint x: 490, startPoint y: 345, endPoint x: 472, endPoint y: 326, distance: 26.4
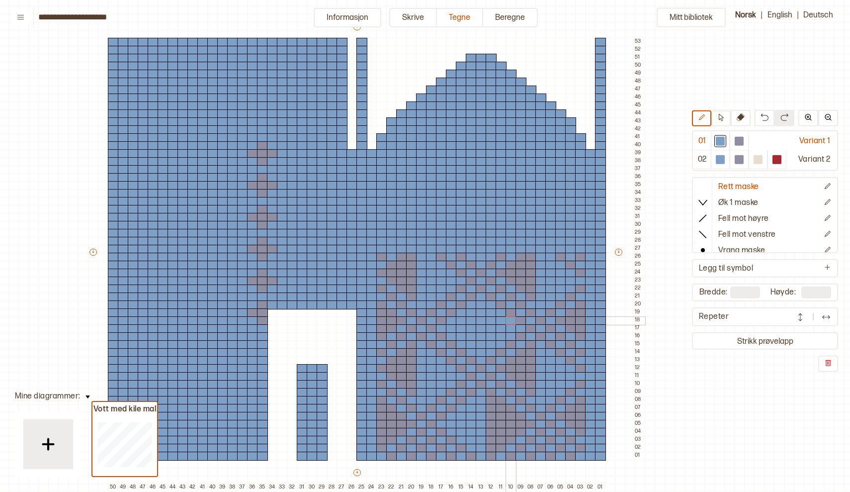
click at [472, 326] on div "+ + + + 50 49 48 47 46 45 44 43 42 41 40 39 38 37 36 35 34 33 32 31 30 29 28 27…" at bounding box center [366, 256] width 557 height 469
click at [452, 335] on div at bounding box center [451, 336] width 11 height 9
drag, startPoint x: 456, startPoint y: 330, endPoint x: 460, endPoint y: 326, distance: 5.3
click at [458, 326] on div at bounding box center [461, 328] width 11 height 9
